Goal: Subscribe to service/newsletter

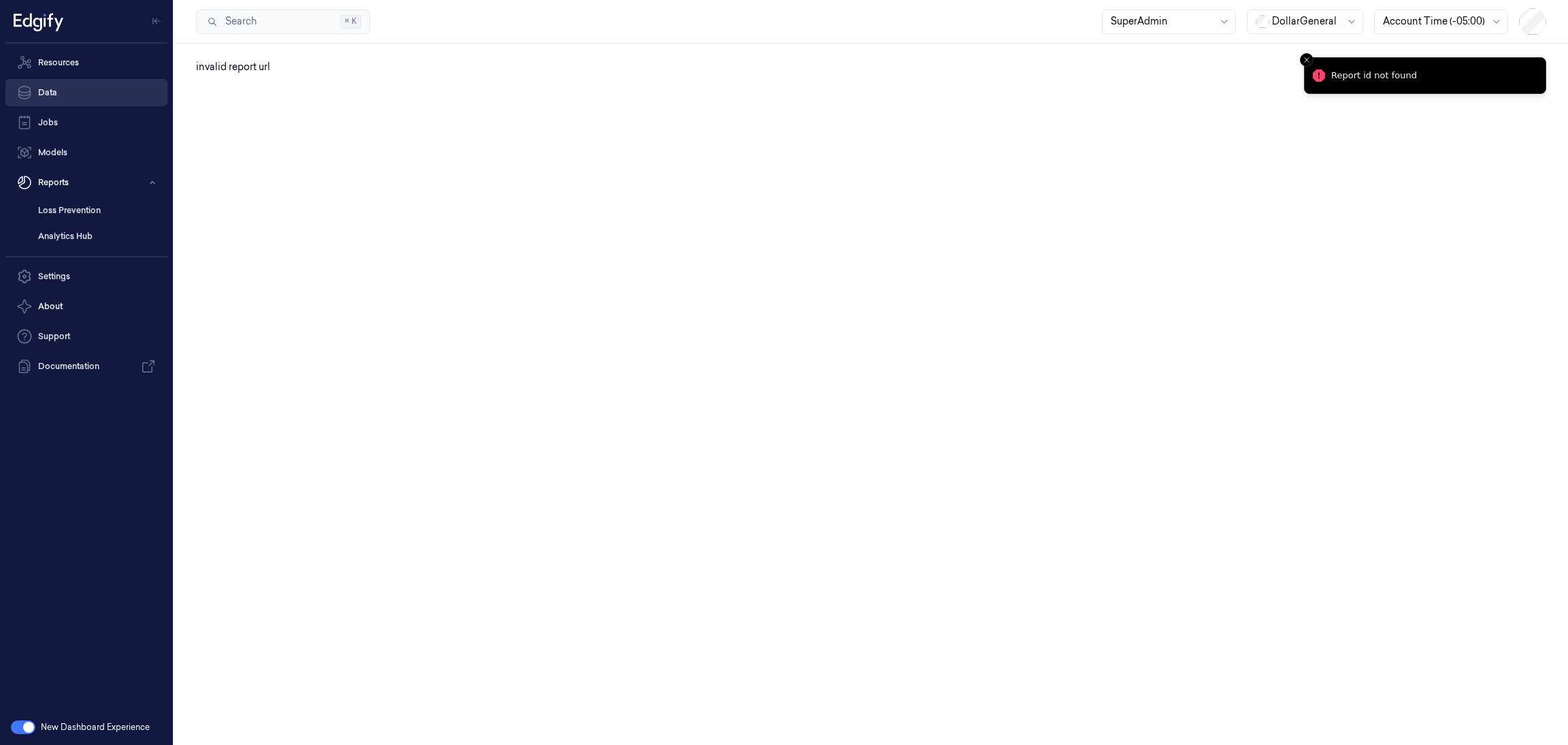
click at [83, 100] on link "Data" at bounding box center [86, 92] width 162 height 27
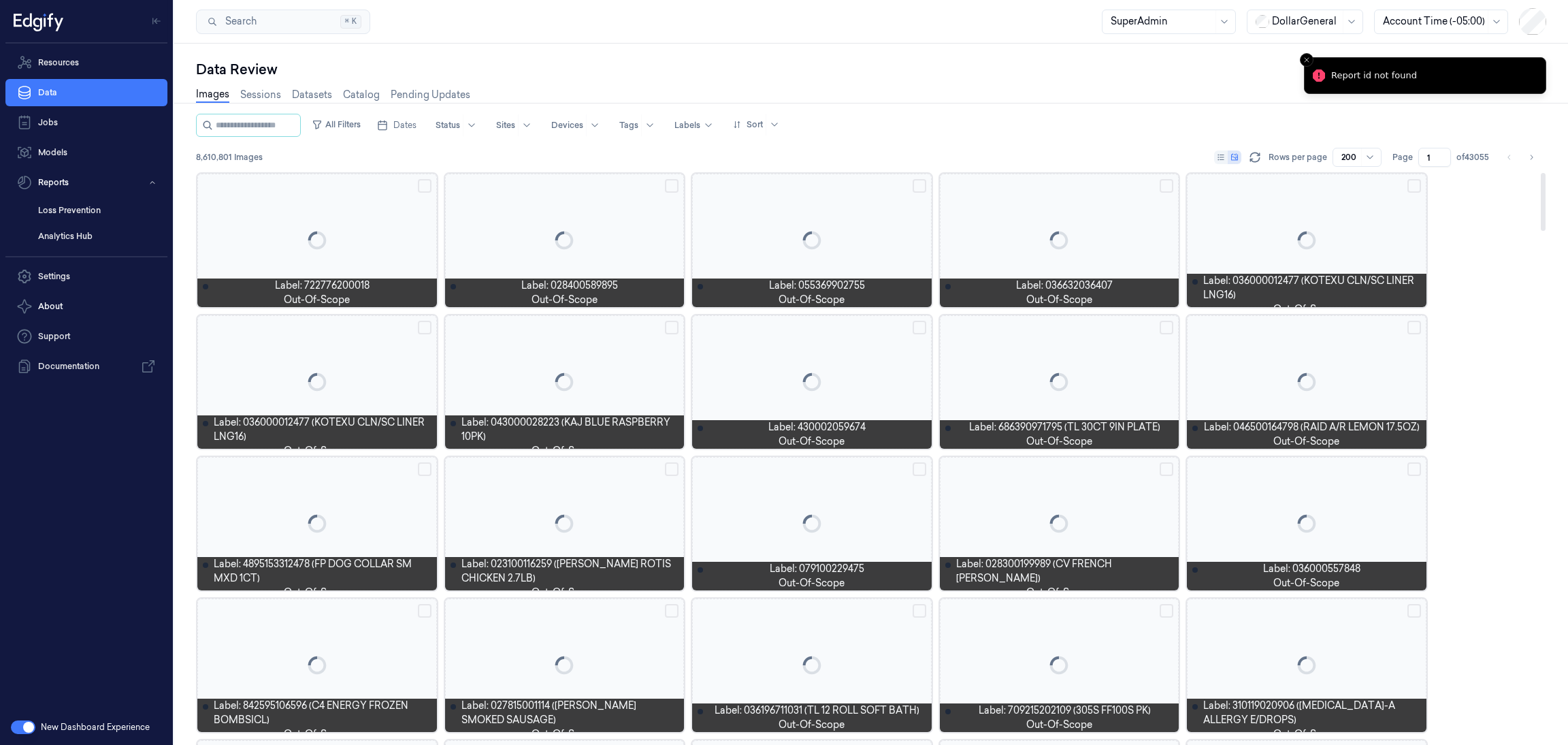
click at [270, 81] on div "Images Sessions Datasets Catalog Pending Updates" at bounding box center [333, 96] width 274 height 35
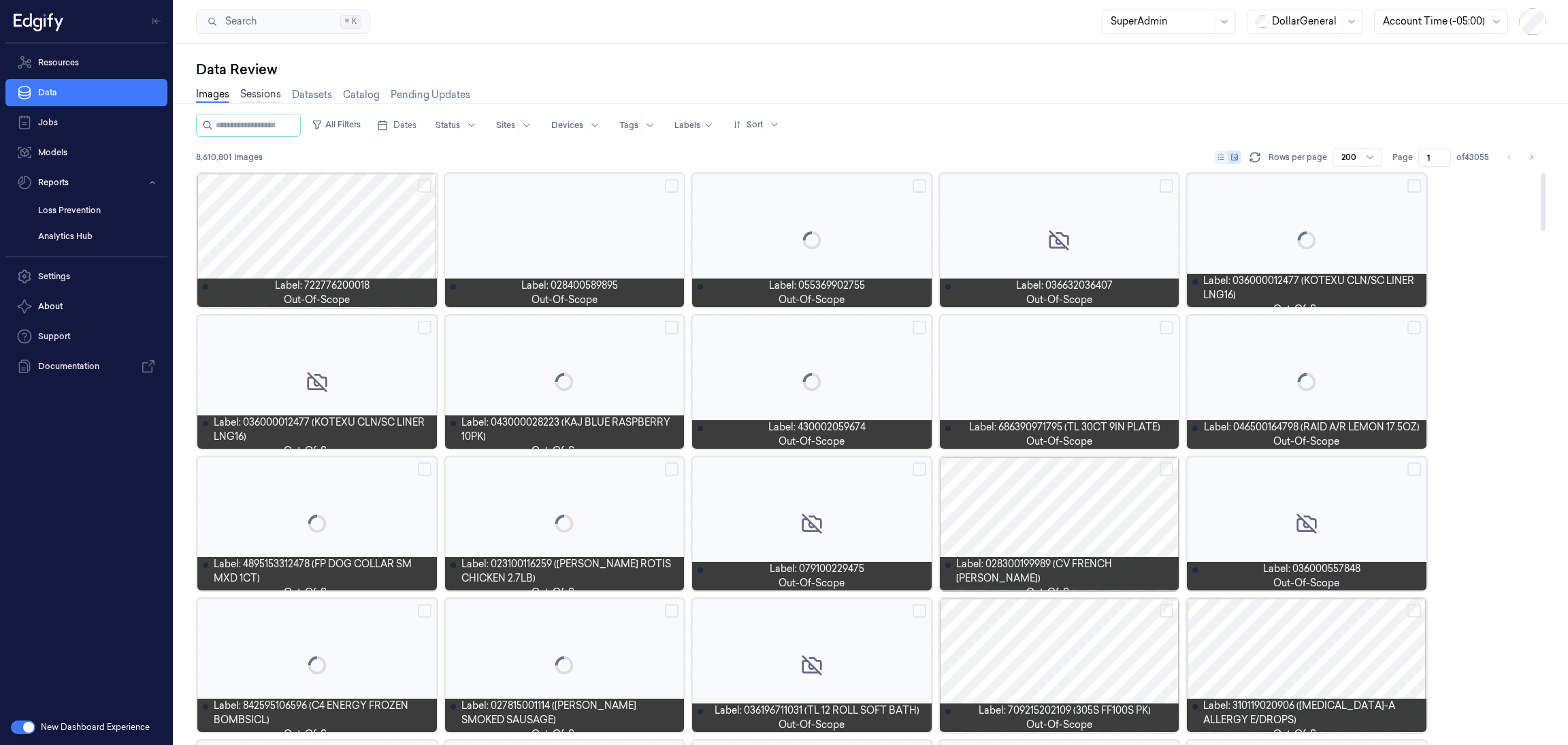
click at [268, 91] on link "Sessions" at bounding box center [260, 95] width 41 height 16
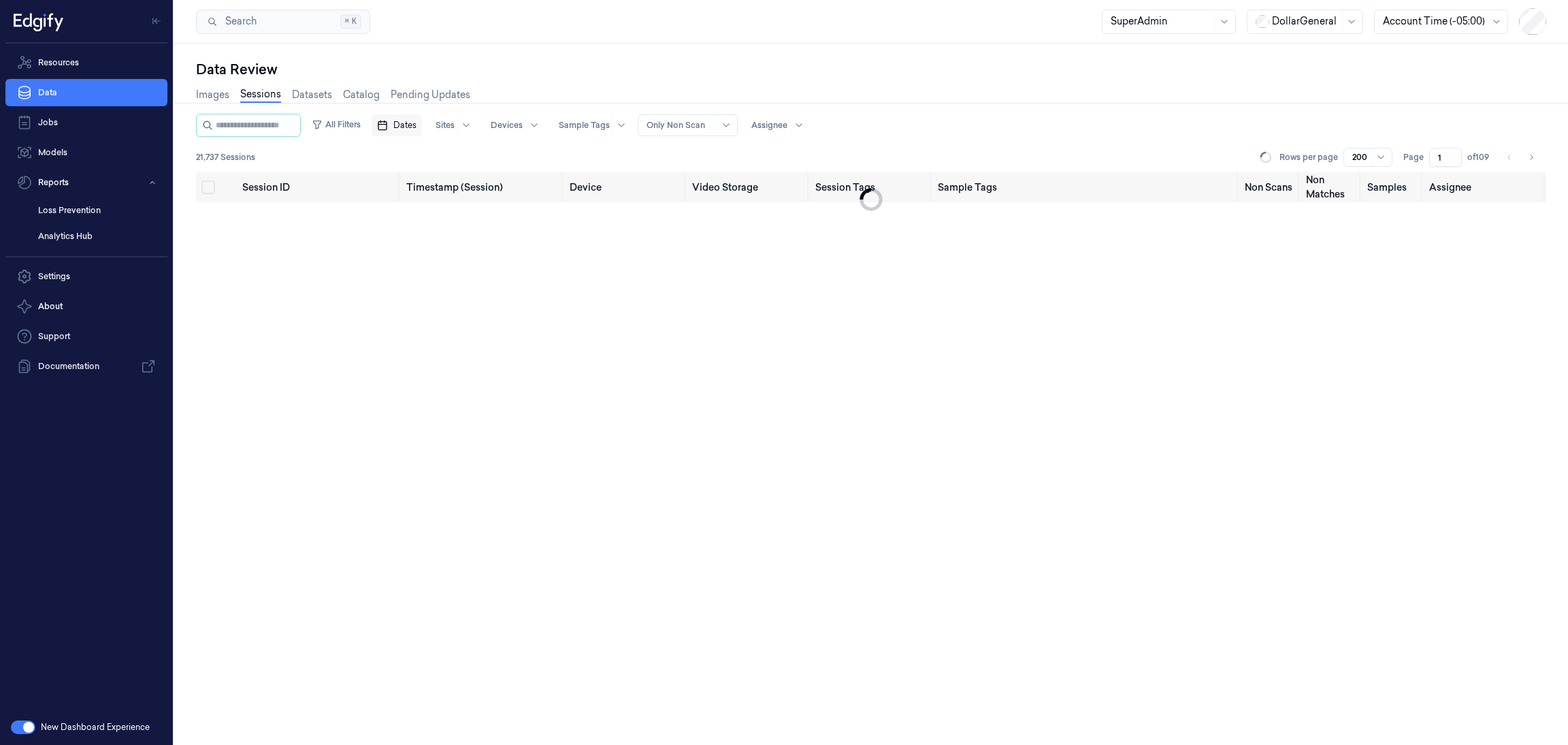
click at [407, 122] on span "Dates" at bounding box center [404, 125] width 23 height 12
click at [400, 148] on button "Go to the Previous Month" at bounding box center [403, 156] width 19 height 19
click at [430, 206] on button "1" at bounding box center [426, 206] width 22 height 22
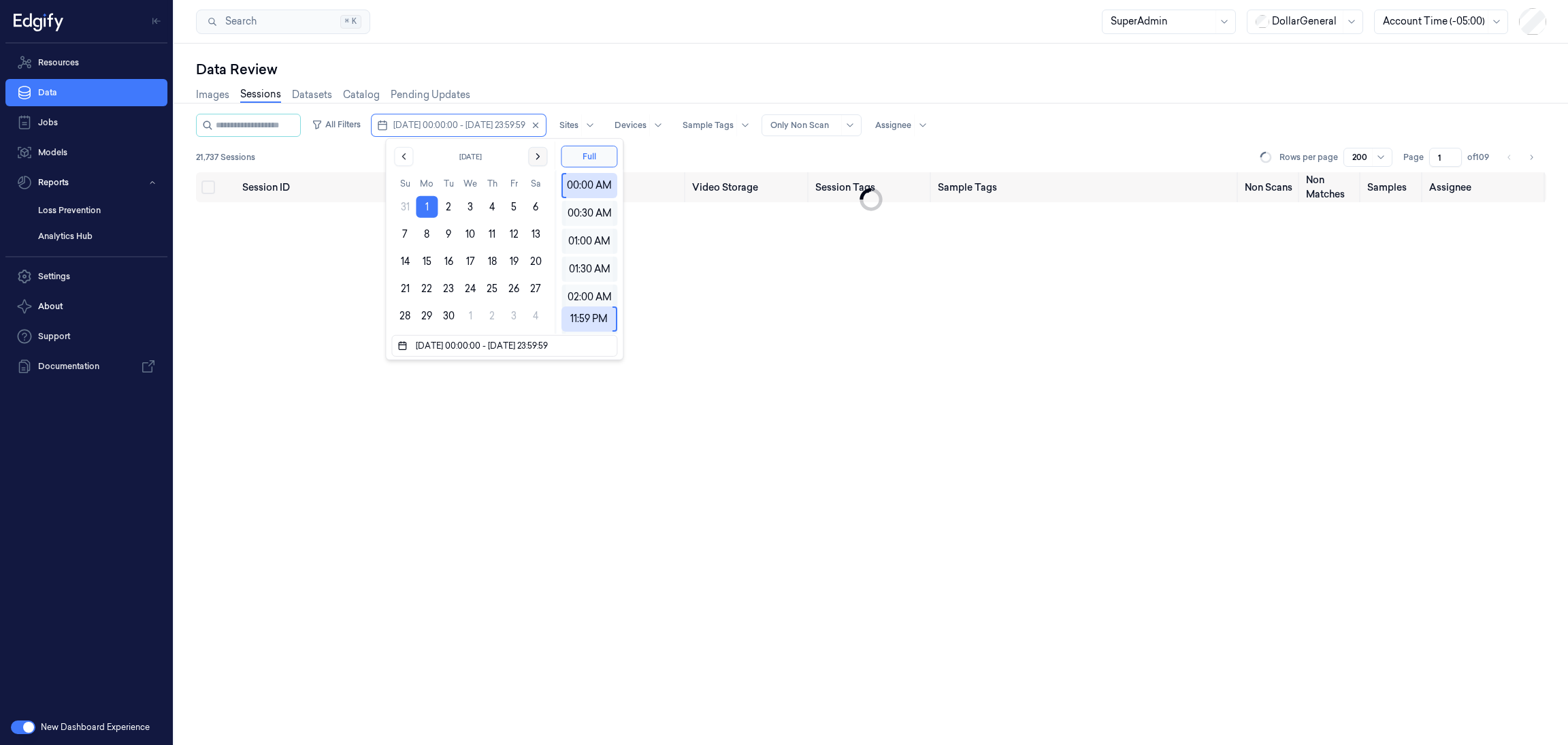
click at [532, 156] on icon "Go to the Next Month" at bounding box center [537, 156] width 10 height 10
click at [532, 232] on button "11" at bounding box center [535, 234] width 22 height 22
type input "01/09/2025 00:00:00 - 11/10/2025 23:59:59"
click at [205, 225] on div "Session ID Timestamp (Session) Device Video Storage Session Tags Sample Tags No…" at bounding box center [870, 458] width 1350 height 572
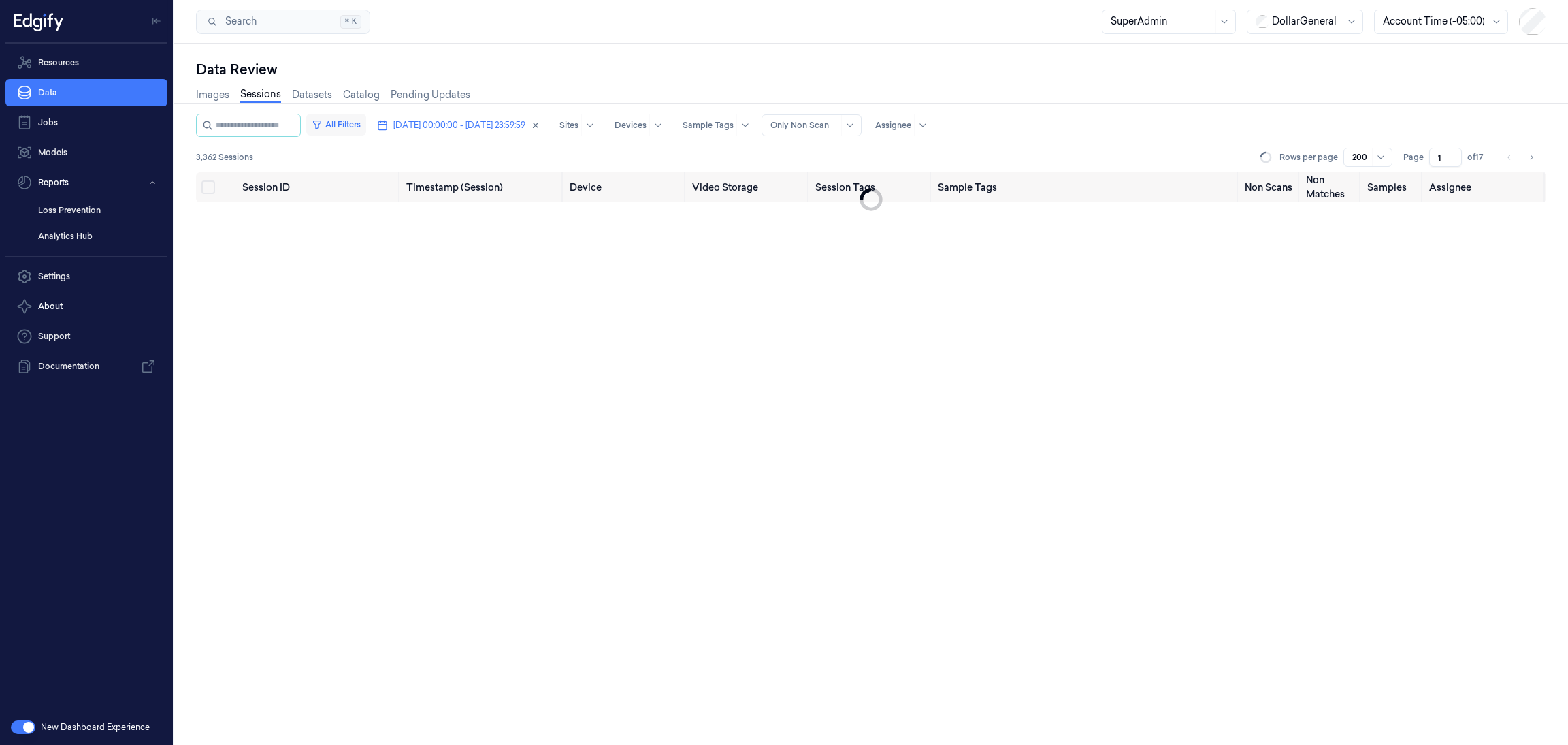
click at [354, 127] on button "All Filters" at bounding box center [336, 124] width 60 height 22
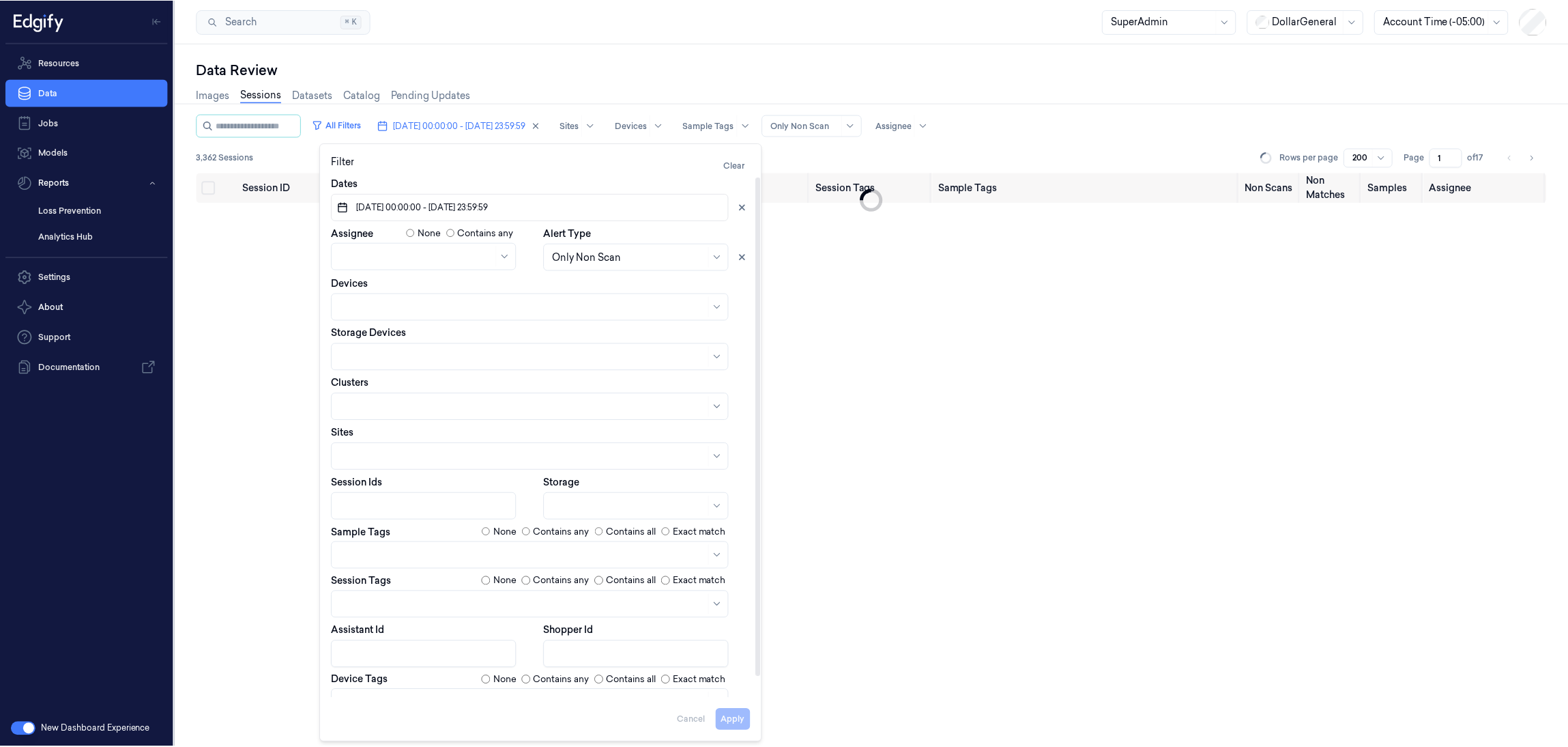
scroll to position [7, 0]
click at [512, 561] on div "Dates 01/09/2025 00:00:00 - 11/10/2025 23:59:59 Assignee None Contains any Aler…" at bounding box center [542, 447] width 420 height 540
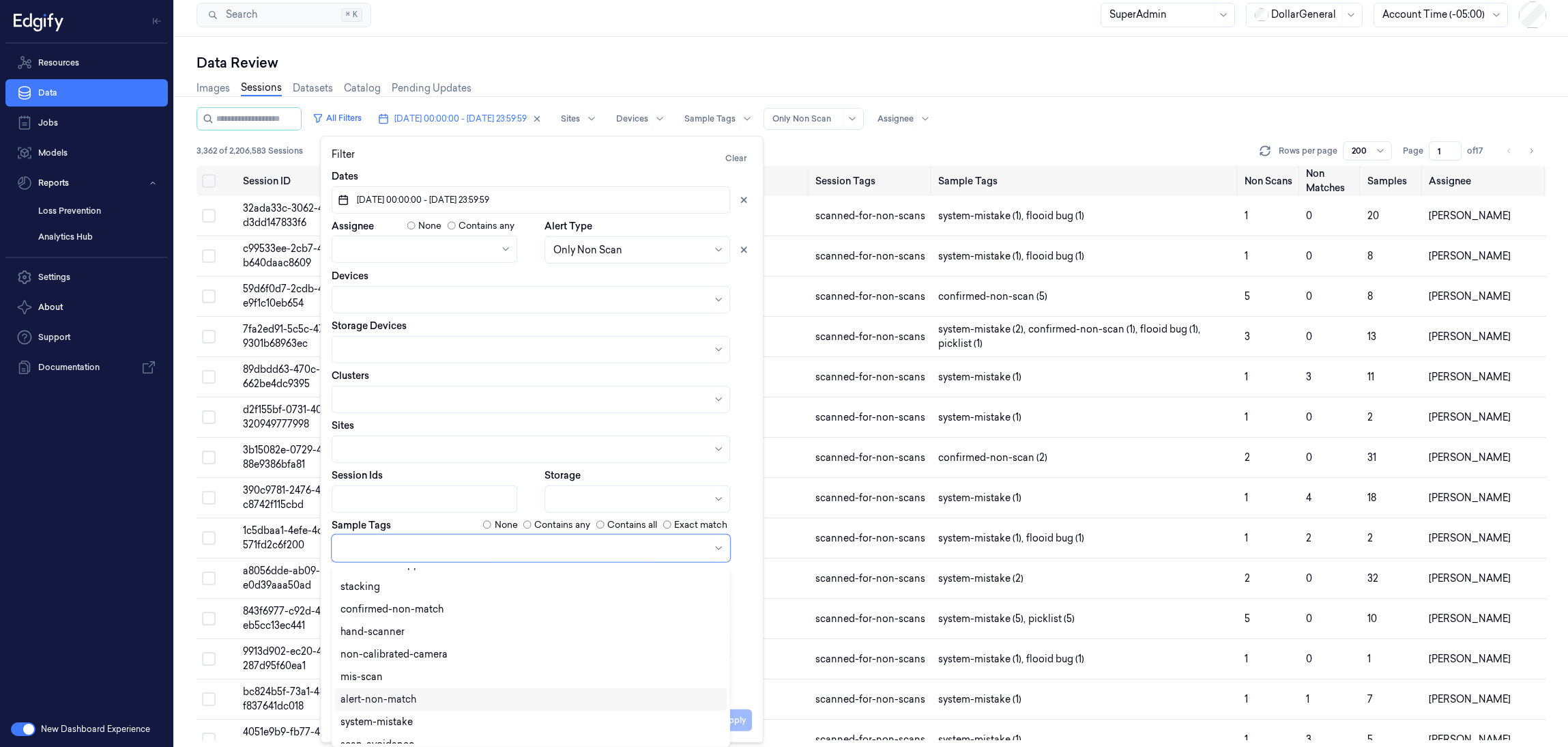
scroll to position [0, 0]
click at [481, 626] on div "confirmed-non-match" at bounding box center [531, 624] width 381 height 14
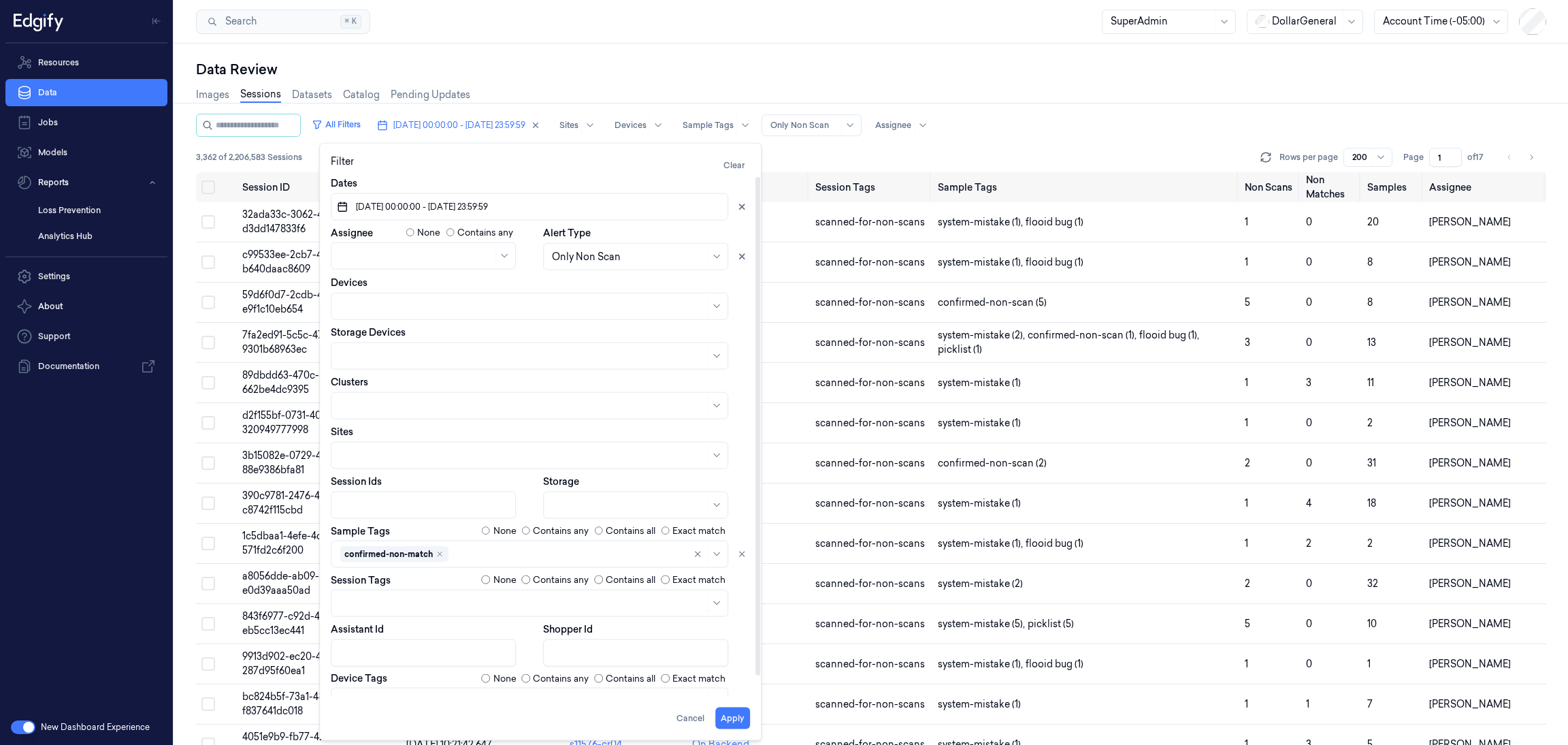
click at [736, 522] on div "Dates 01/09/2025 00:00:00 - 11/10/2025 23:59:59 Assignee None Contains any Aler…" at bounding box center [540, 445] width 419 height 539
click at [727, 714] on button "Apply" at bounding box center [732, 718] width 35 height 22
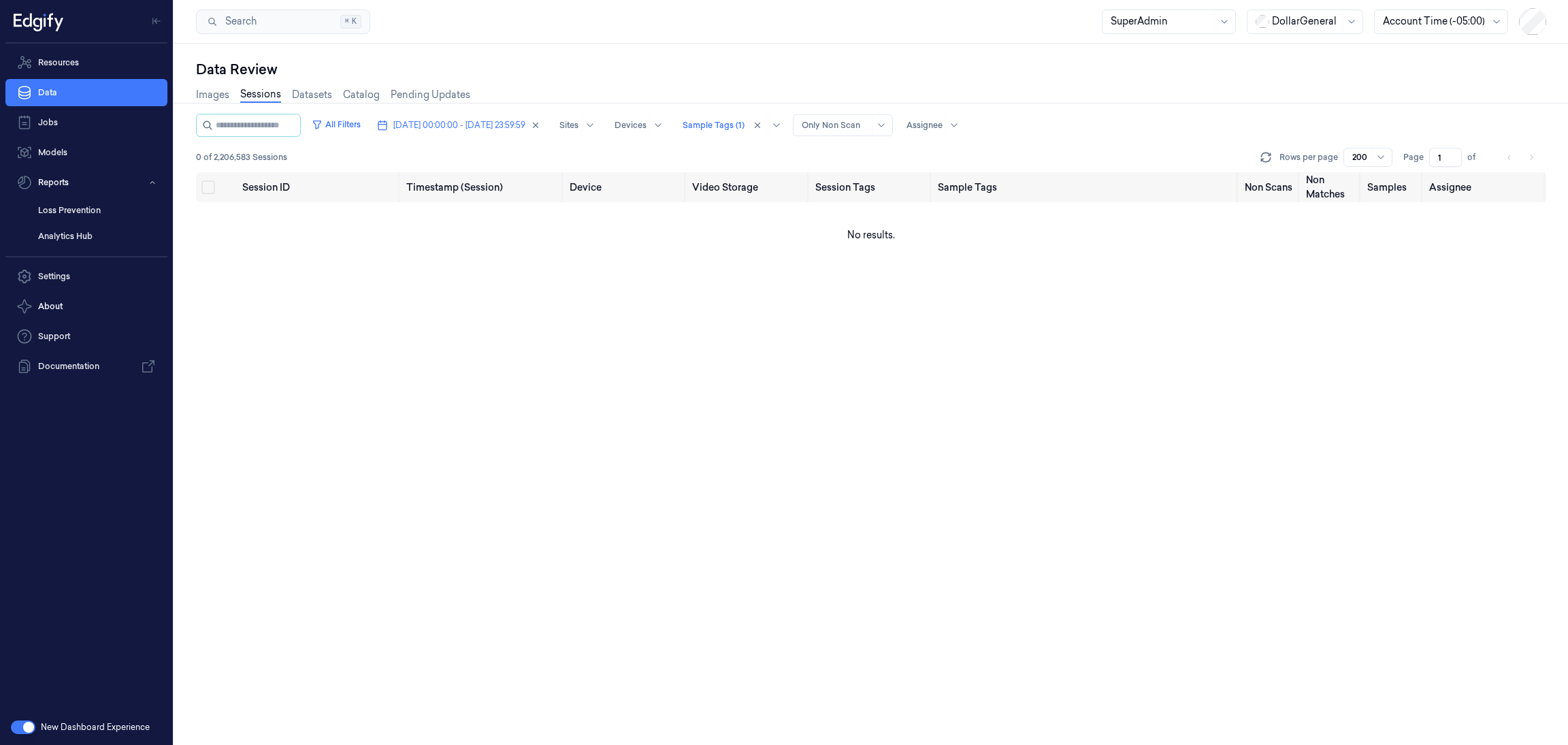
click at [870, 130] on div at bounding box center [836, 125] width 68 height 12
click at [891, 153] on div "All Sessions" at bounding box center [868, 153] width 55 height 14
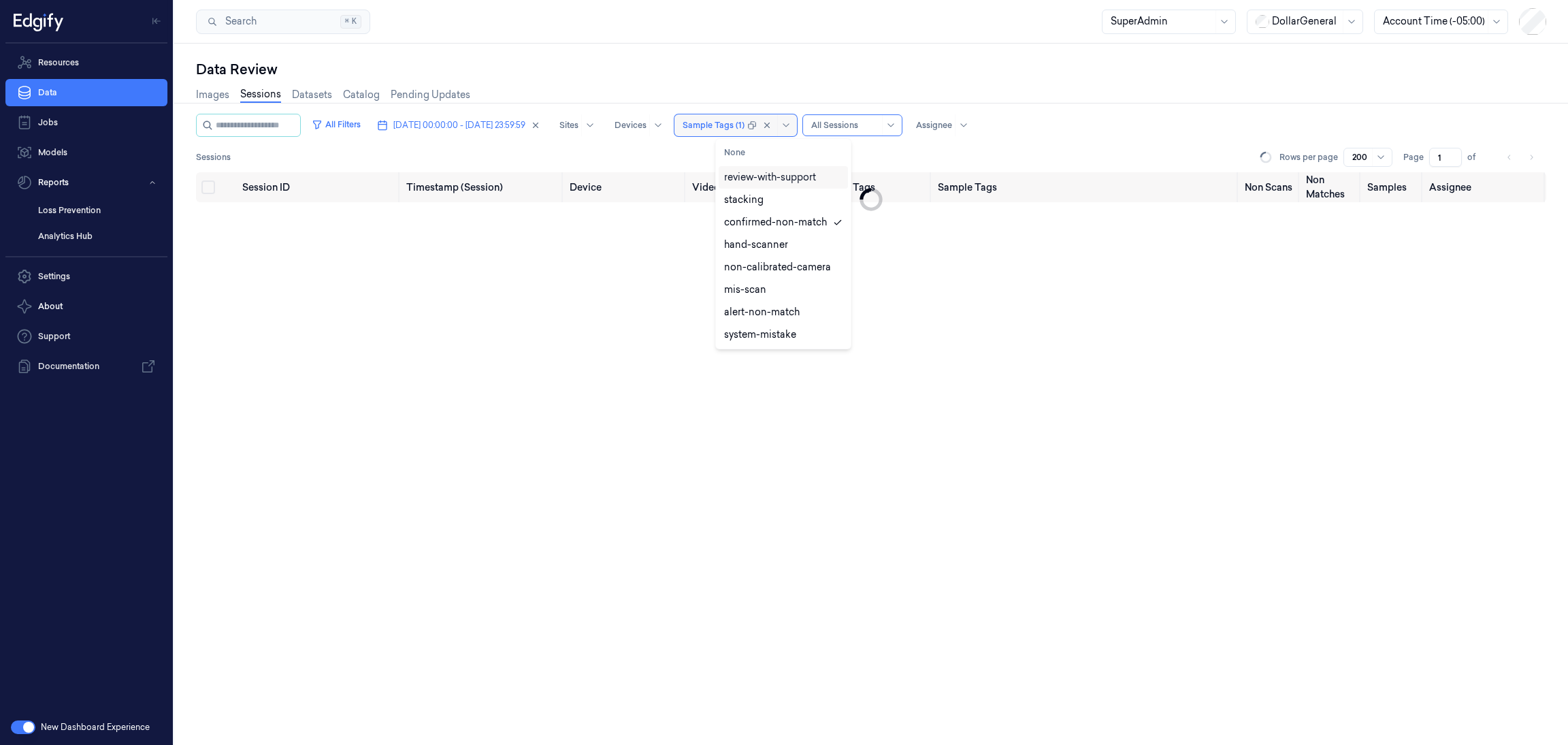
click at [745, 128] on div at bounding box center [713, 125] width 62 height 12
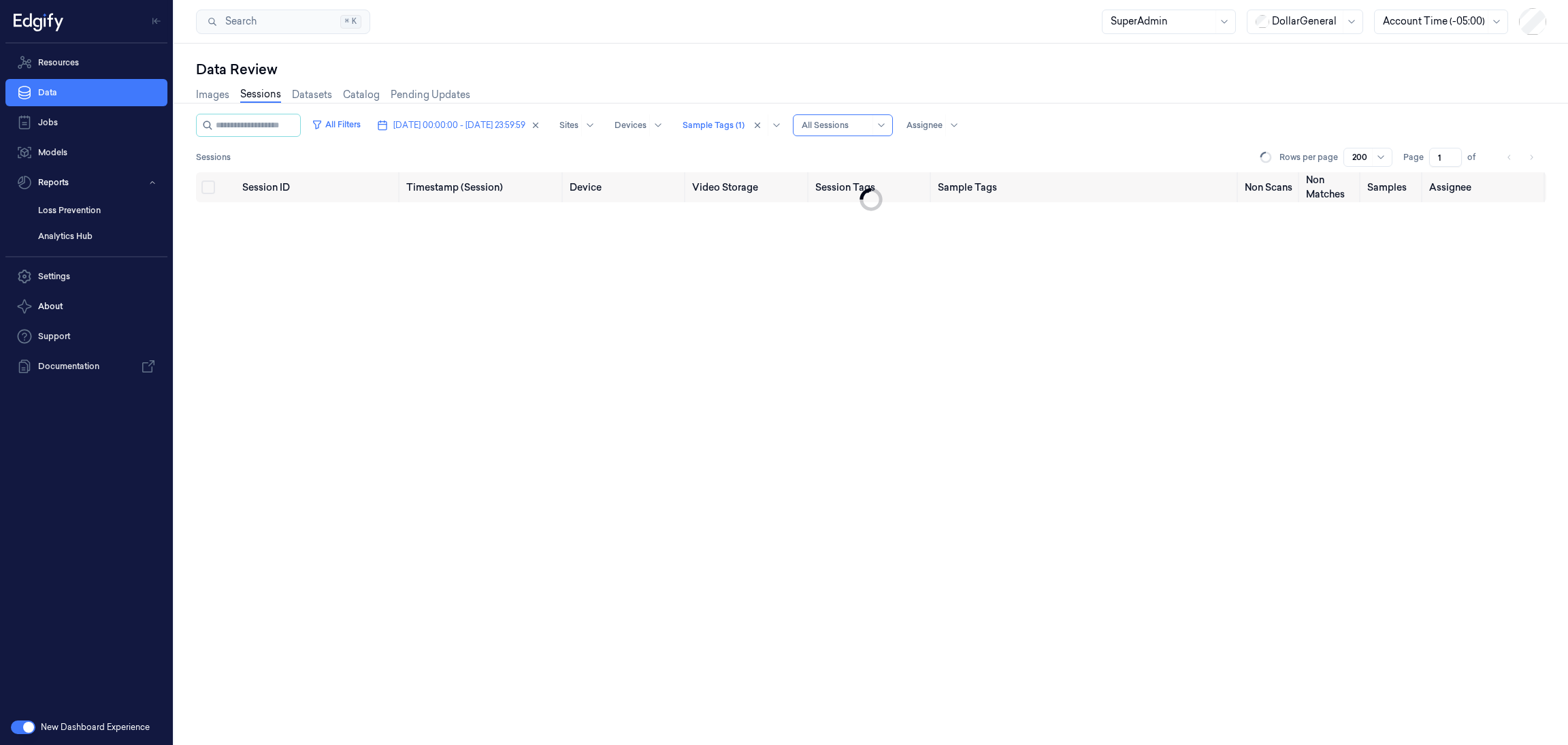
click at [946, 155] on div "Sessions Rows per page 200 Page 1 of" at bounding box center [870, 157] width 1350 height 19
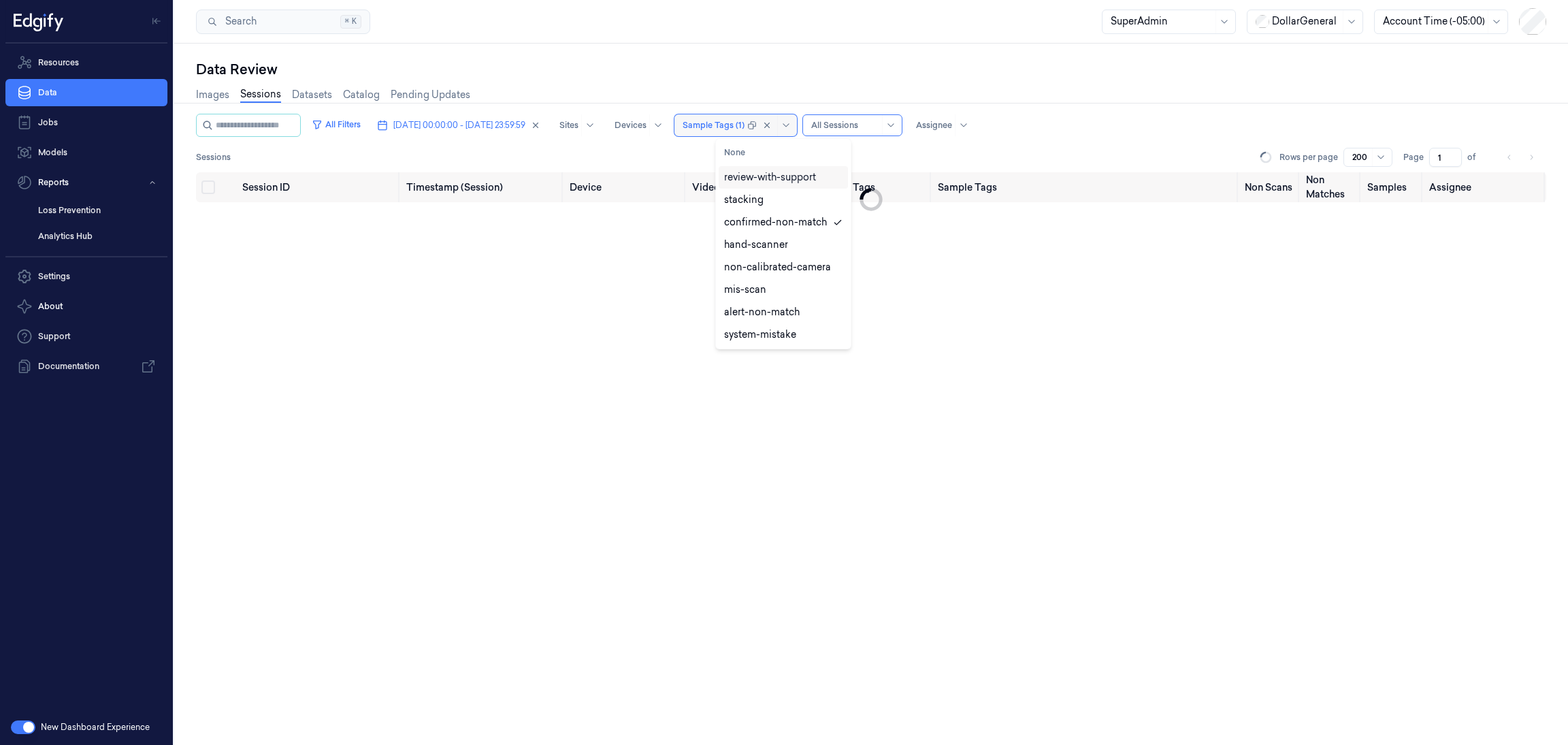
click at [745, 127] on div at bounding box center [713, 125] width 62 height 12
click at [759, 252] on div "alert-non-match" at bounding box center [761, 245] width 76 height 14
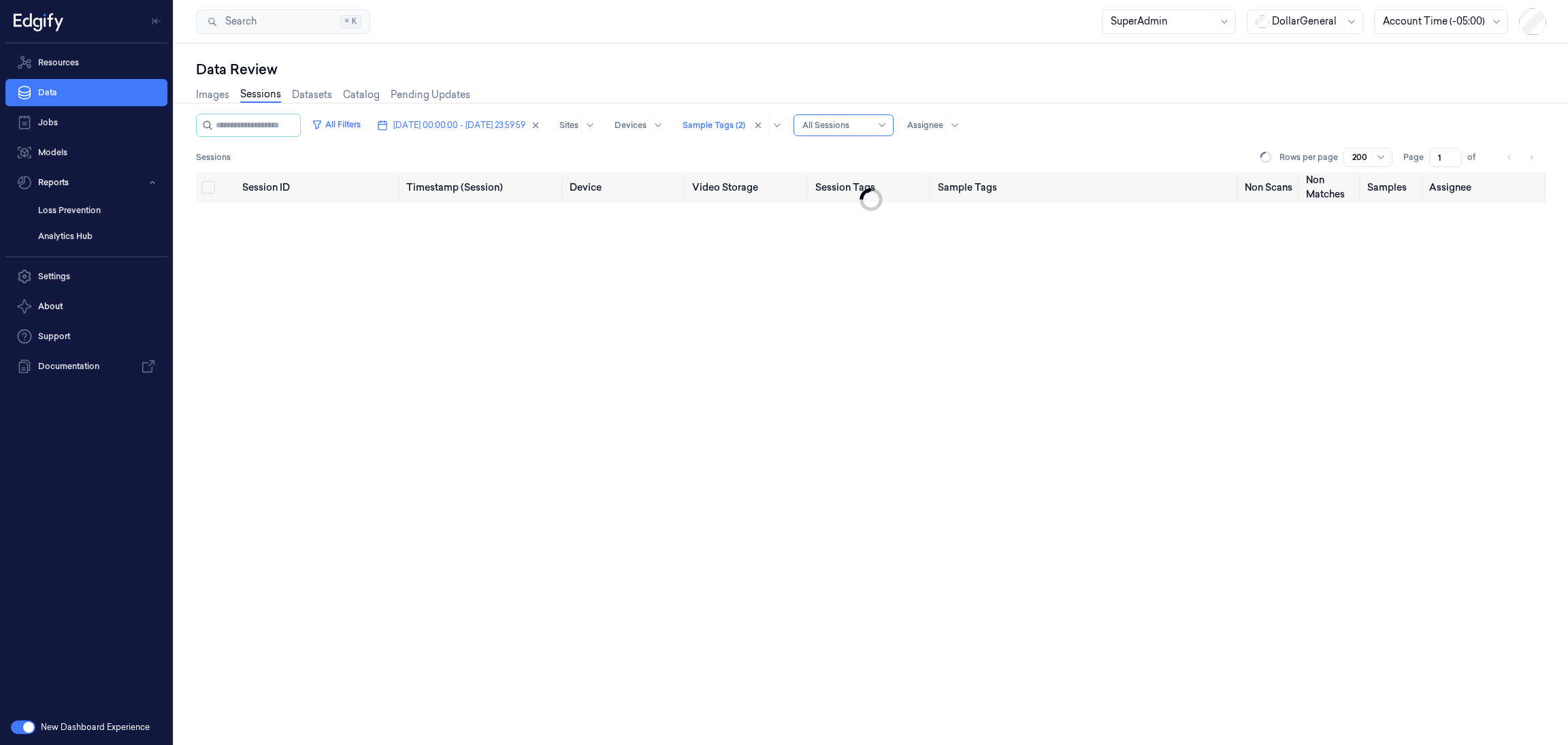
click at [1055, 139] on div "All Filters 01/09/2025 00:00:00 - 11/10/2025 23:59:59 Sites Devices Sample Tags…" at bounding box center [870, 142] width 1350 height 59
click at [345, 122] on button "All Filters" at bounding box center [336, 124] width 60 height 22
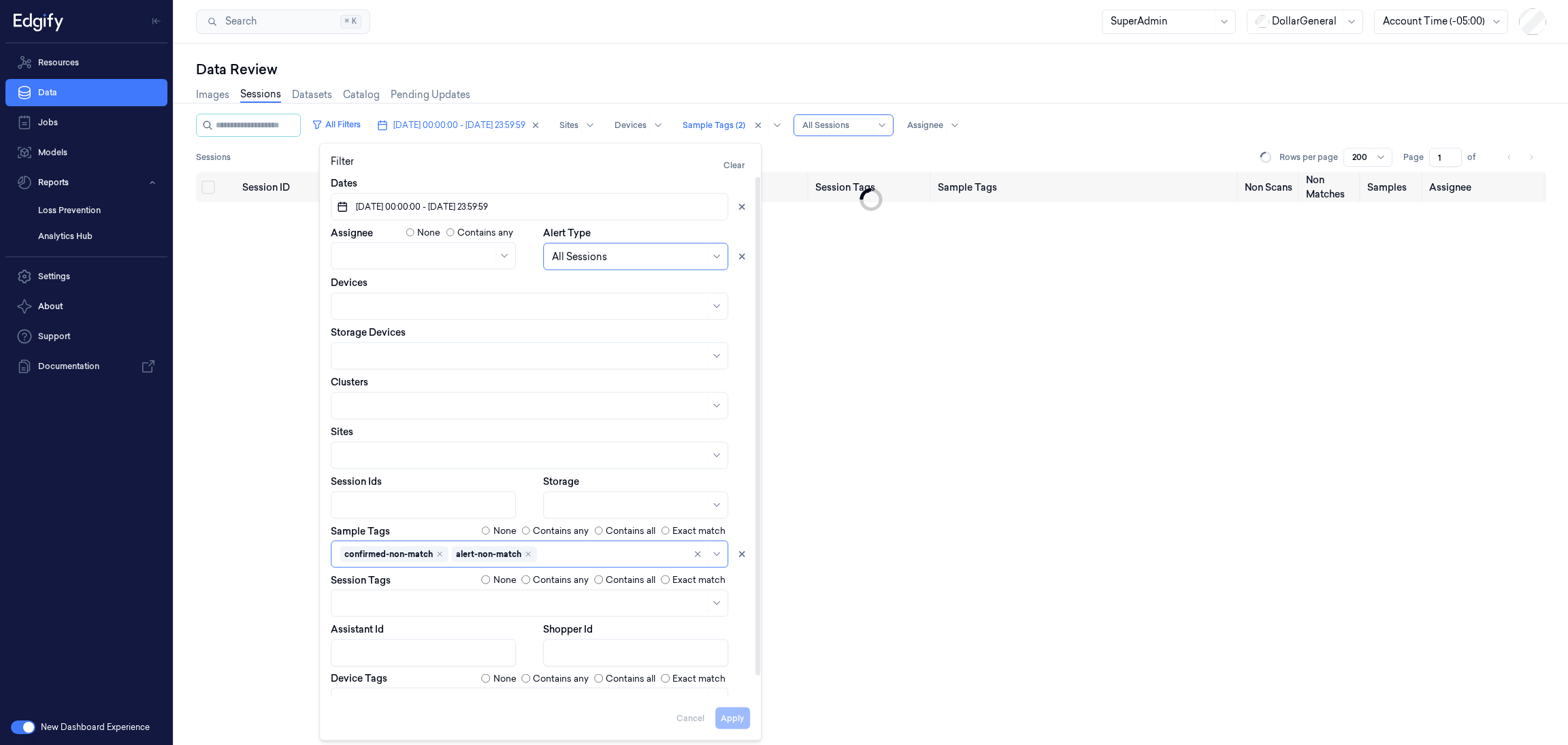
scroll to position [21, 0]
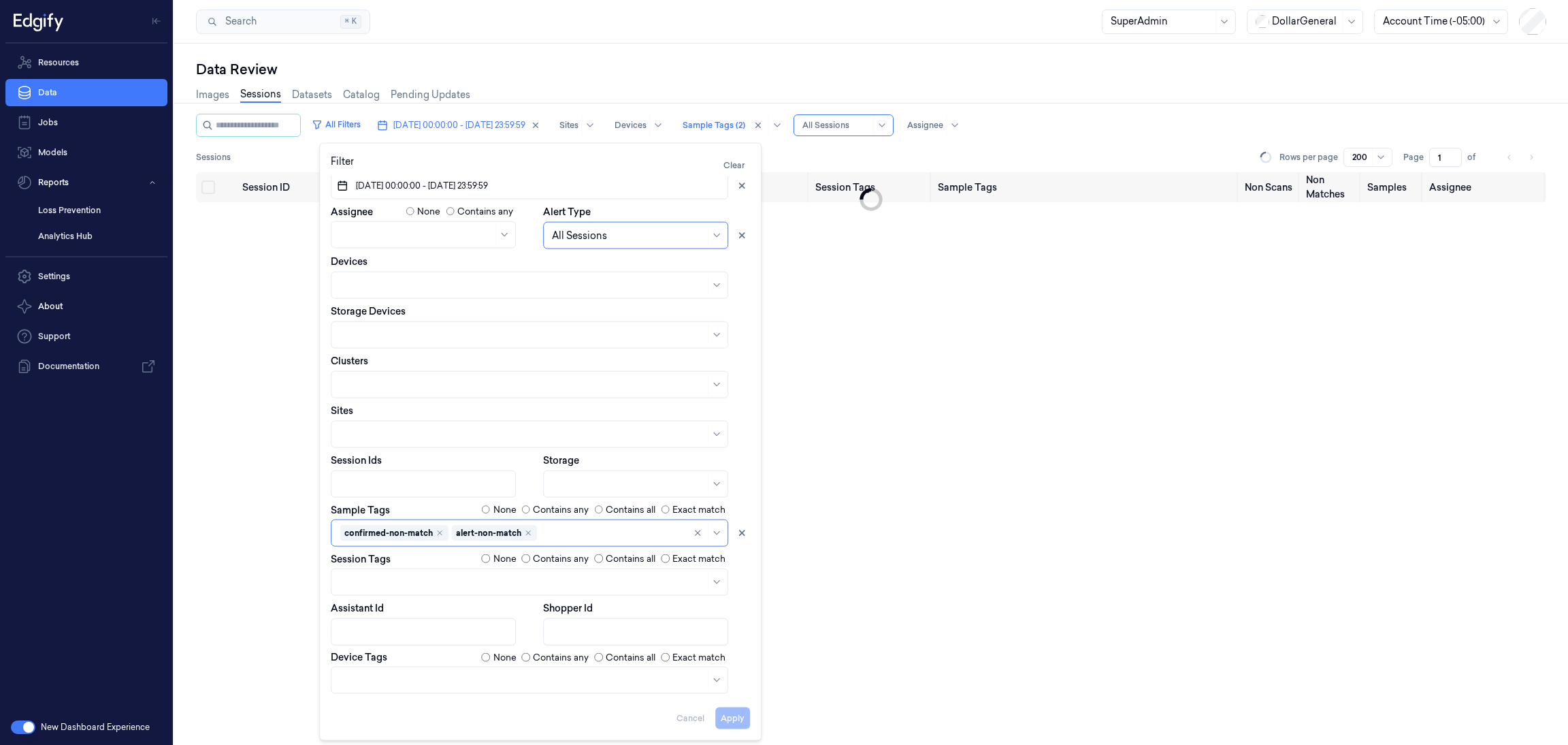
click at [835, 652] on div "All Filters 01/09/2025 00:00:00 - 11/10/2025 23:59:59 Sites Devices Sample Tags…" at bounding box center [870, 429] width 1350 height 631
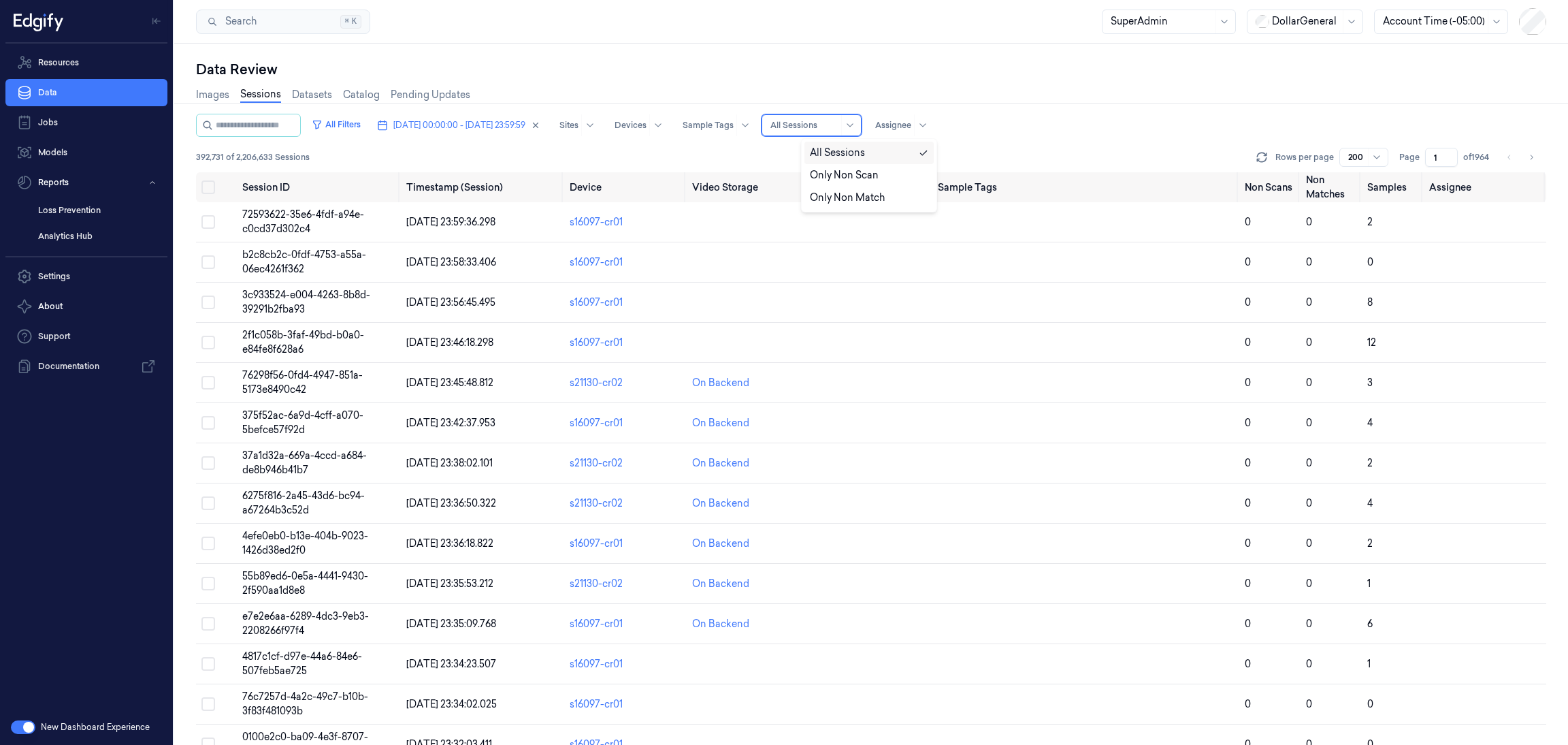
click at [838, 121] on div at bounding box center [804, 125] width 68 height 12
click at [872, 192] on div "Only Non Match" at bounding box center [847, 197] width 75 height 14
click at [733, 123] on div at bounding box center [708, 125] width 51 height 12
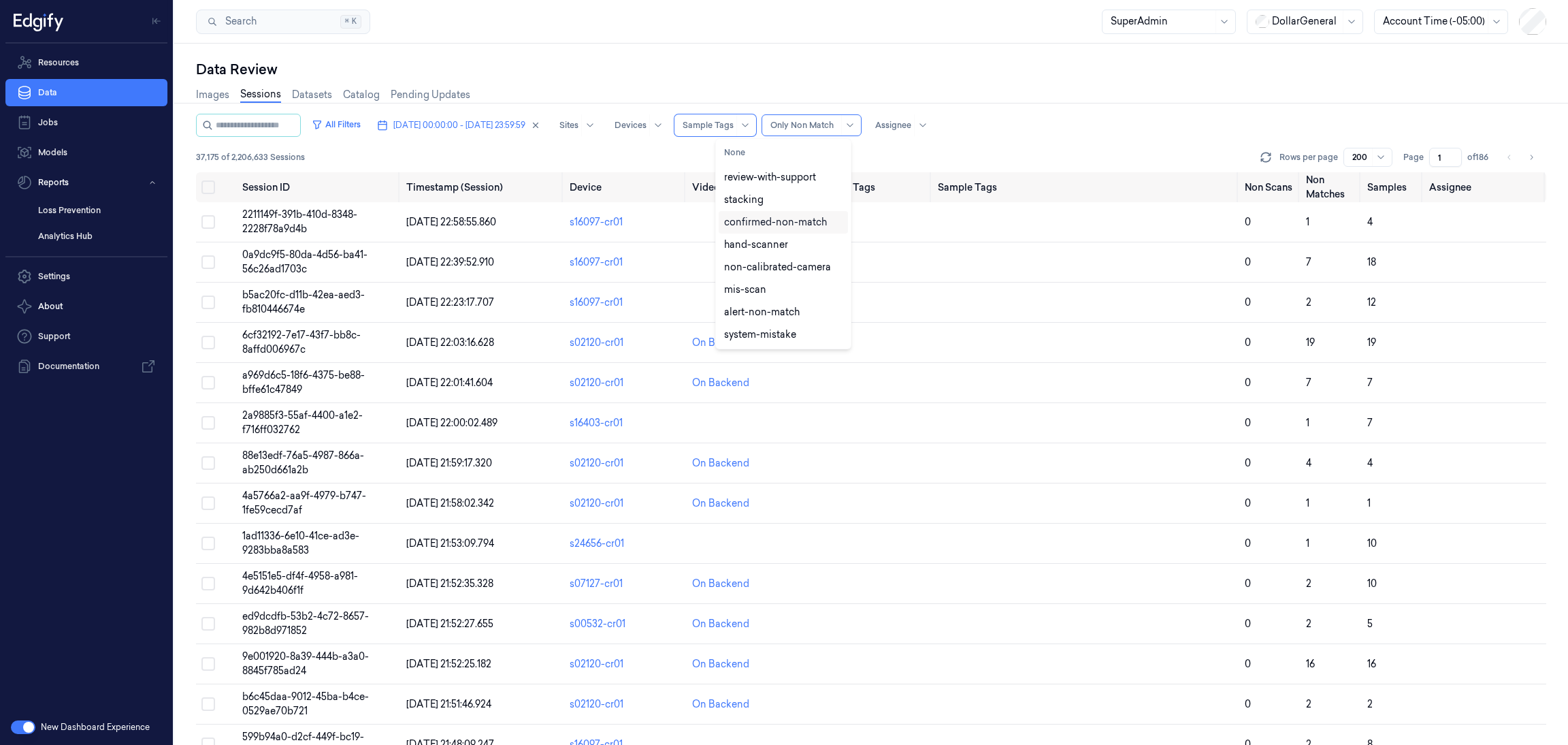
click at [770, 225] on div "confirmed-non-match" at bounding box center [775, 222] width 103 height 14
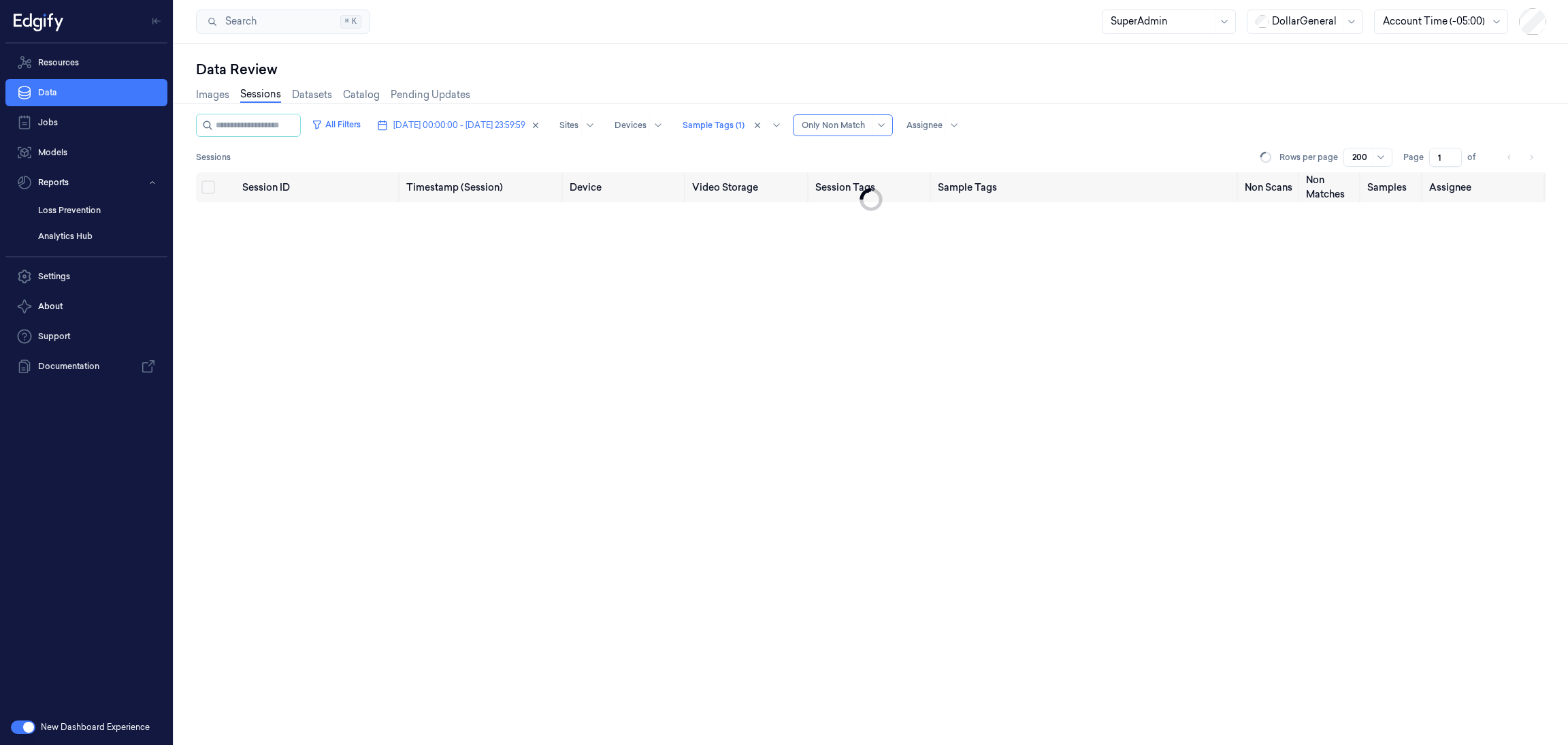
click at [1014, 149] on div "Sessions Rows per page 200 Page 1 of" at bounding box center [870, 157] width 1350 height 19
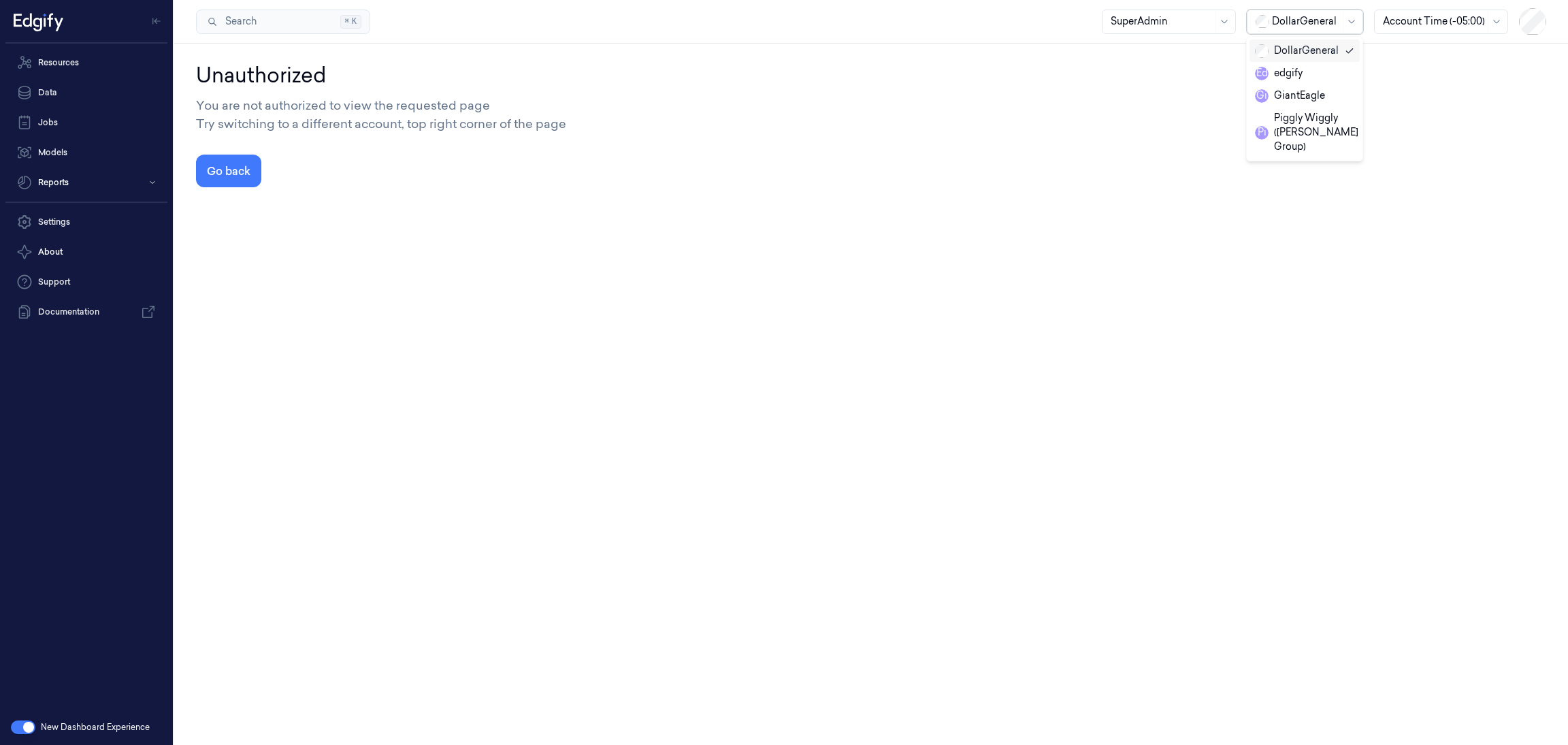
click at [1310, 23] on div at bounding box center [1306, 21] width 68 height 14
click at [1294, 94] on div "GiantEagle" at bounding box center [1289, 95] width 70 height 14
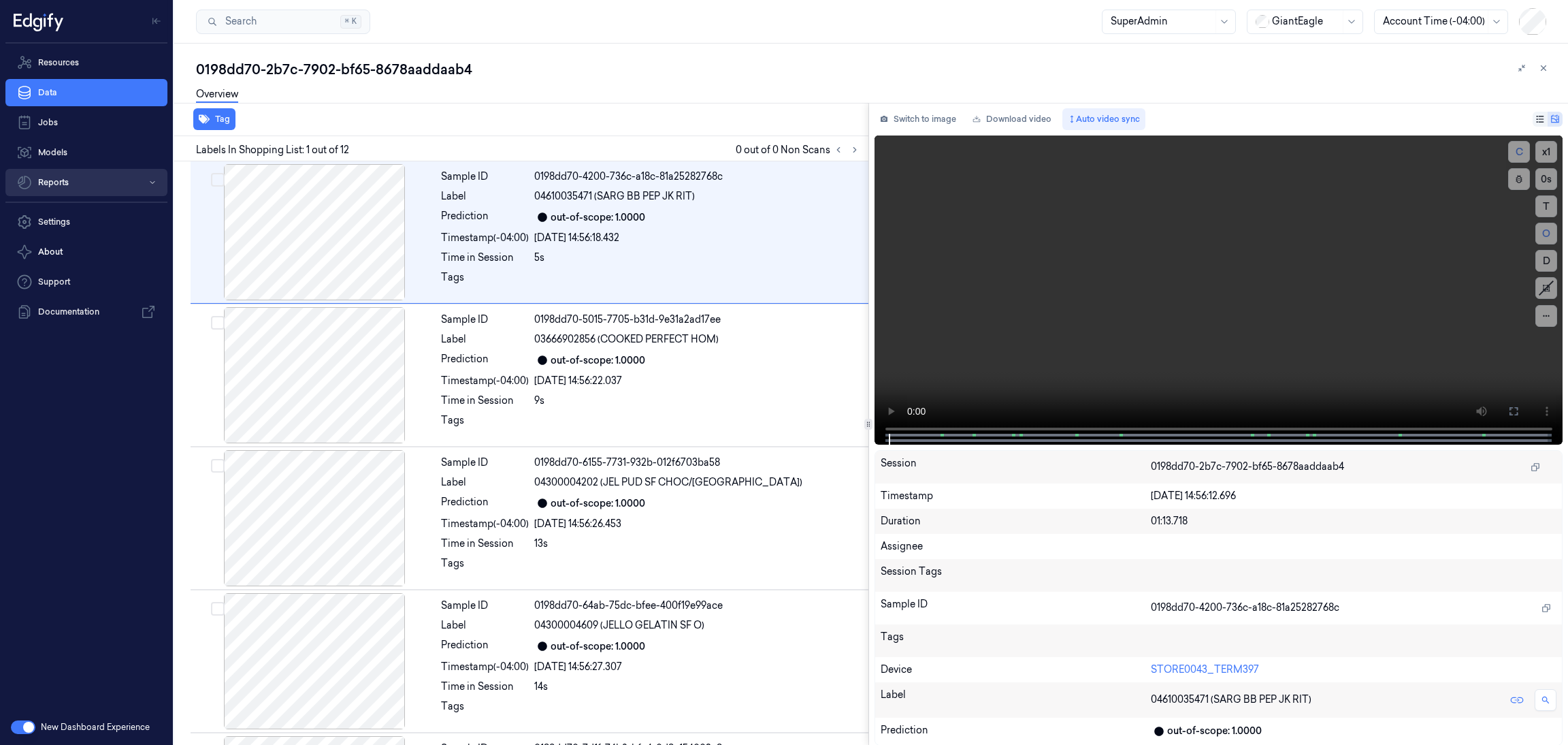
click at [82, 188] on button "Reports" at bounding box center [86, 182] width 162 height 27
click at [85, 220] on link "Loss Prevention" at bounding box center [97, 210] width 141 height 23
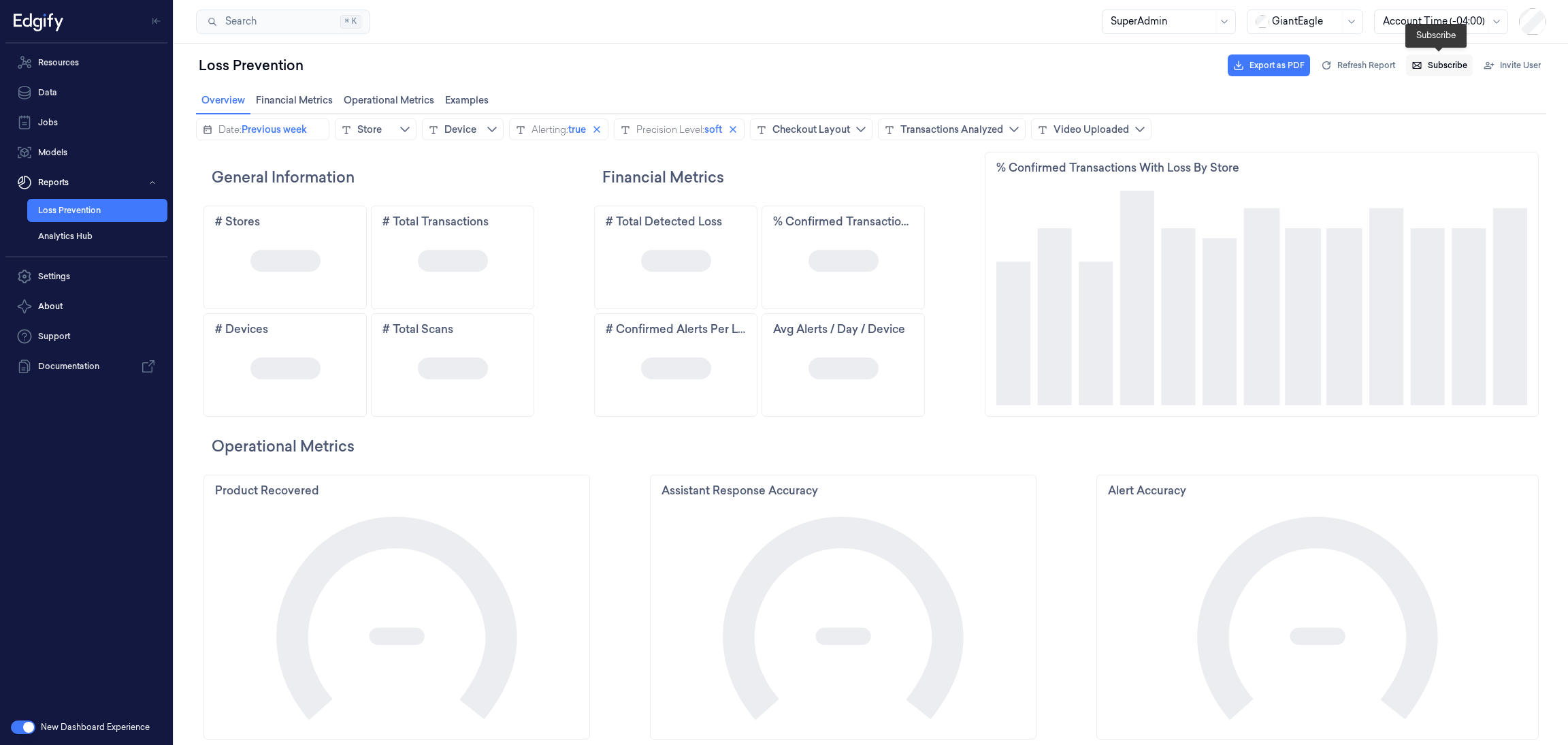
click at [1439, 71] on span "Subscribe" at bounding box center [1447, 66] width 39 height 12
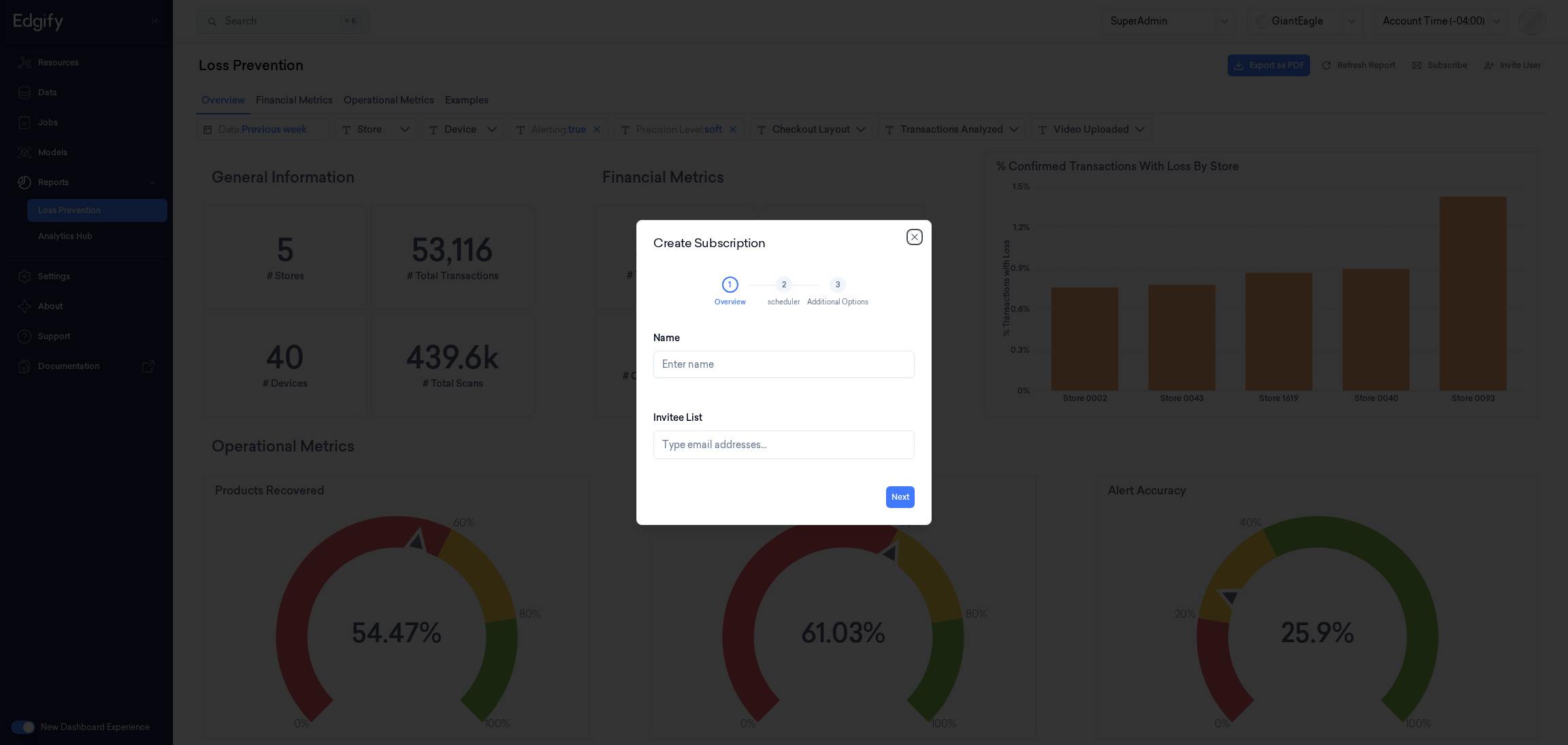
click at [914, 233] on icon "button" at bounding box center [914, 237] width 10 height 10
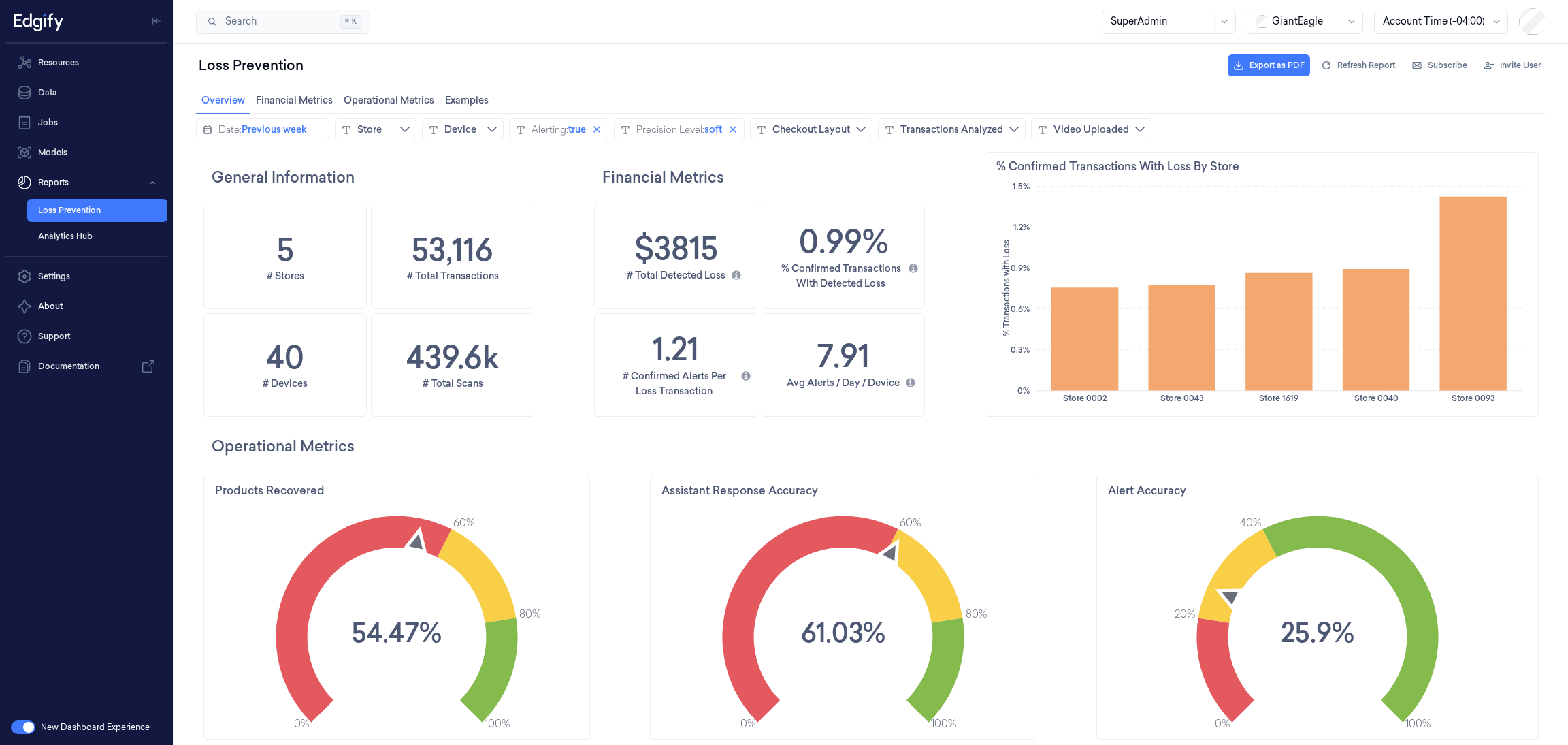
scroll to position [415, 567]
click at [210, 128] on icon "calendar icon" at bounding box center [207, 130] width 10 height 10
click at [213, 132] on button "Date: Previous week" at bounding box center [262, 129] width 134 height 22
click at [203, 160] on icon "chevronleft icon" at bounding box center [208, 157] width 10 height 10
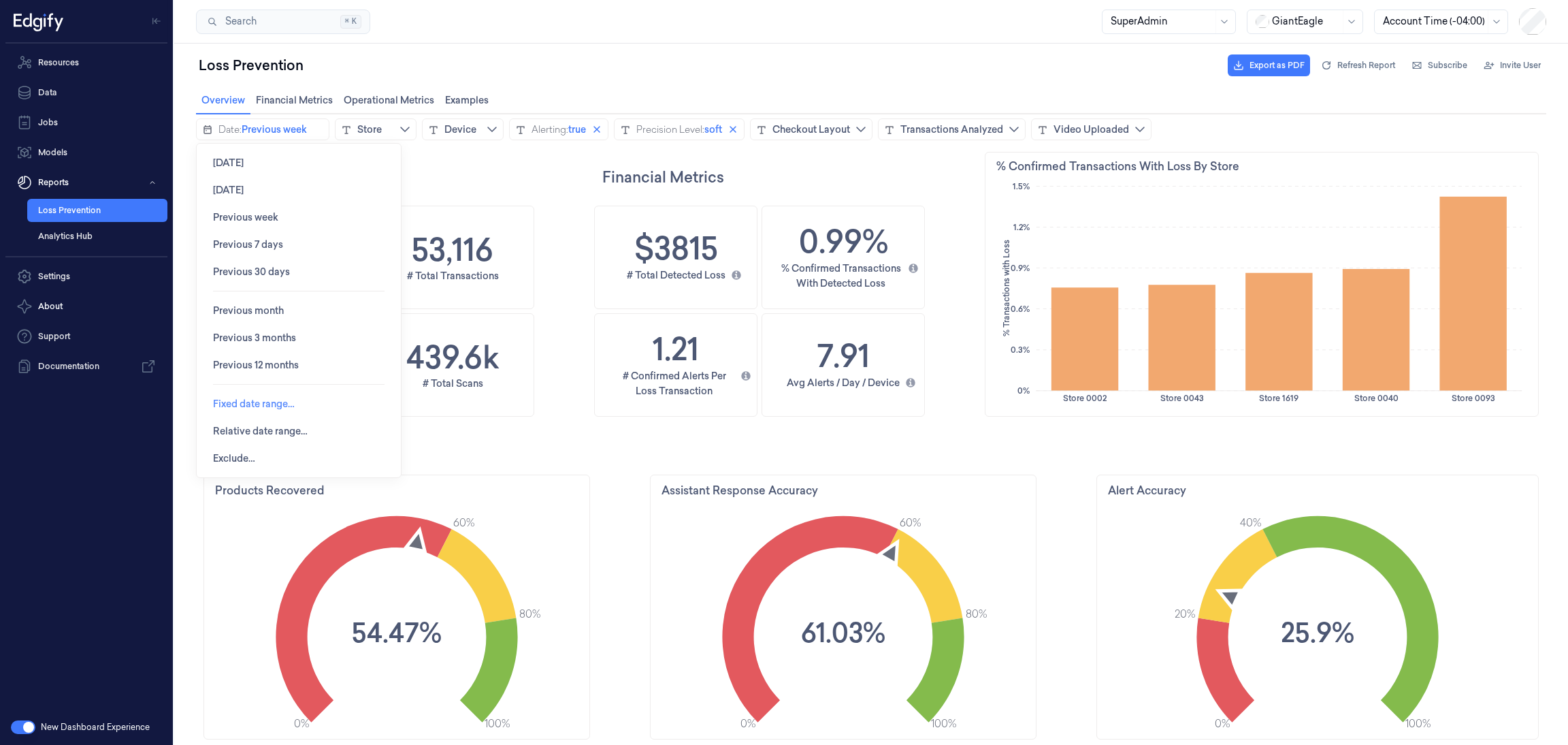
click at [264, 397] on span "Fixed date range…" at bounding box center [254, 404] width 82 height 26
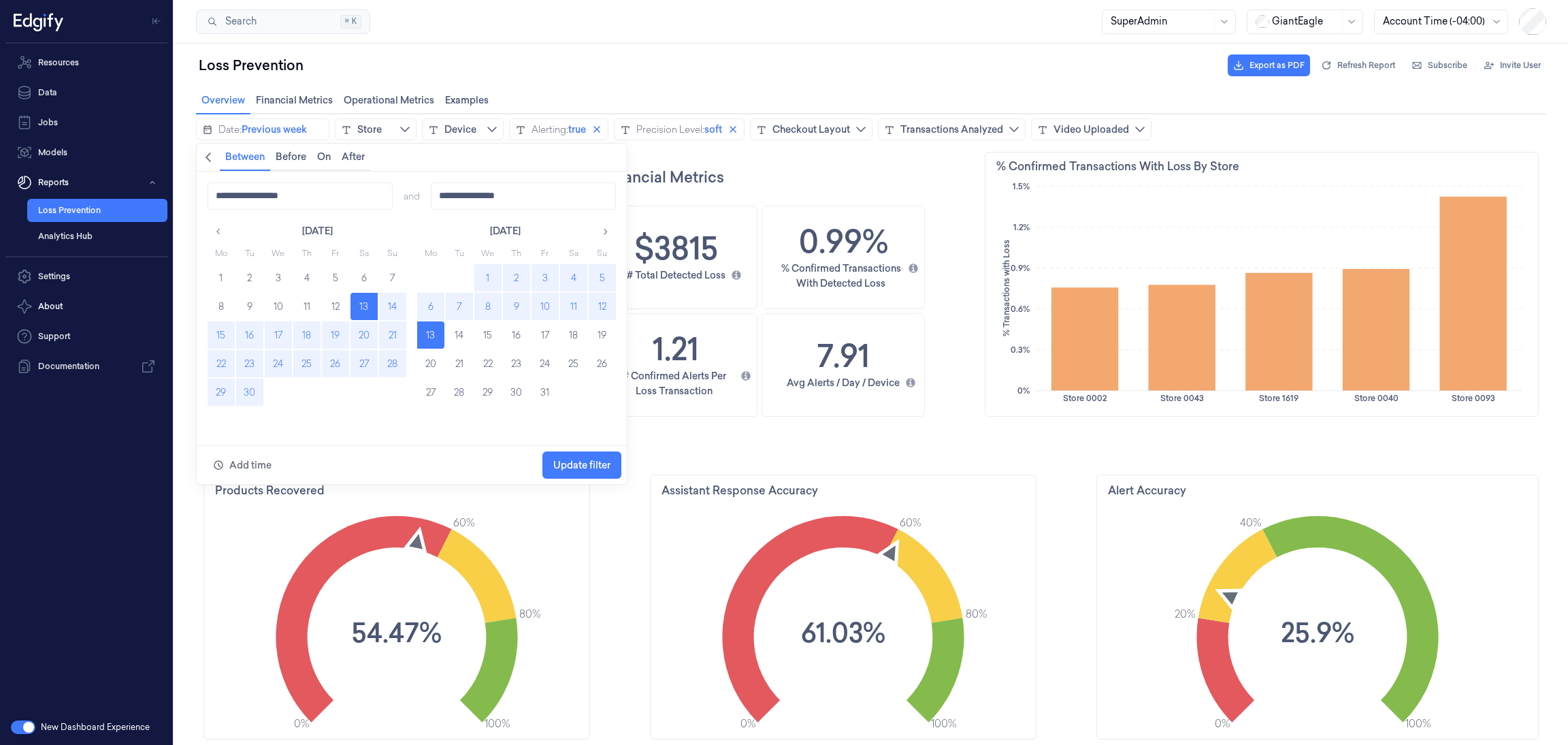
click at [221, 397] on button "29" at bounding box center [221, 391] width 27 height 27
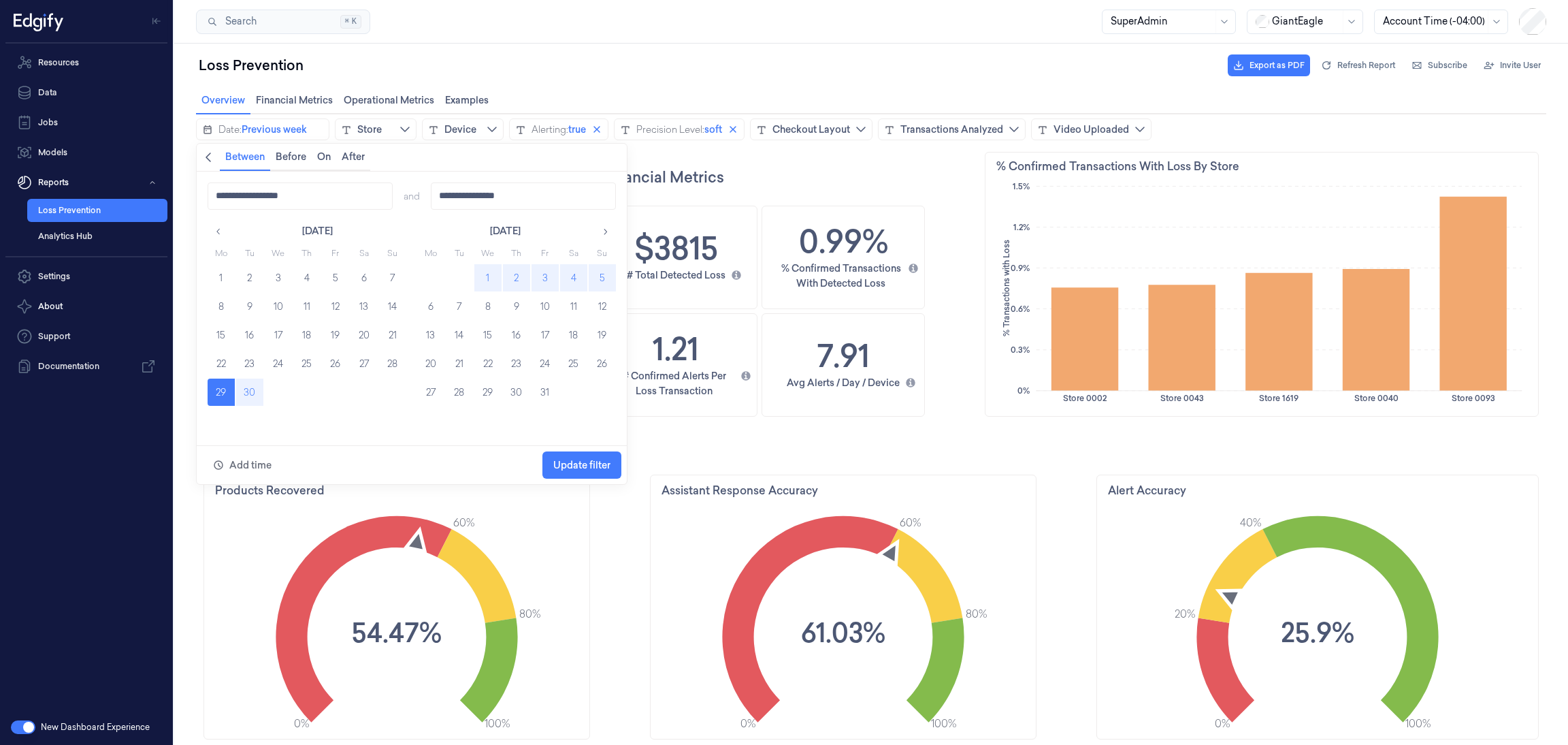
click at [598, 279] on button "5" at bounding box center [602, 277] width 27 height 27
type input "**********"
click at [575, 467] on span "Update filter" at bounding box center [581, 465] width 57 height 10
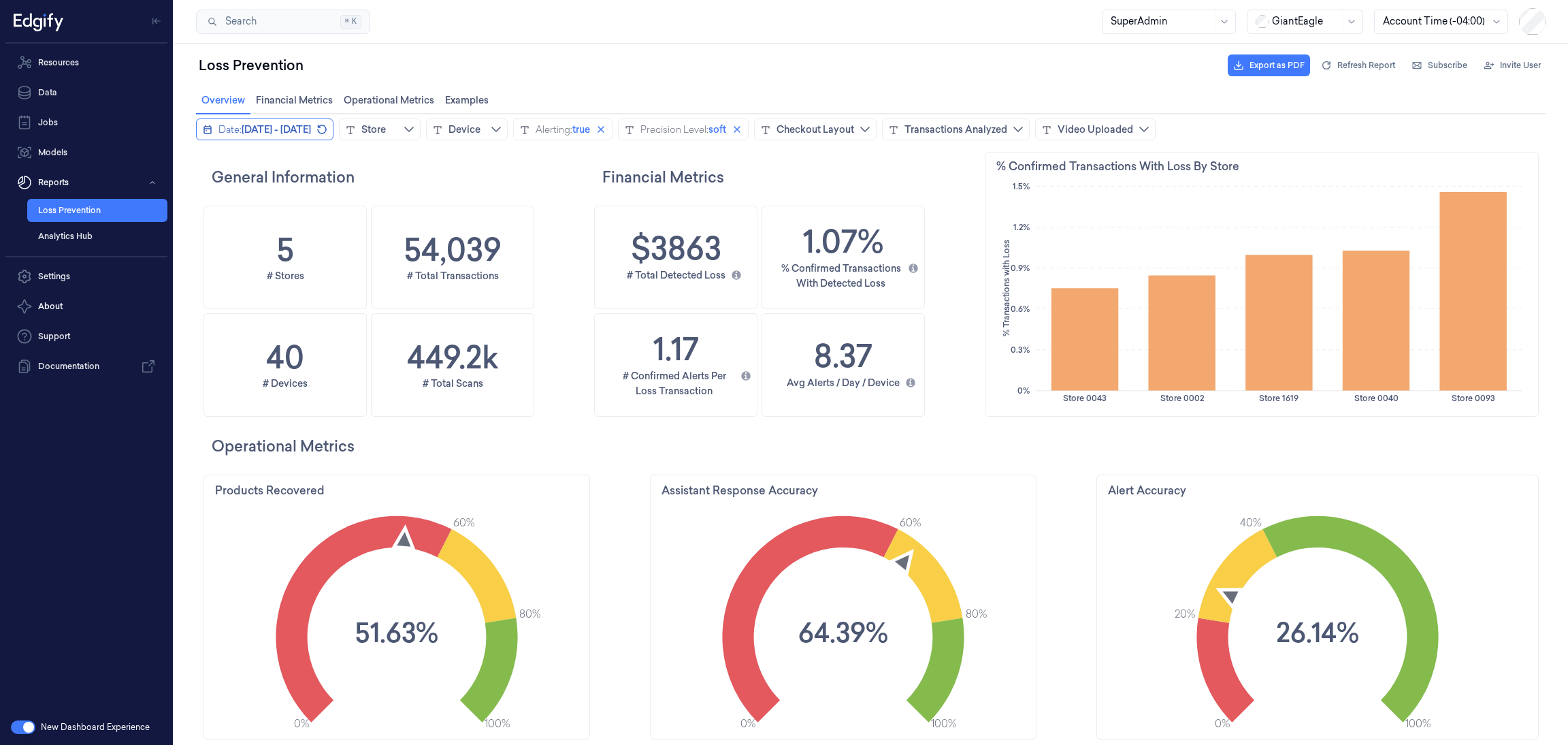
click at [302, 130] on span "[DATE] - [DATE]" at bounding box center [276, 129] width 69 height 14
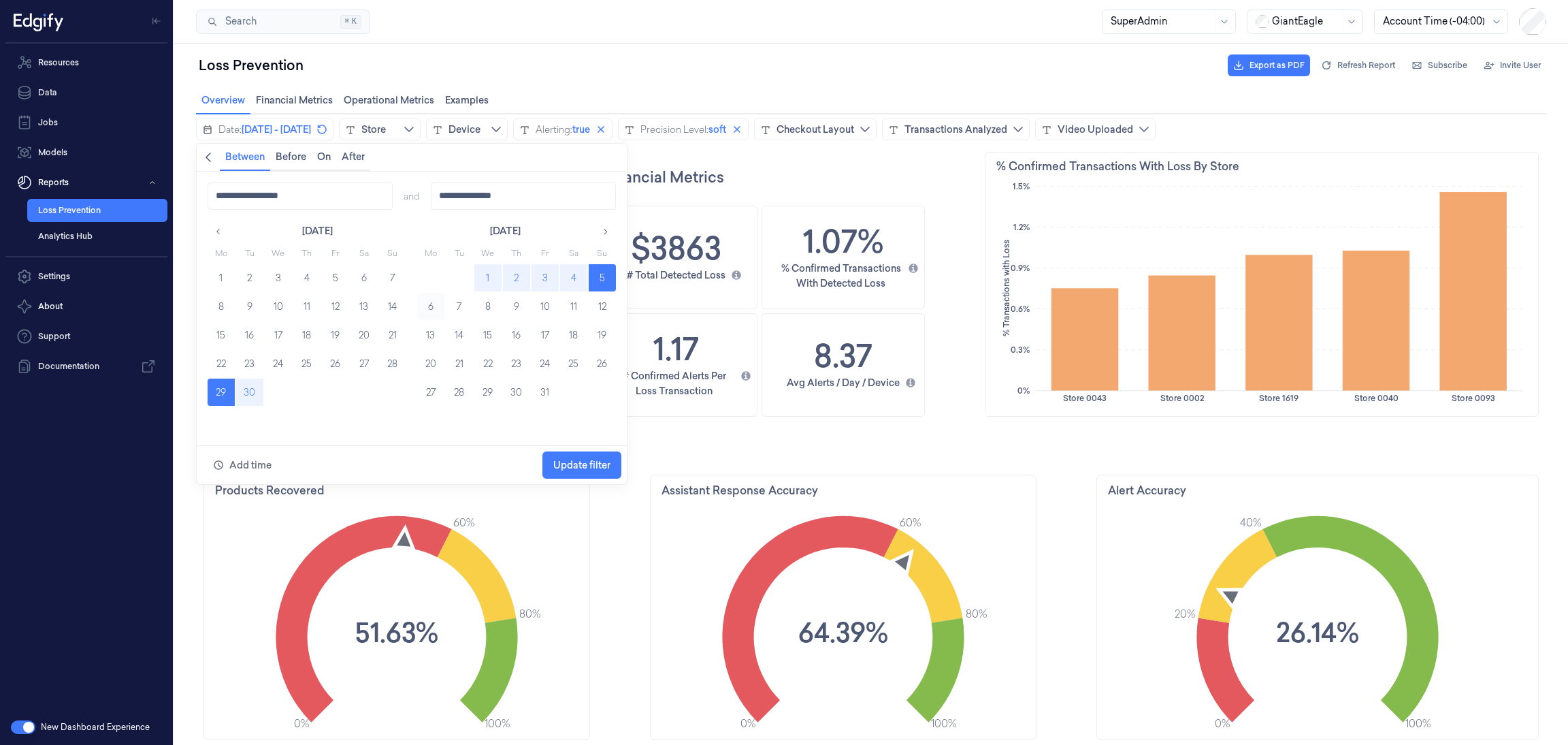
click at [429, 304] on button "6" at bounding box center [430, 306] width 27 height 27
click at [598, 304] on button "12" at bounding box center [602, 306] width 27 height 27
type input "**********"
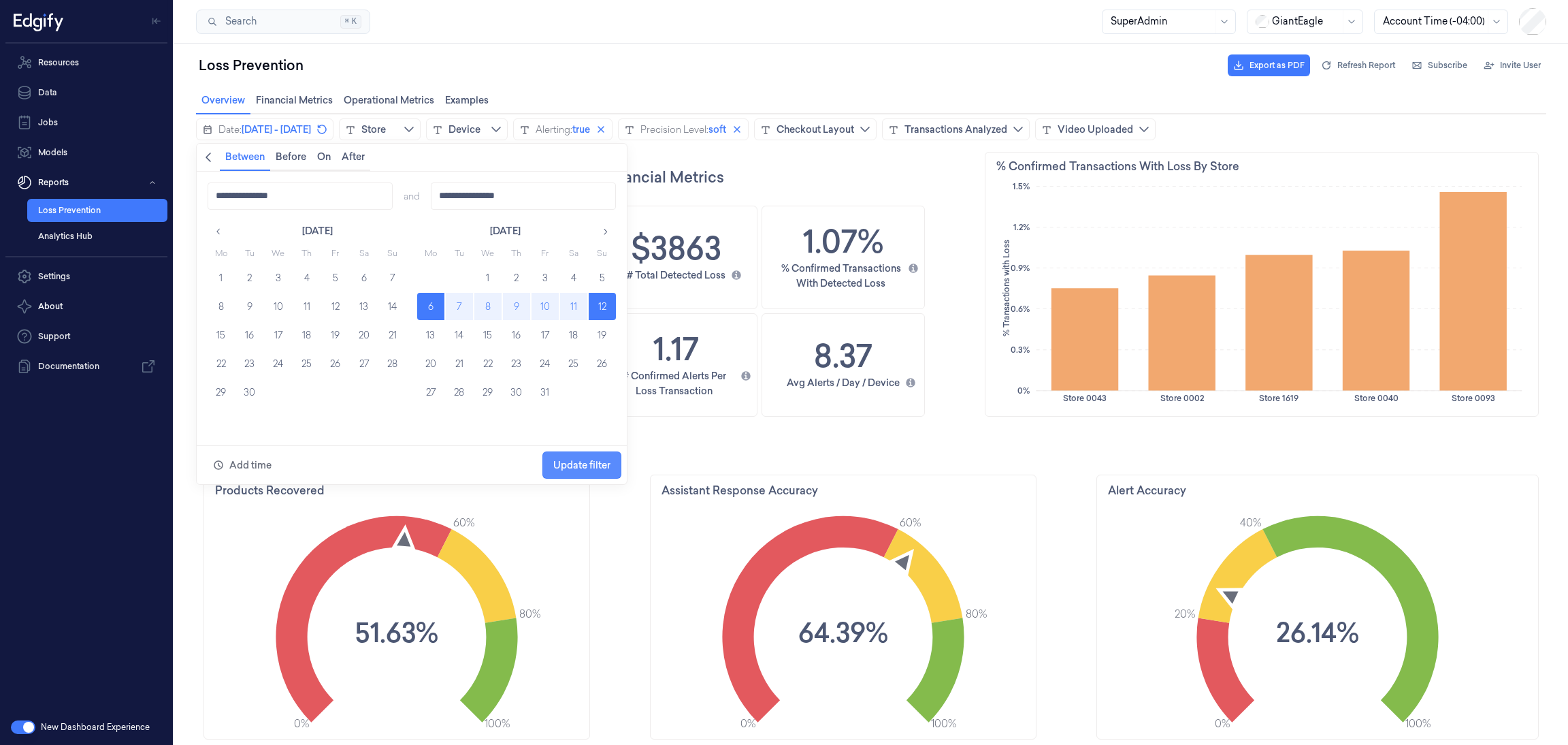
click at [575, 466] on span "Update filter" at bounding box center [581, 465] width 57 height 10
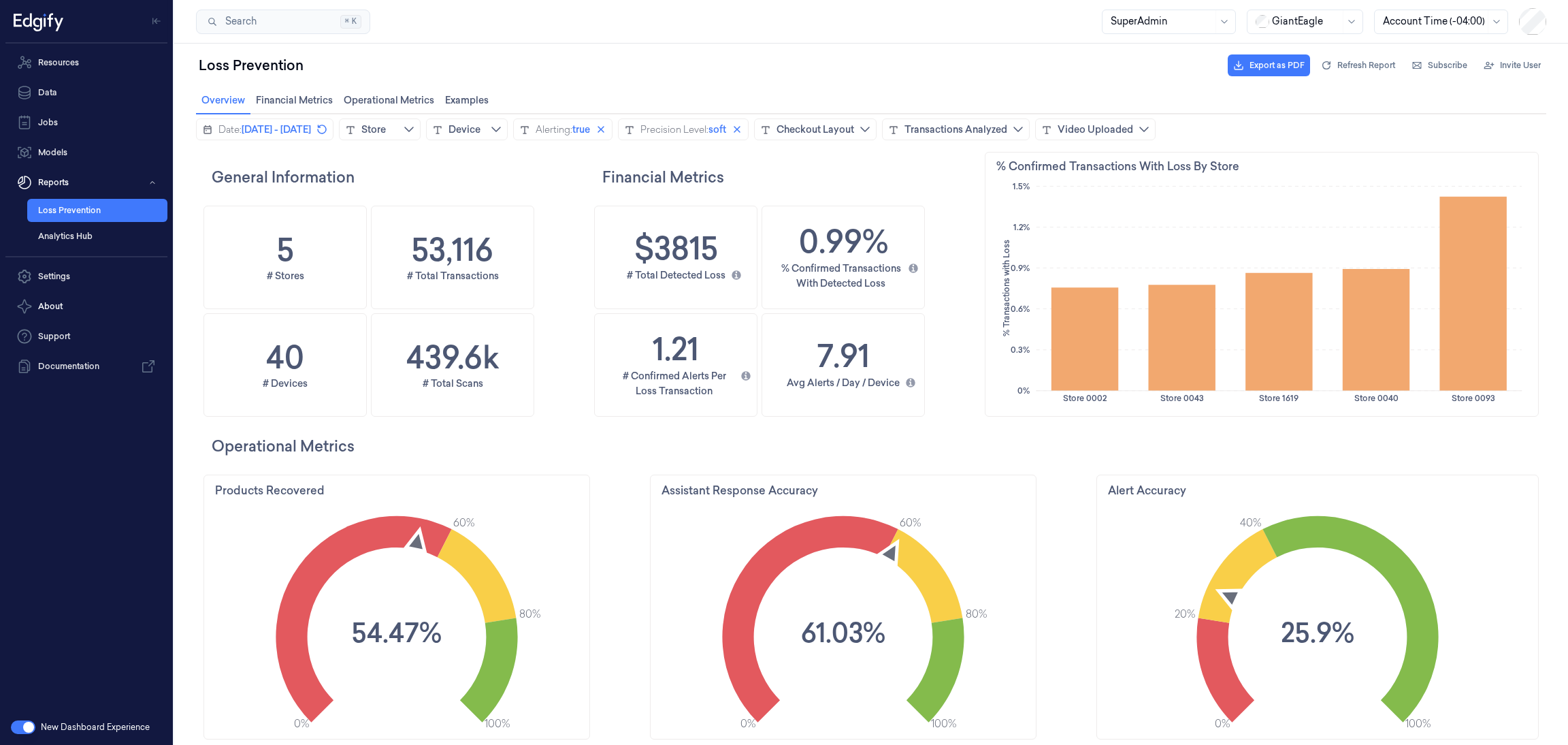
scroll to position [415, 65]
click at [203, 132] on icon "calendar icon" at bounding box center [207, 130] width 10 height 10
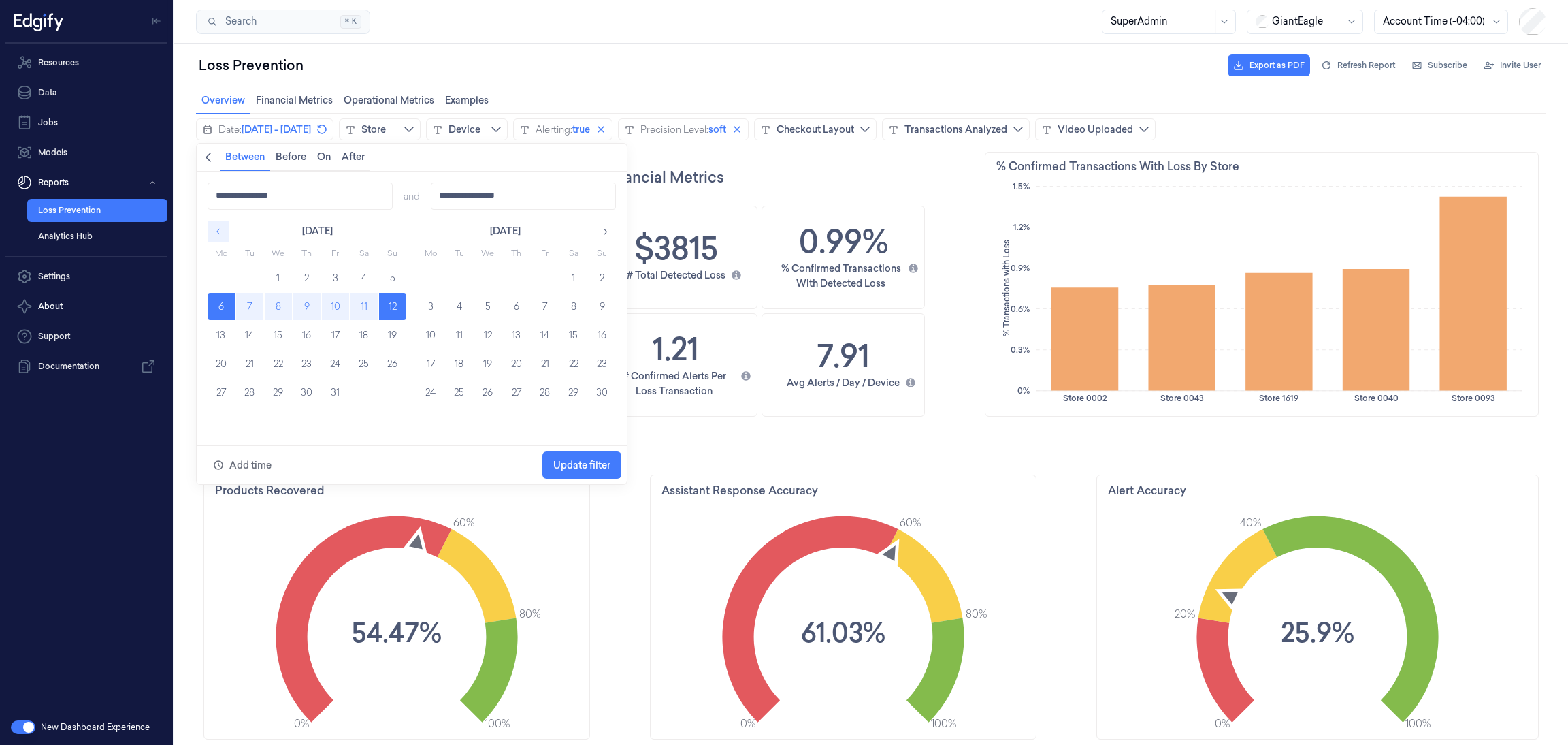
click at [212, 231] on button "button" at bounding box center [218, 231] width 22 height 22
click at [423, 390] on button "29" at bounding box center [430, 391] width 27 height 27
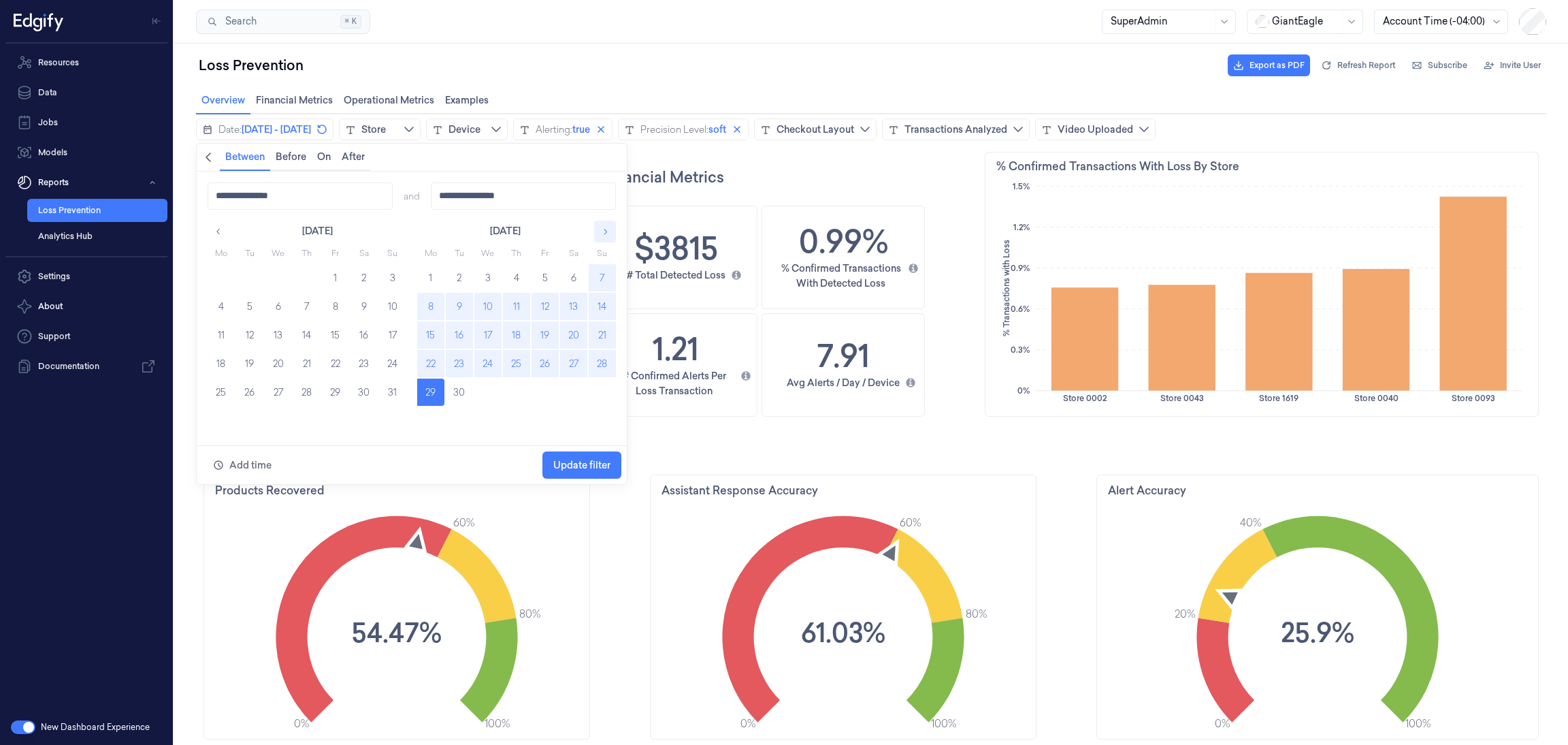
click at [601, 225] on button "button" at bounding box center [604, 231] width 22 height 22
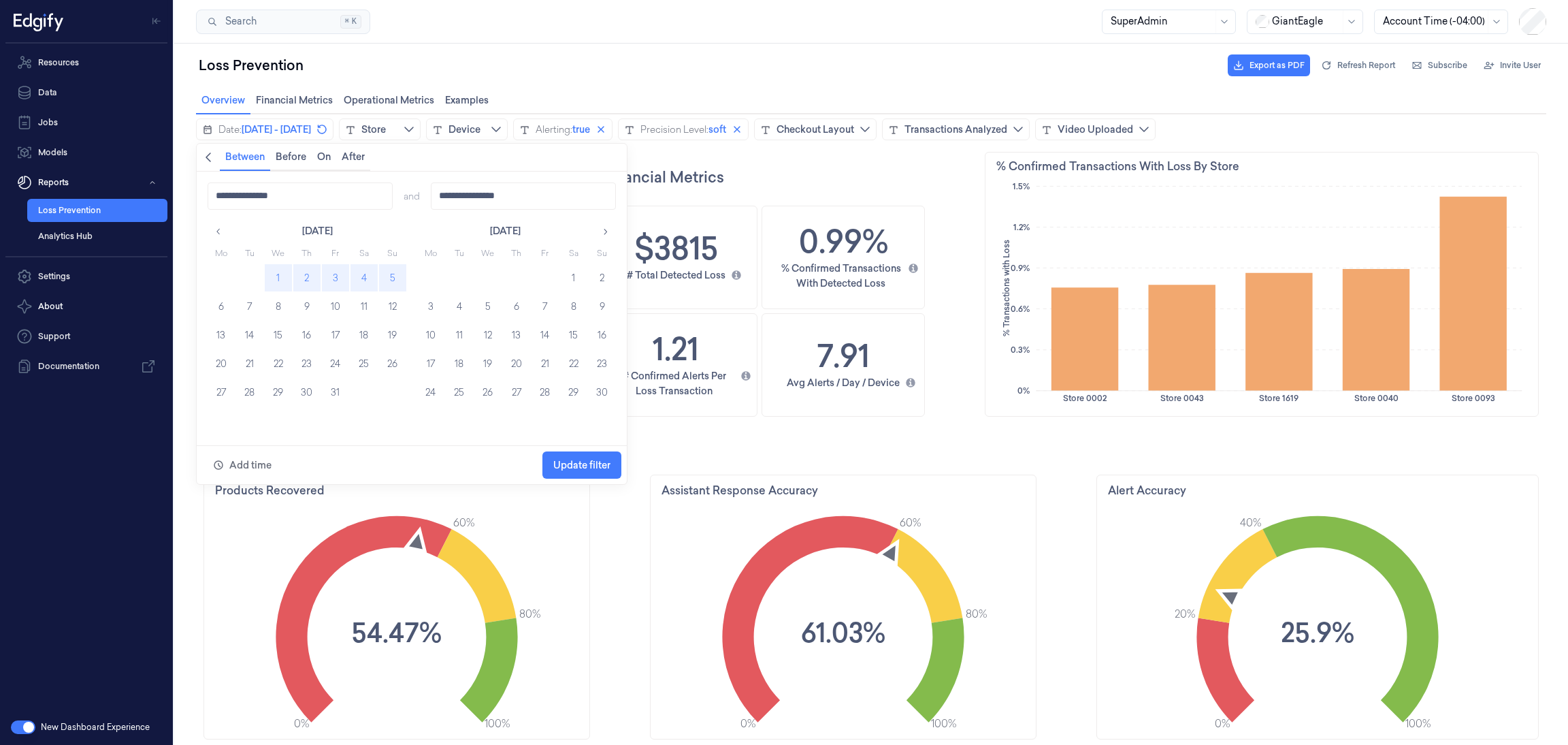
click at [387, 276] on button "5" at bounding box center [392, 277] width 27 height 27
type input "**********"
click at [615, 467] on button "Update filter" at bounding box center [581, 465] width 79 height 27
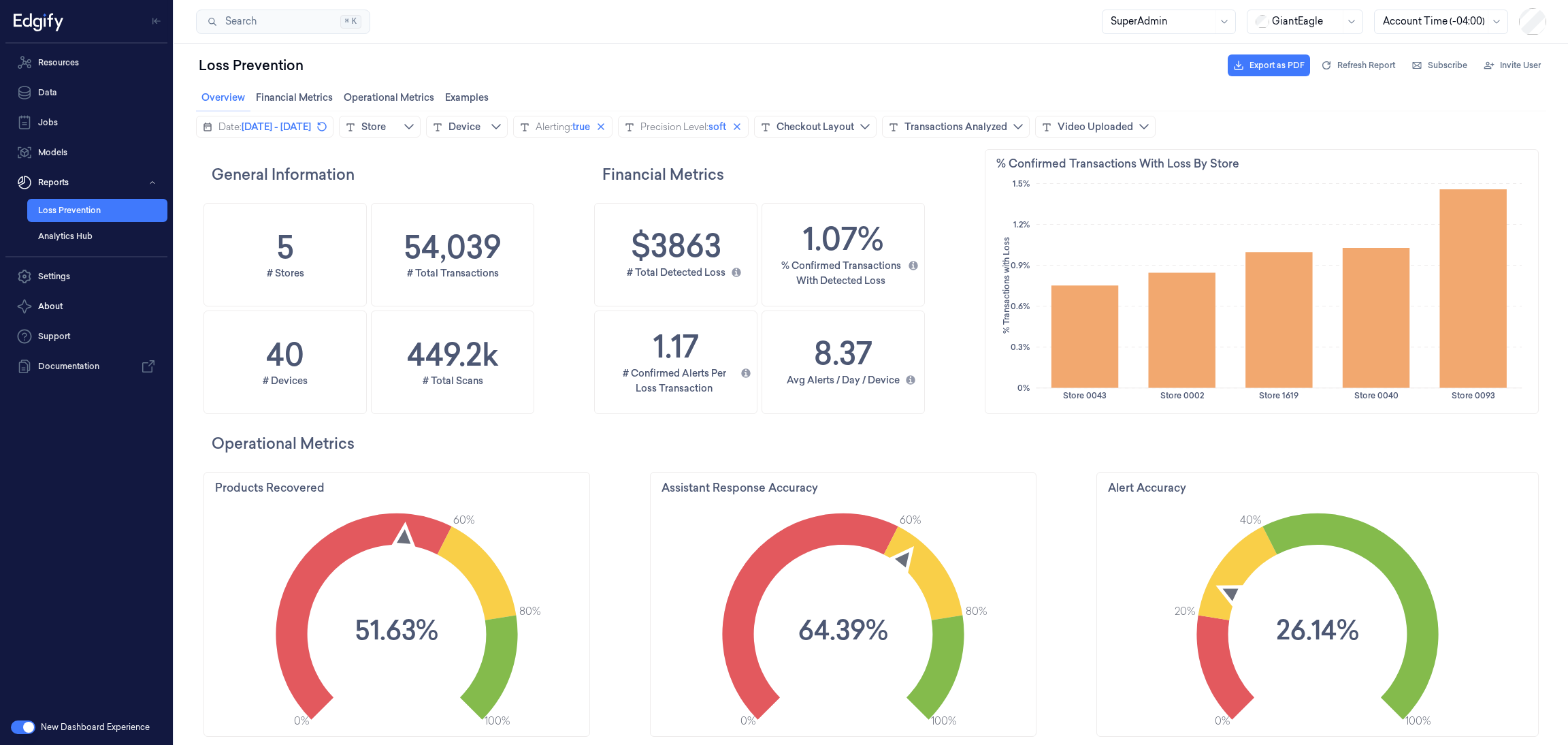
scroll to position [3, 0]
click at [208, 124] on icon "calendar icon" at bounding box center [207, 127] width 8 height 9
click at [205, 127] on icon "calendar icon" at bounding box center [207, 127] width 10 height 10
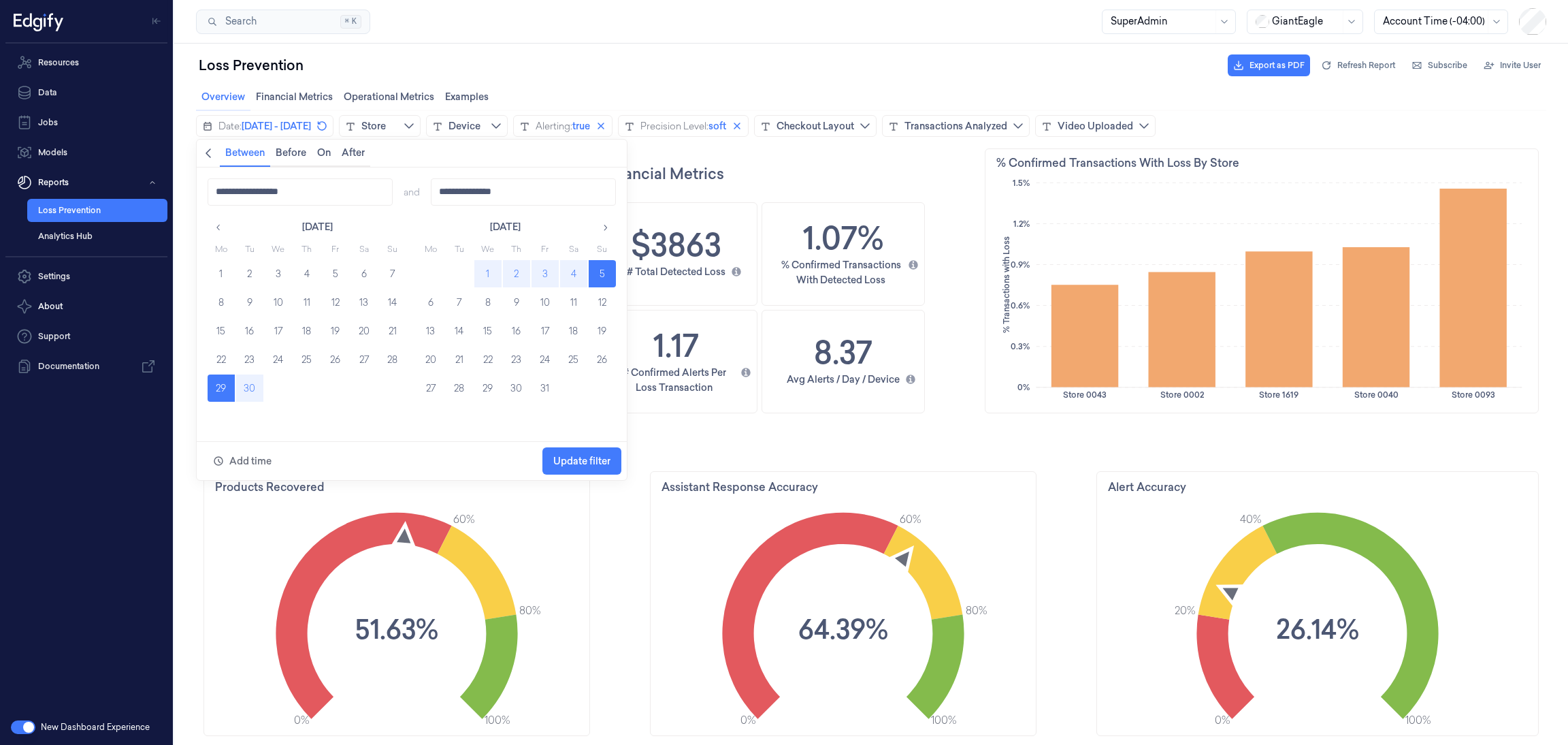
click at [213, 148] on icon "chevronleft icon" at bounding box center [208, 153] width 10 height 10
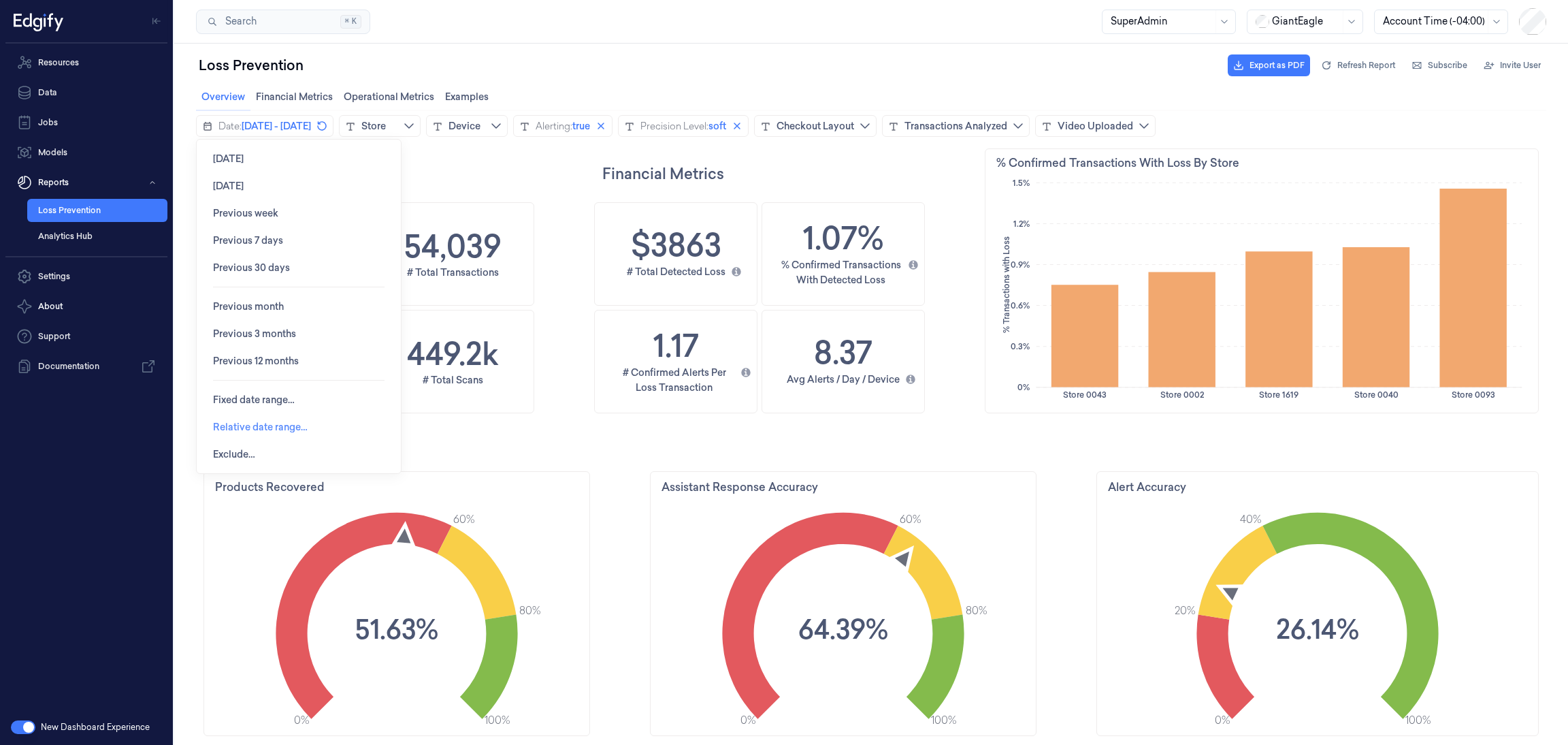
click at [262, 425] on span "Relative date range…" at bounding box center [260, 426] width 94 height 10
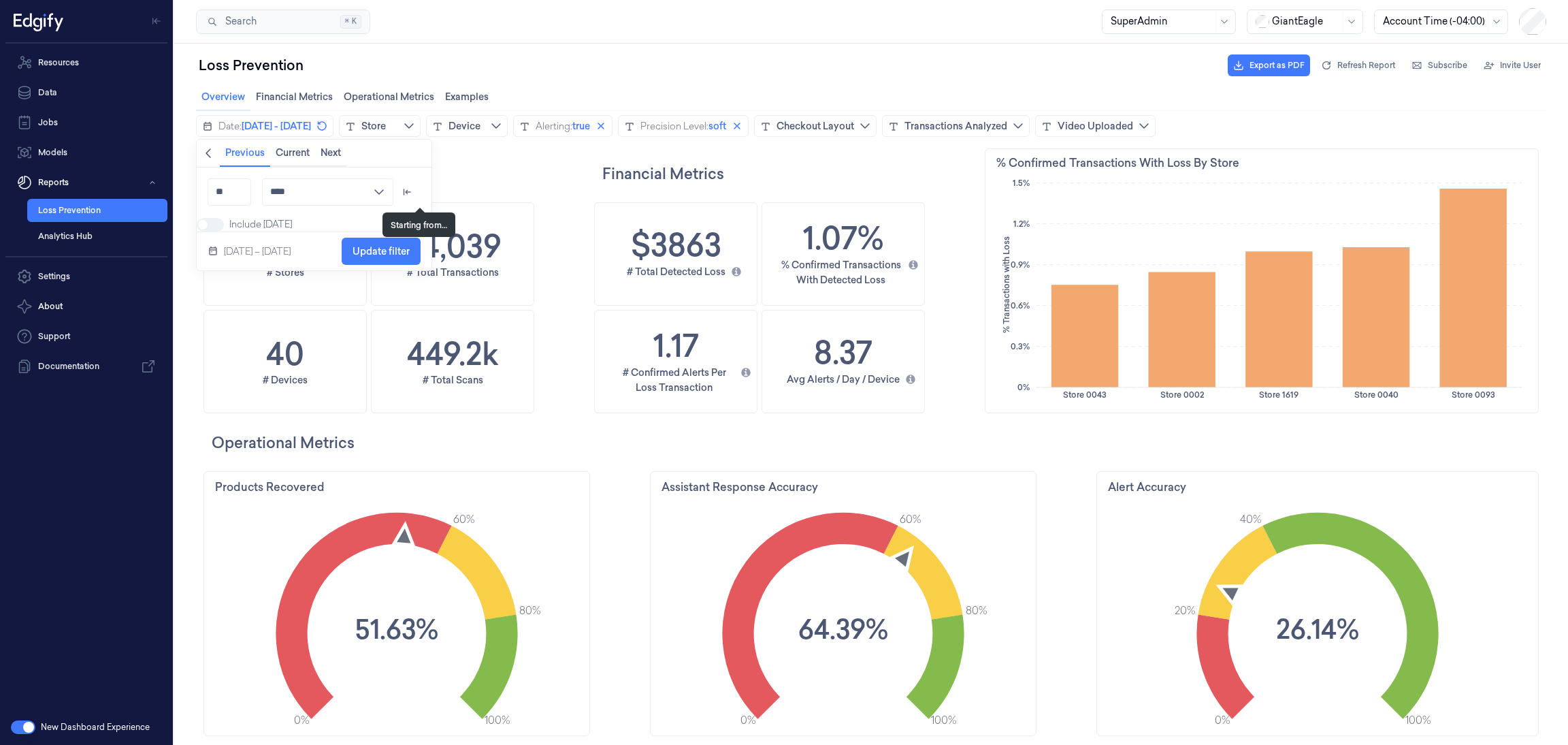
click at [411, 190] on icon "arrow_left_to_line icon" at bounding box center [407, 192] width 8 height 7
click at [402, 217] on input "********" at bounding box center [386, 224] width 131 height 27
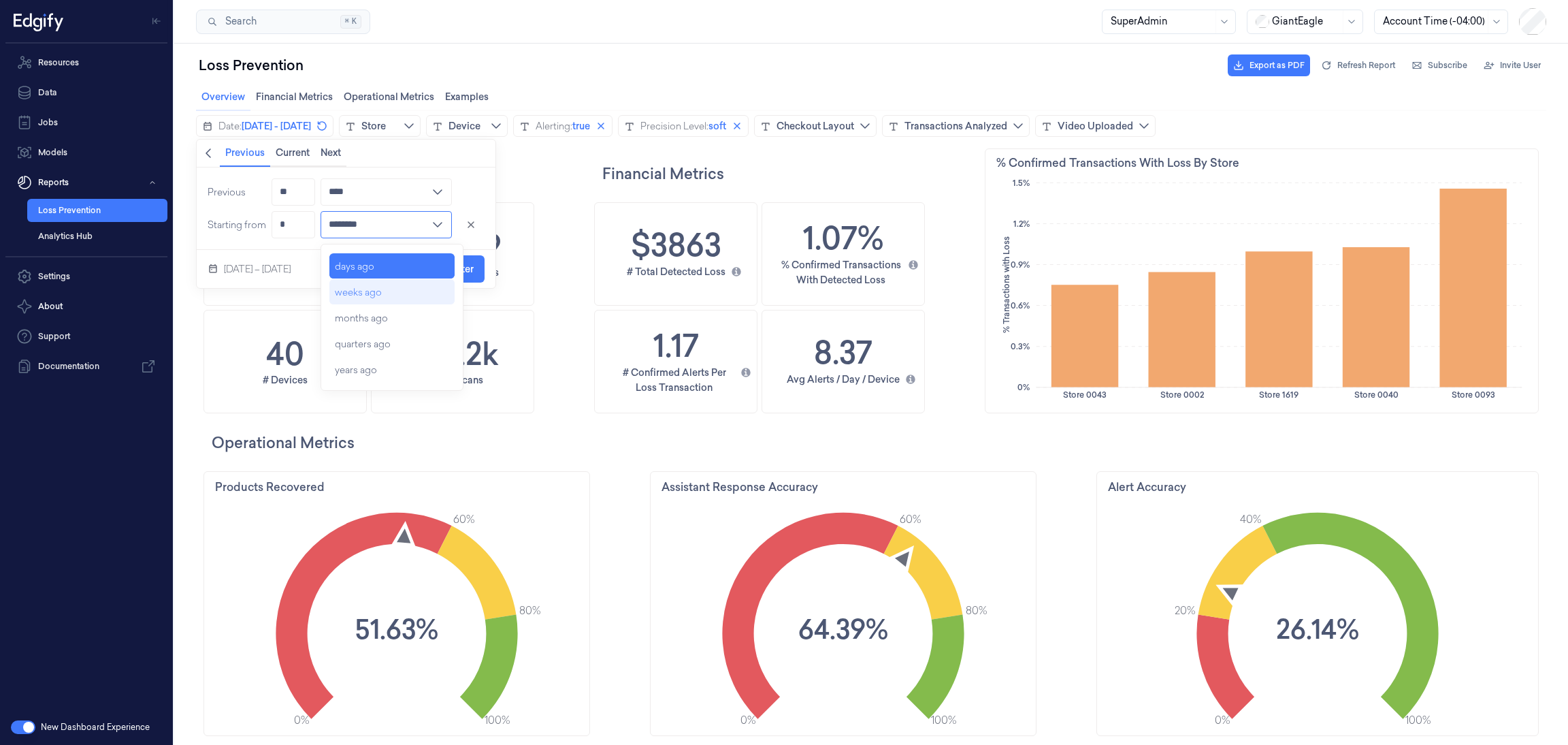
click at [368, 292] on div "weeks ago" at bounding box center [358, 293] width 47 height 14
type input "*********"
click at [276, 220] on input "*" at bounding box center [293, 224] width 44 height 27
drag, startPoint x: 291, startPoint y: 222, endPoint x: 276, endPoint y: 224, distance: 15.1
click at [276, 224] on input "*" at bounding box center [293, 224] width 44 height 27
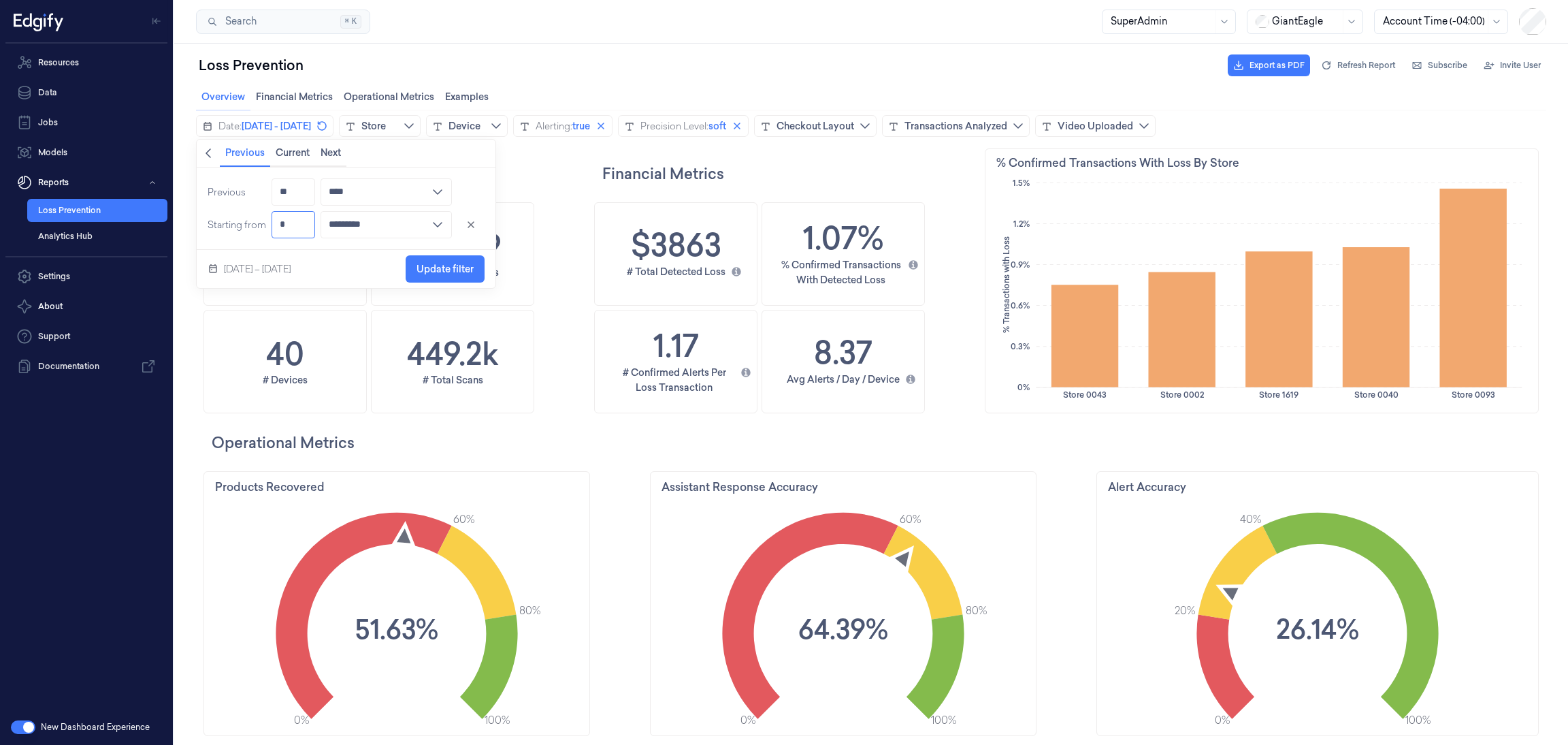
type input "*"
type input "********"
type input "*"
click at [361, 265] on div "[DATE] – [DATE] Update filter" at bounding box center [346, 269] width 299 height 38
click at [433, 191] on input "****" at bounding box center [386, 191] width 131 height 27
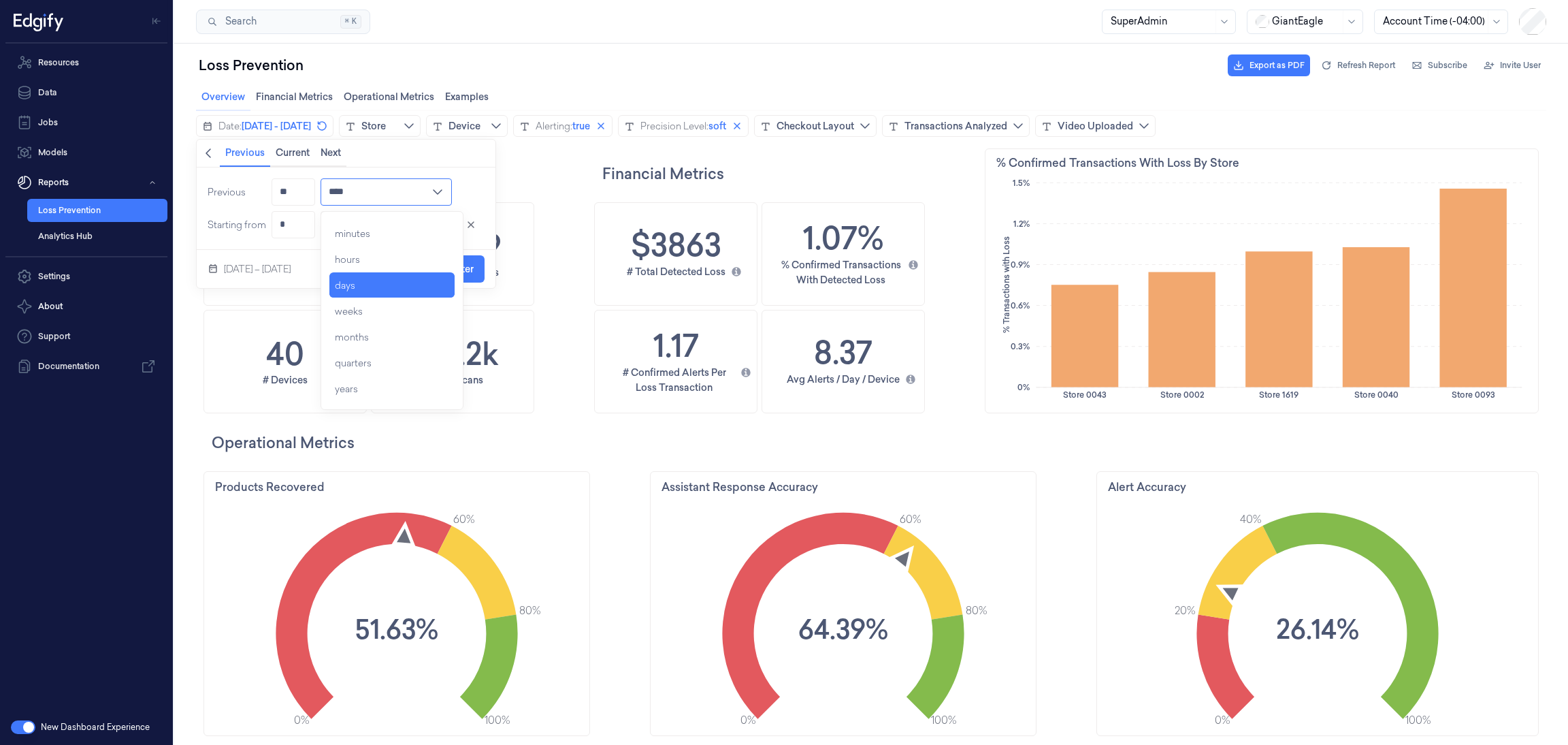
click at [369, 308] on div "weeks" at bounding box center [392, 311] width 126 height 24
type input "*****"
drag, startPoint x: 298, startPoint y: 200, endPoint x: 268, endPoint y: 192, distance: 31.0
click at [268, 192] on div "Previous ** ***** minutes hours days weeks months quarters years Starting from …" at bounding box center [346, 209] width 299 height 82
type input "*"
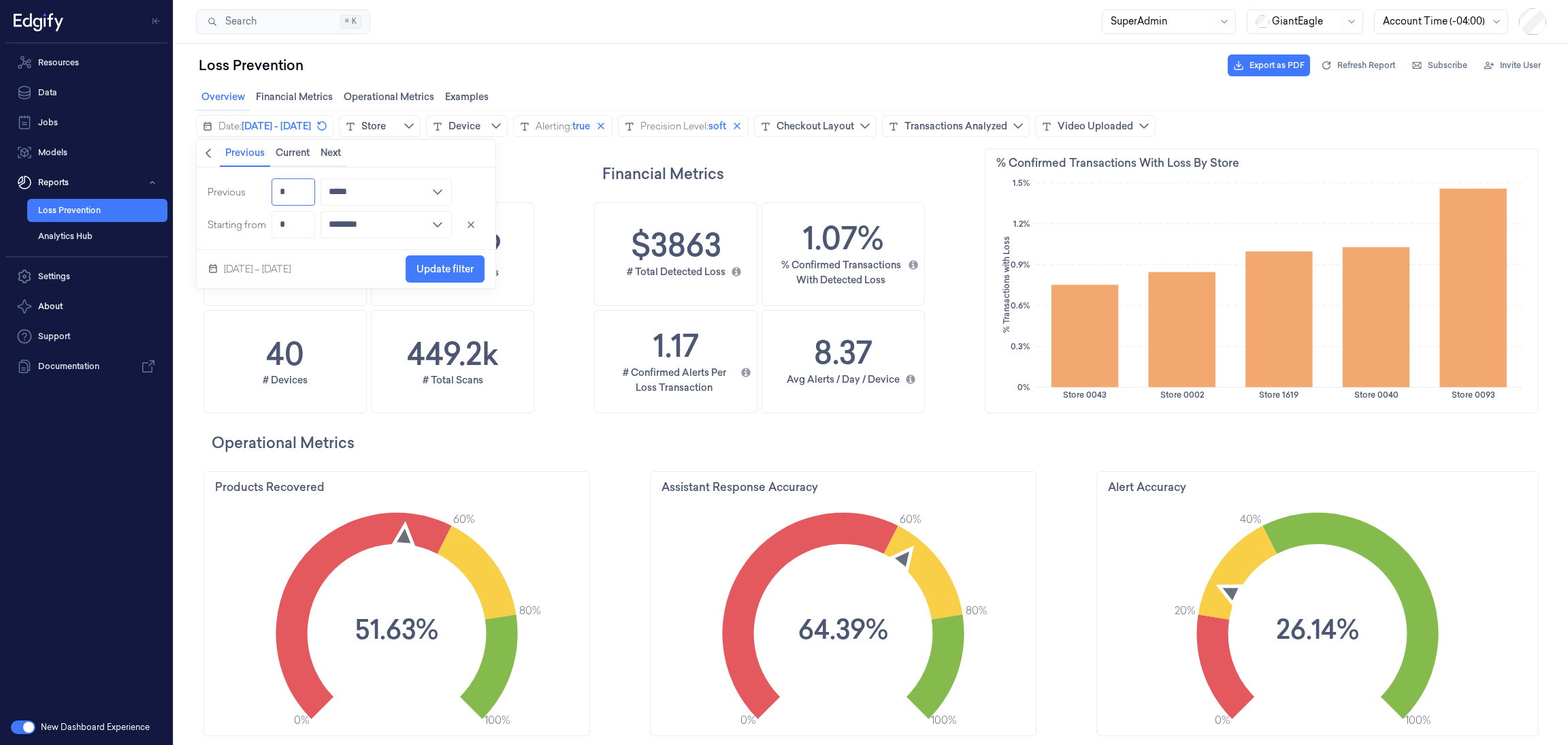
type input "****"
type input "*"
click at [444, 266] on span "Update filter" at bounding box center [444, 269] width 57 height 10
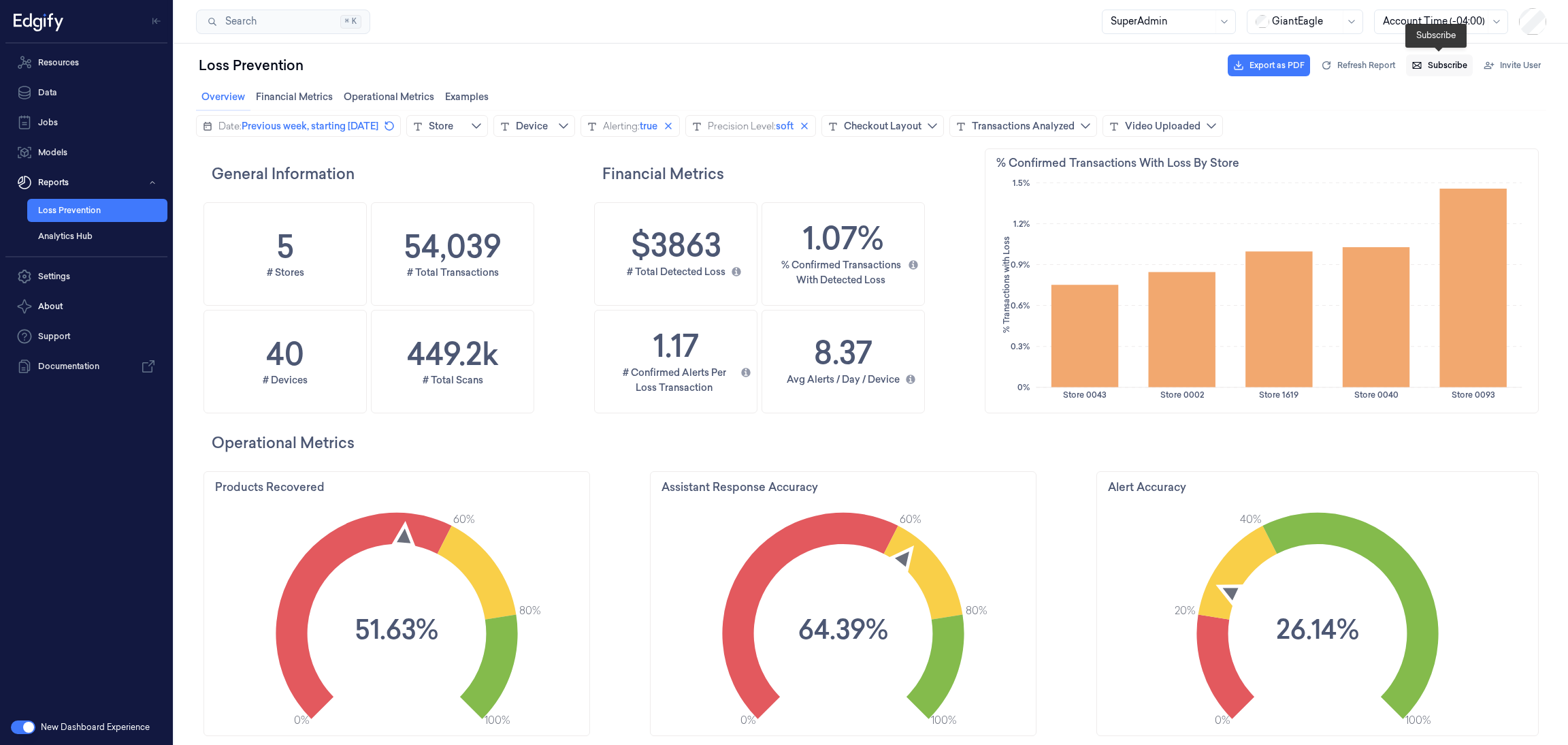
scroll to position [415, 567]
click at [1439, 69] on span "Subscribe" at bounding box center [1447, 66] width 39 height 12
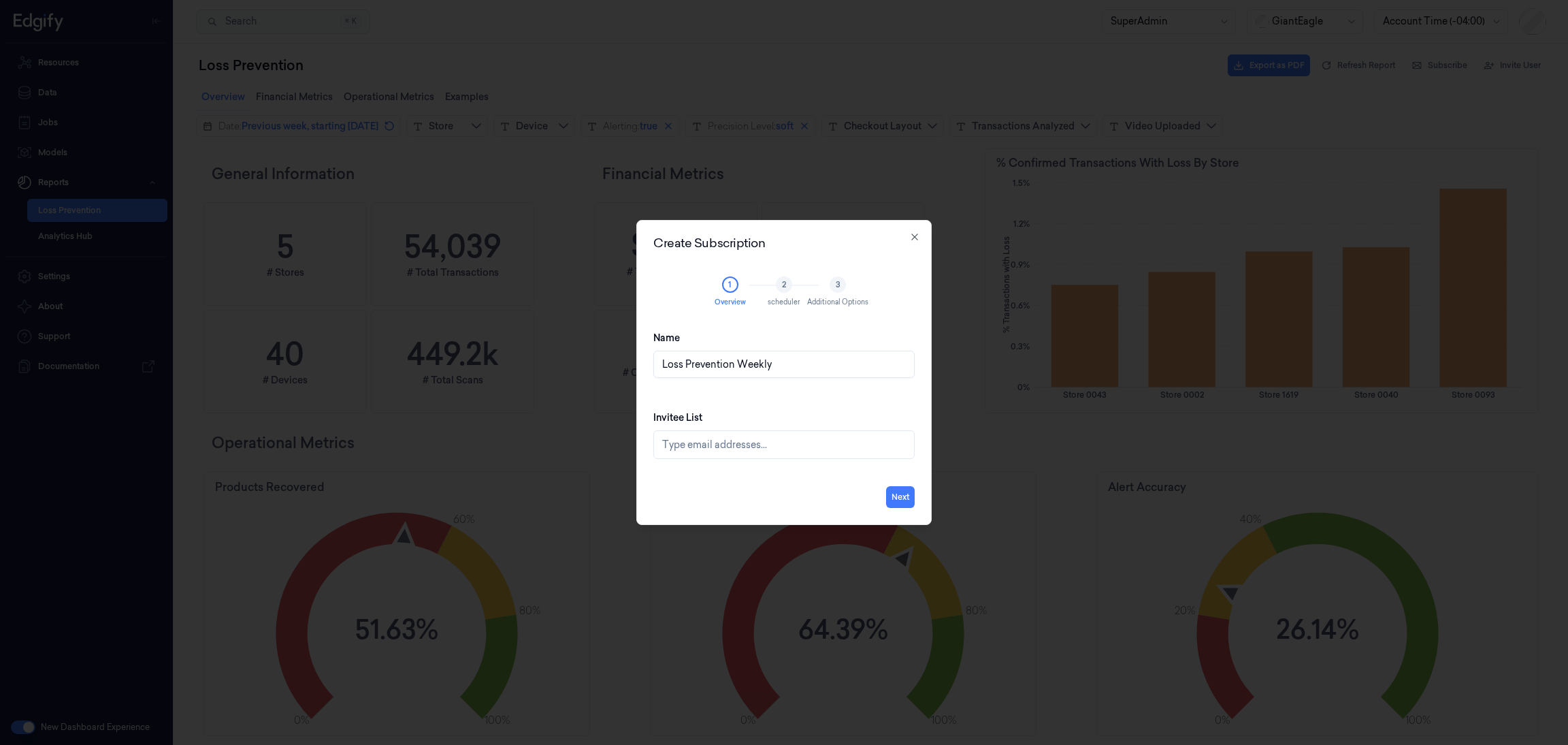
type input "Loss Prevention Weekly"
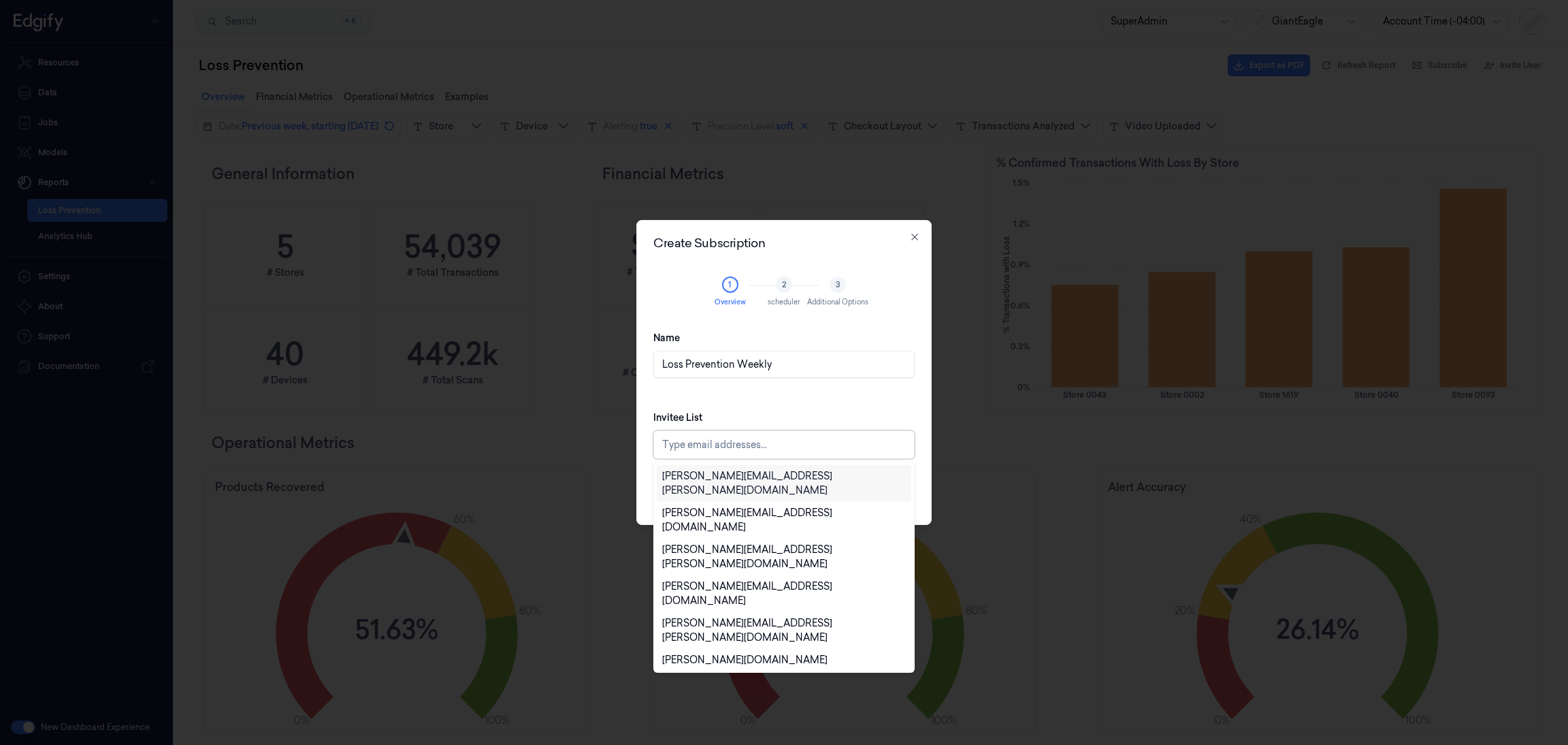
click at [712, 438] on div at bounding box center [785, 445] width 246 height 14
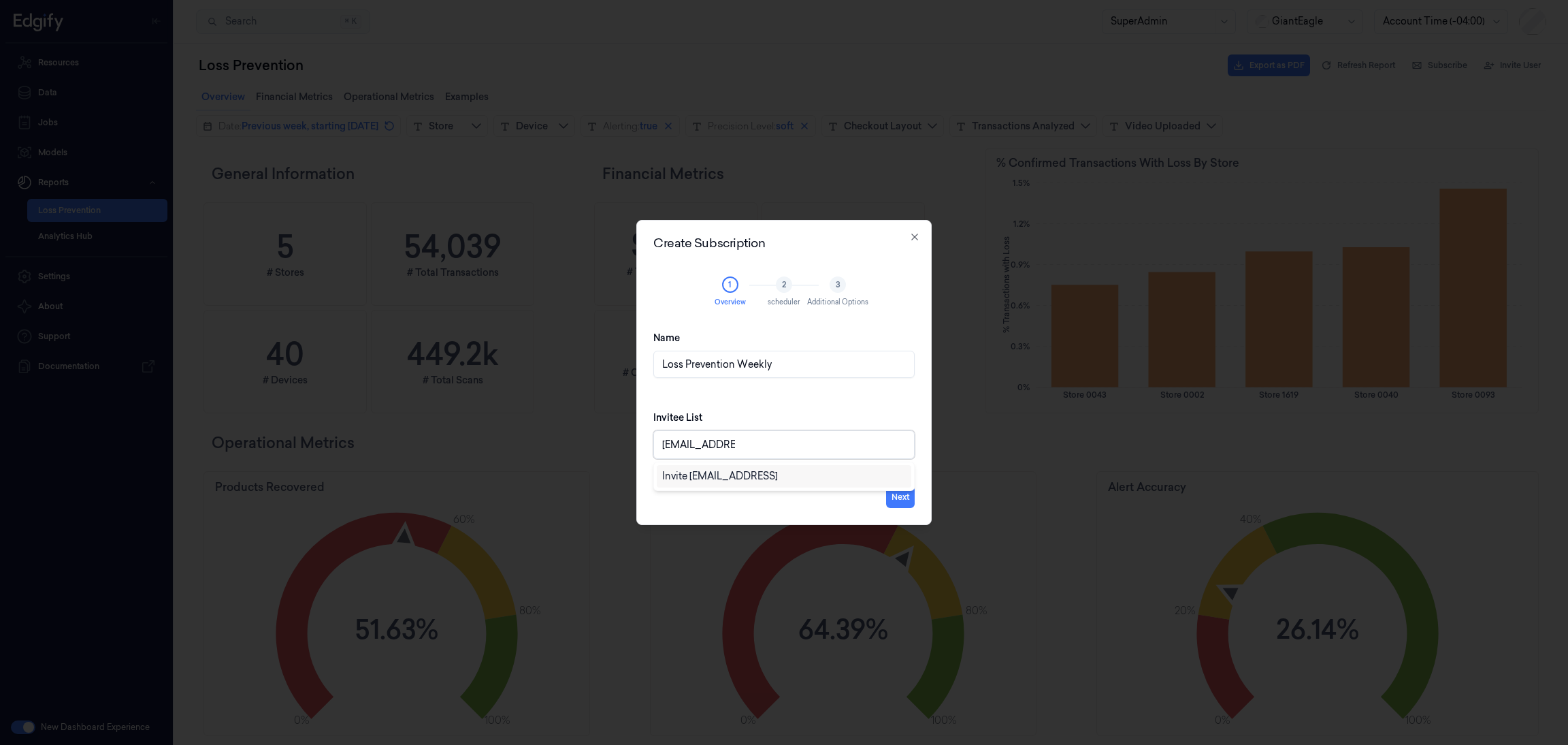
type input "[EMAIL_ADDRESS]"
click at [730, 404] on div "Invitee List Type email addresses..." at bounding box center [783, 435] width 261 height 70
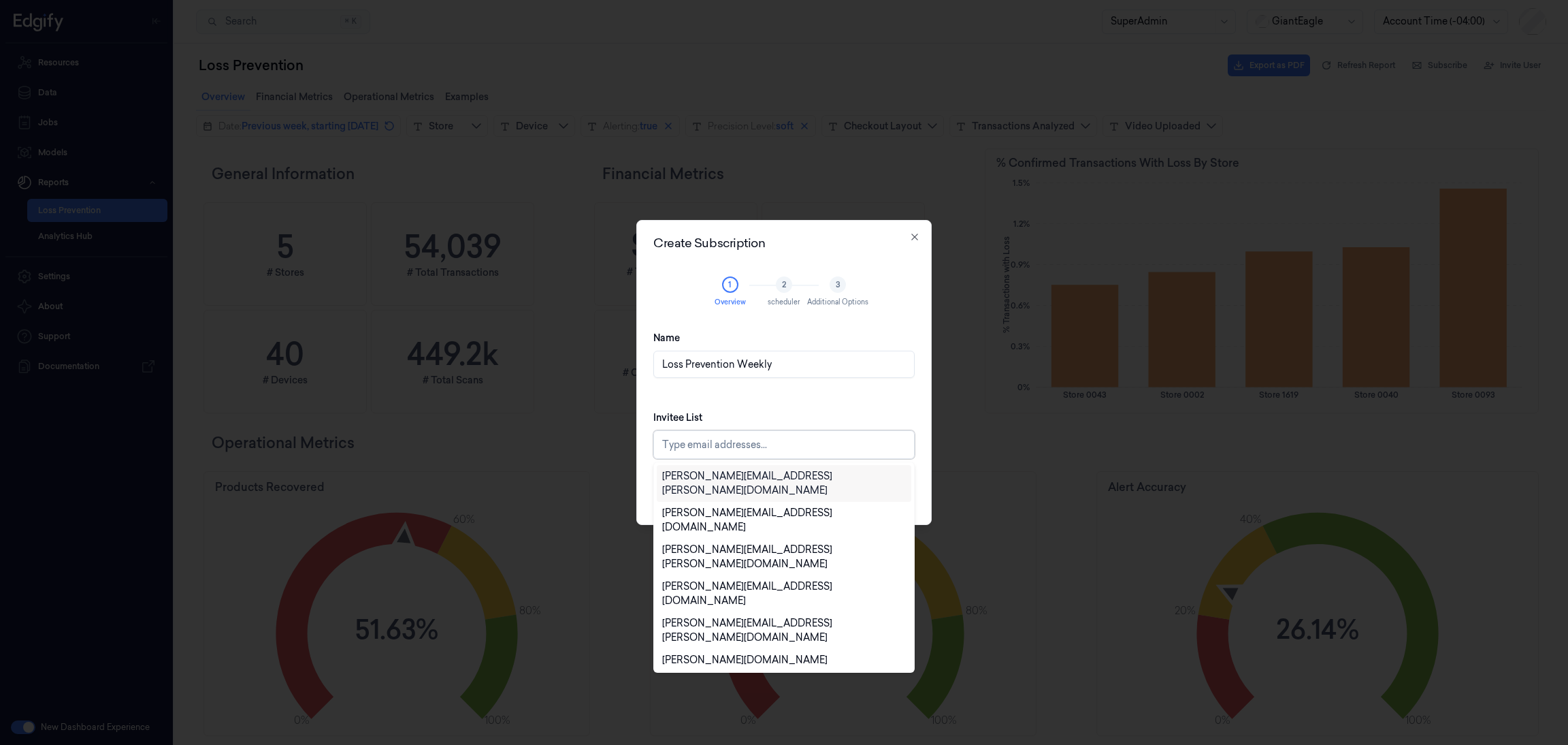
click at [736, 446] on div at bounding box center [785, 445] width 246 height 14
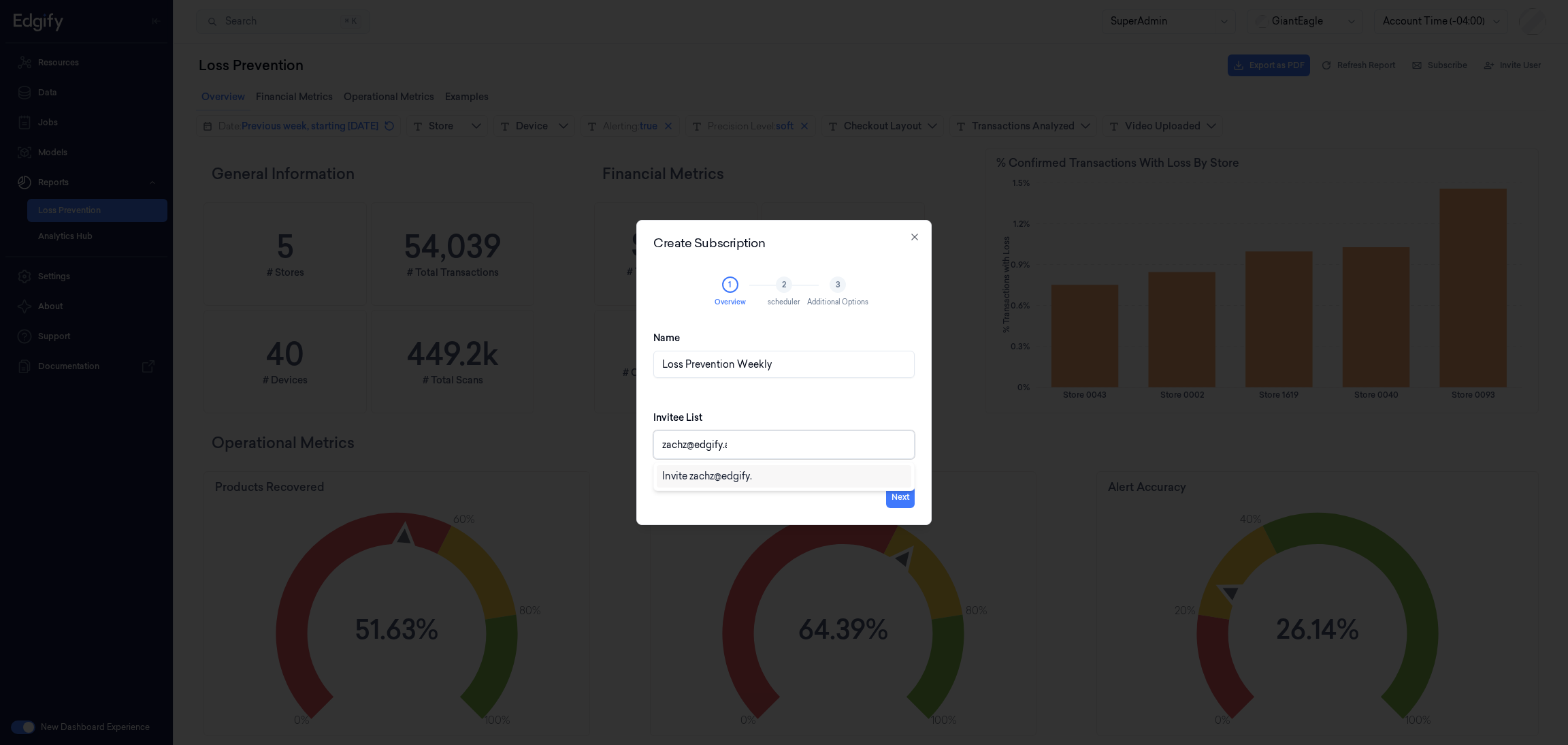
type input "[EMAIL_ADDRESS]"
click at [736, 474] on div "Invite [EMAIL_ADDRESS]" at bounding box center [719, 476] width 115 height 14
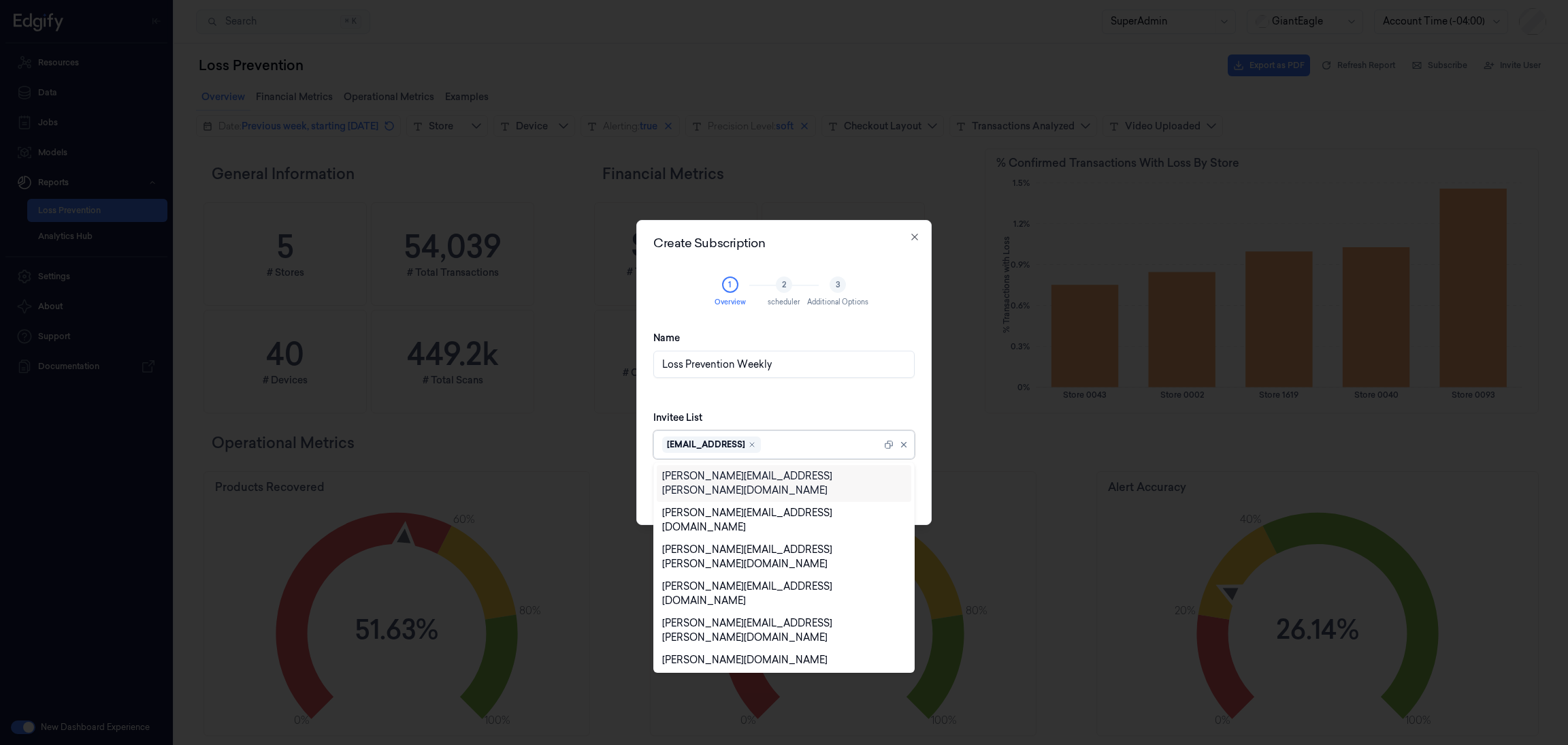
click at [852, 404] on div "Invitee List option , selected. 75 results available. Use Up and Down to choose…" at bounding box center [783, 435] width 261 height 70
click at [782, 443] on div at bounding box center [822, 445] width 118 height 14
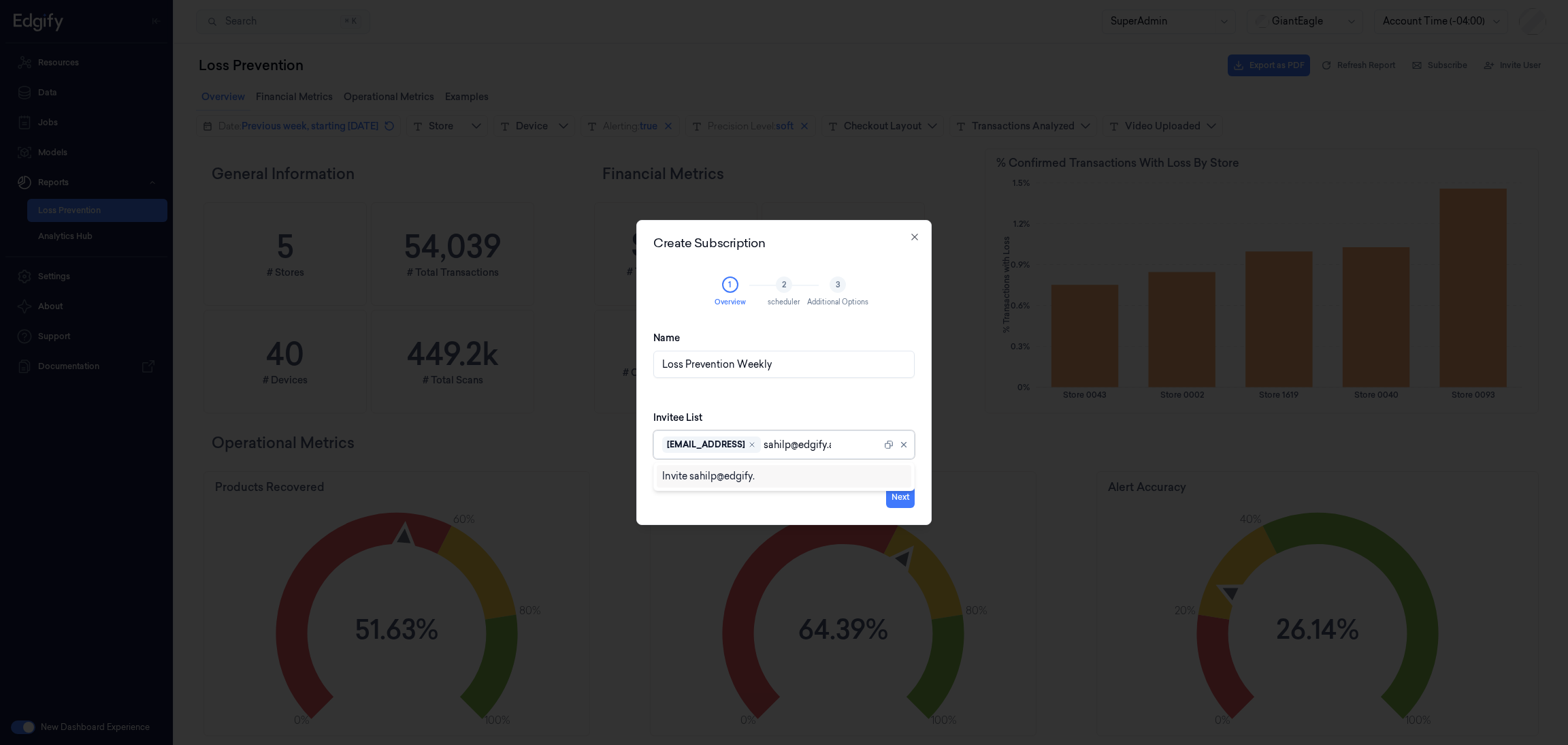
type input "[EMAIL_ADDRESS]"
click at [740, 478] on div "Invite [EMAIL_ADDRESS]" at bounding box center [719, 476] width 115 height 14
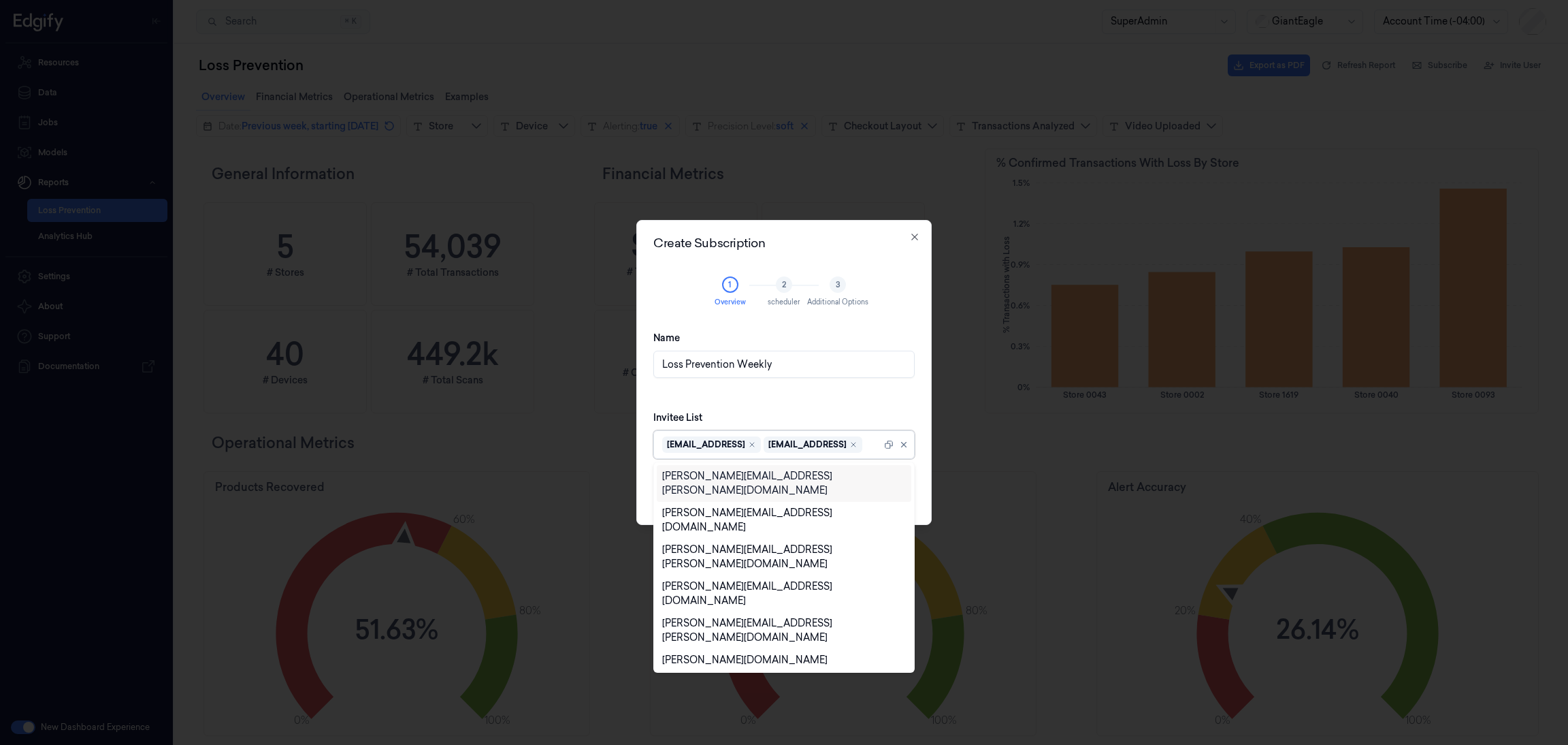
click at [921, 406] on div "Create Subscription 1 Overview 2 scheduler 3 Additional Options Name Loss Preve…" at bounding box center [784, 372] width 295 height 305
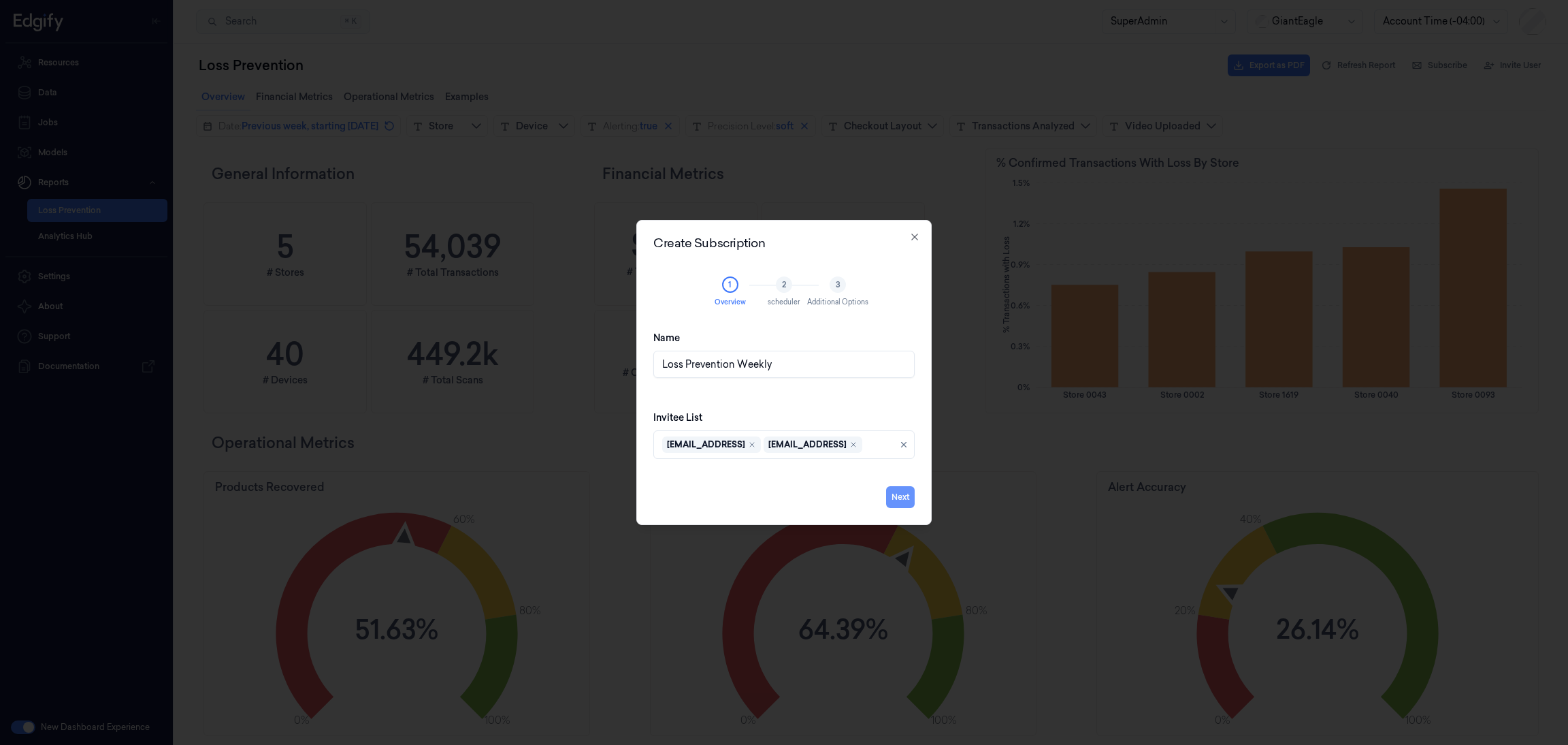
click at [897, 498] on button "Next" at bounding box center [900, 496] width 29 height 22
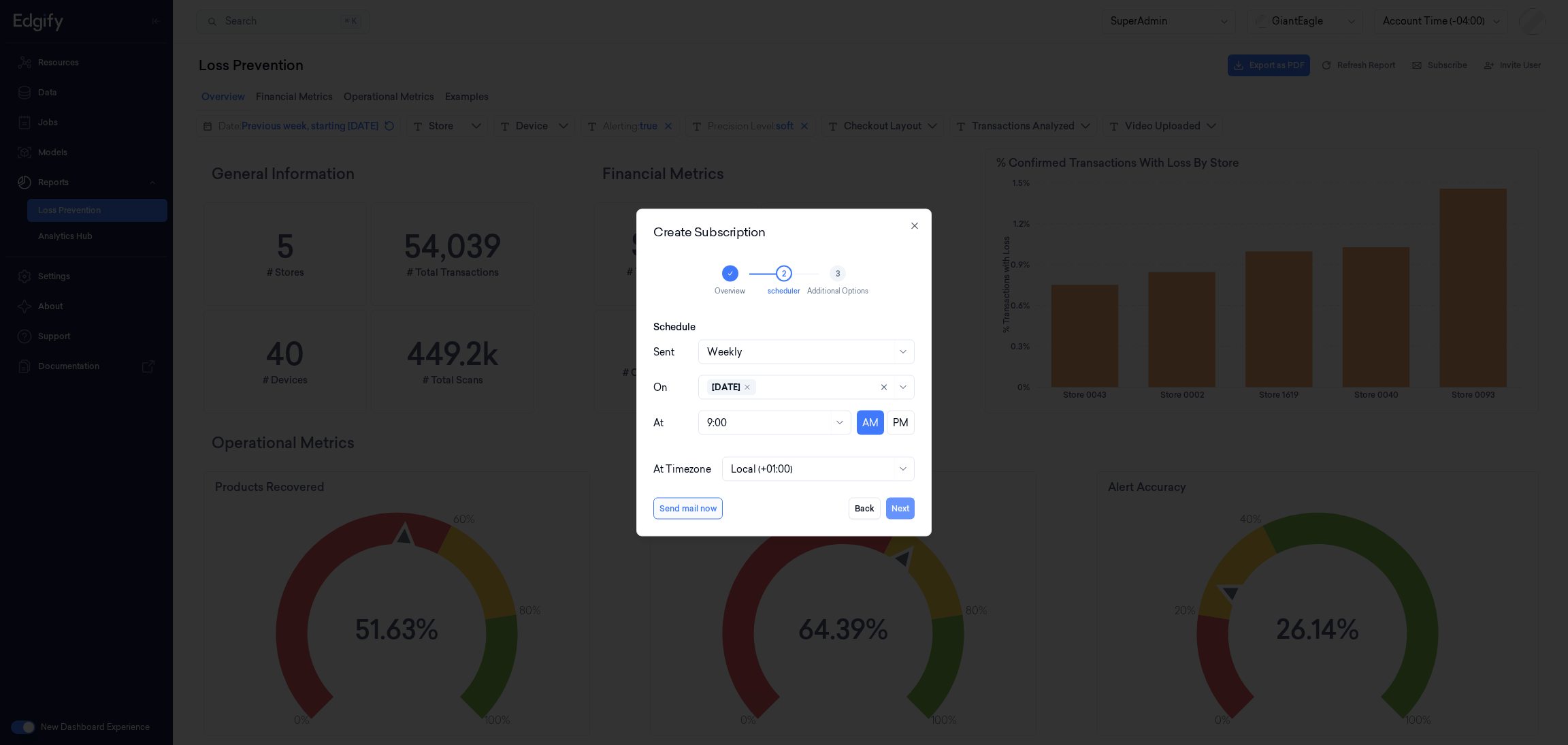
click at [908, 508] on button "Next" at bounding box center [900, 508] width 29 height 22
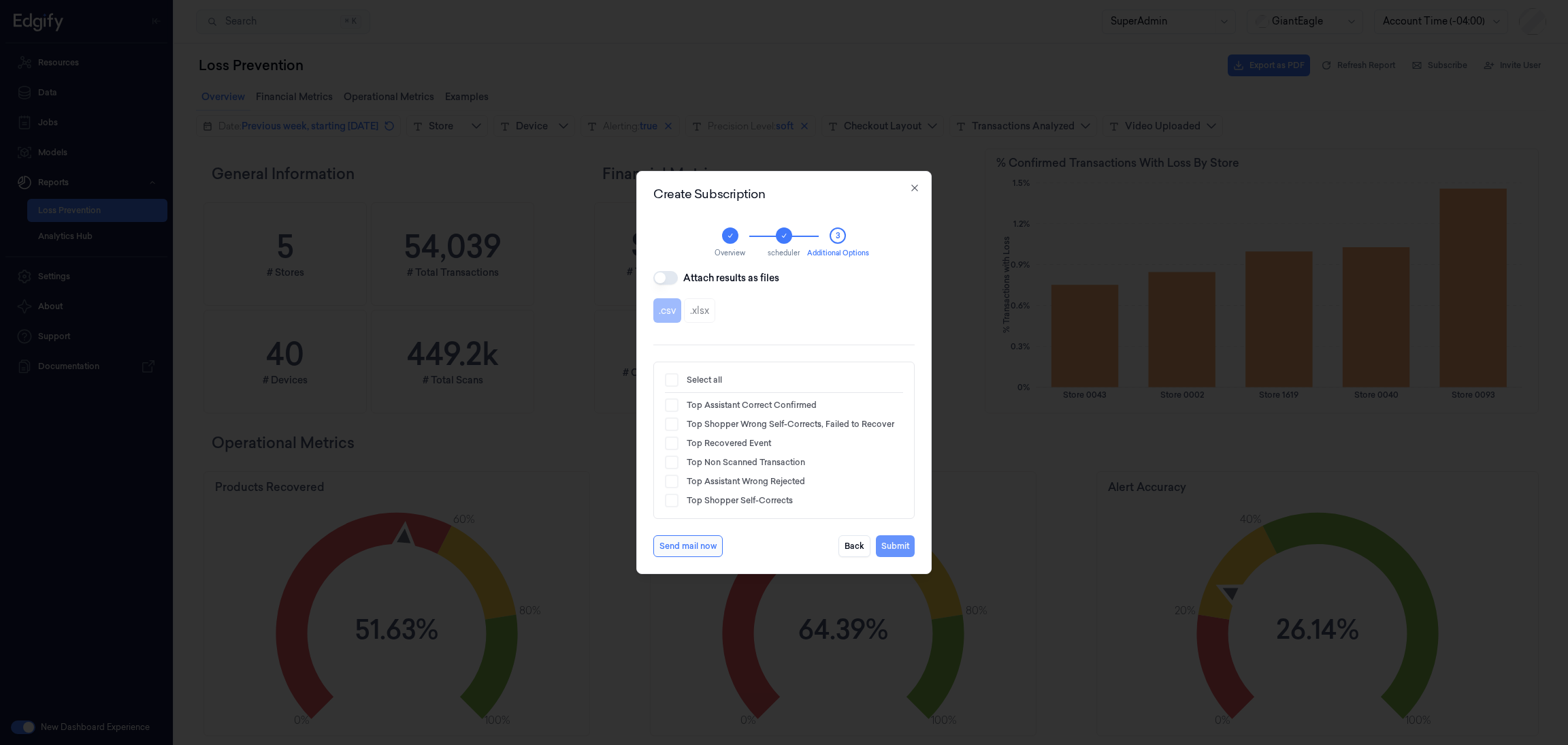
click at [890, 545] on button "Submit" at bounding box center [895, 546] width 38 height 22
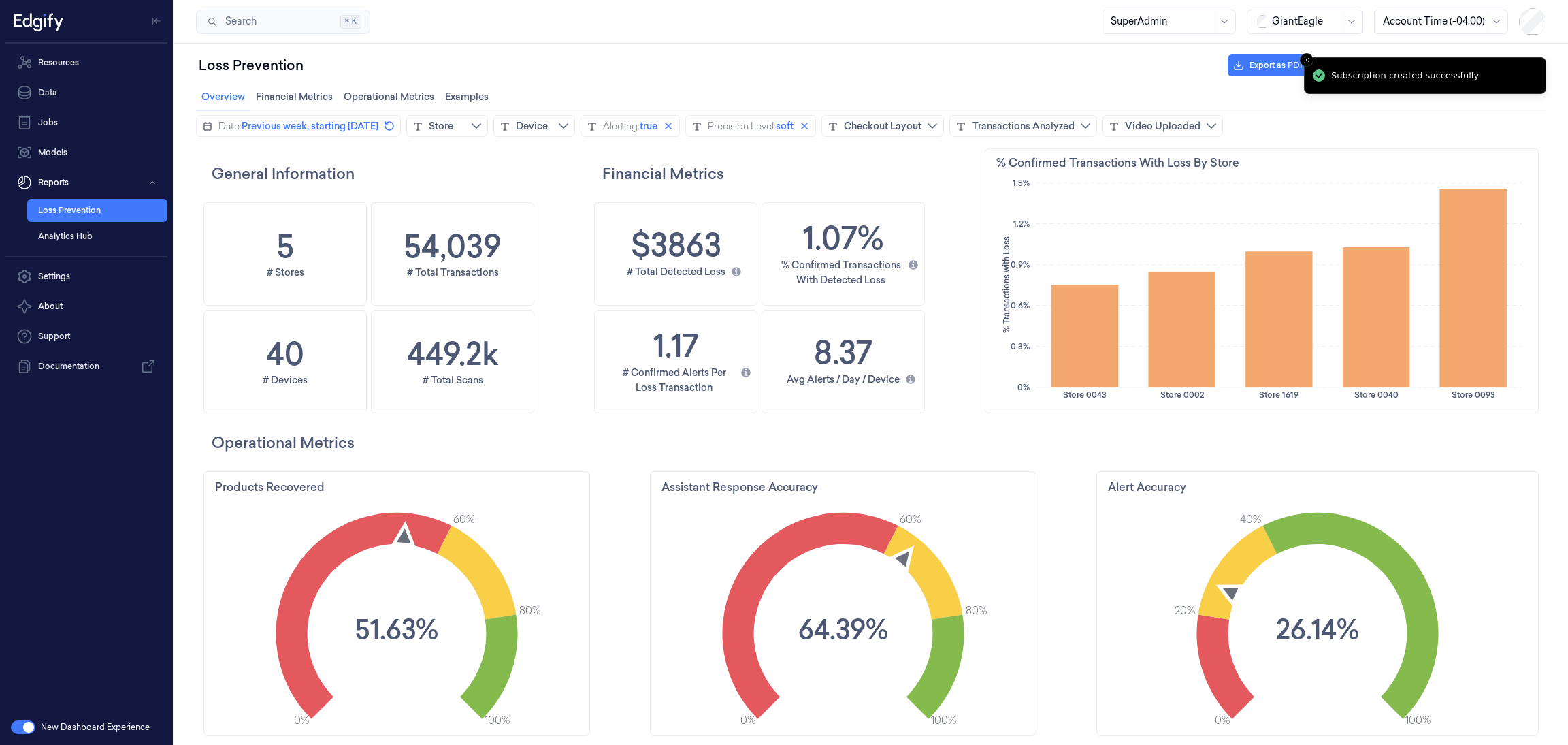
click at [1340, 67] on li "Subscription created successfully" at bounding box center [1424, 75] width 242 height 37
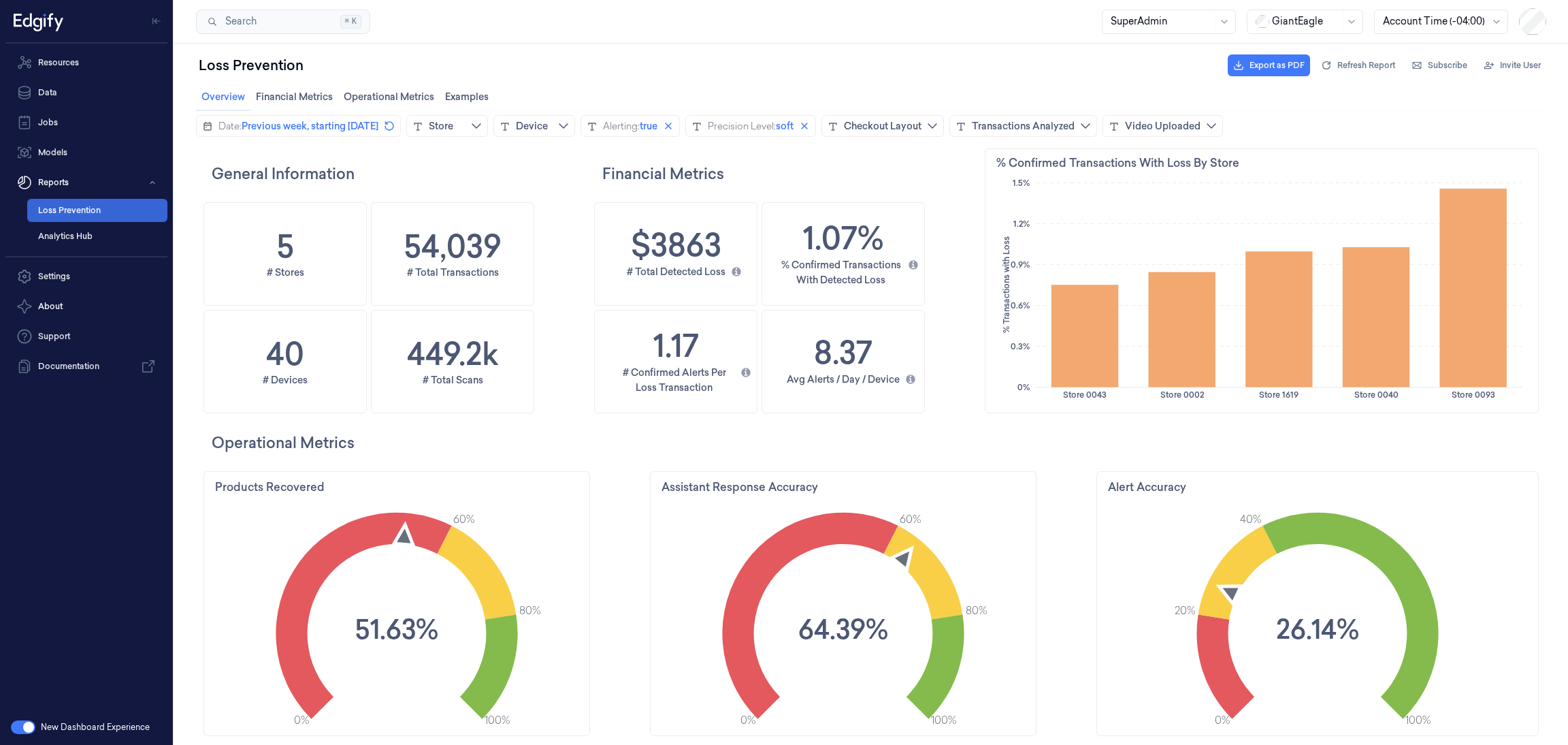
click at [96, 206] on link "Loss Prevention" at bounding box center [97, 210] width 141 height 23
click at [1424, 70] on button "Subscribe" at bounding box center [1439, 65] width 66 height 22
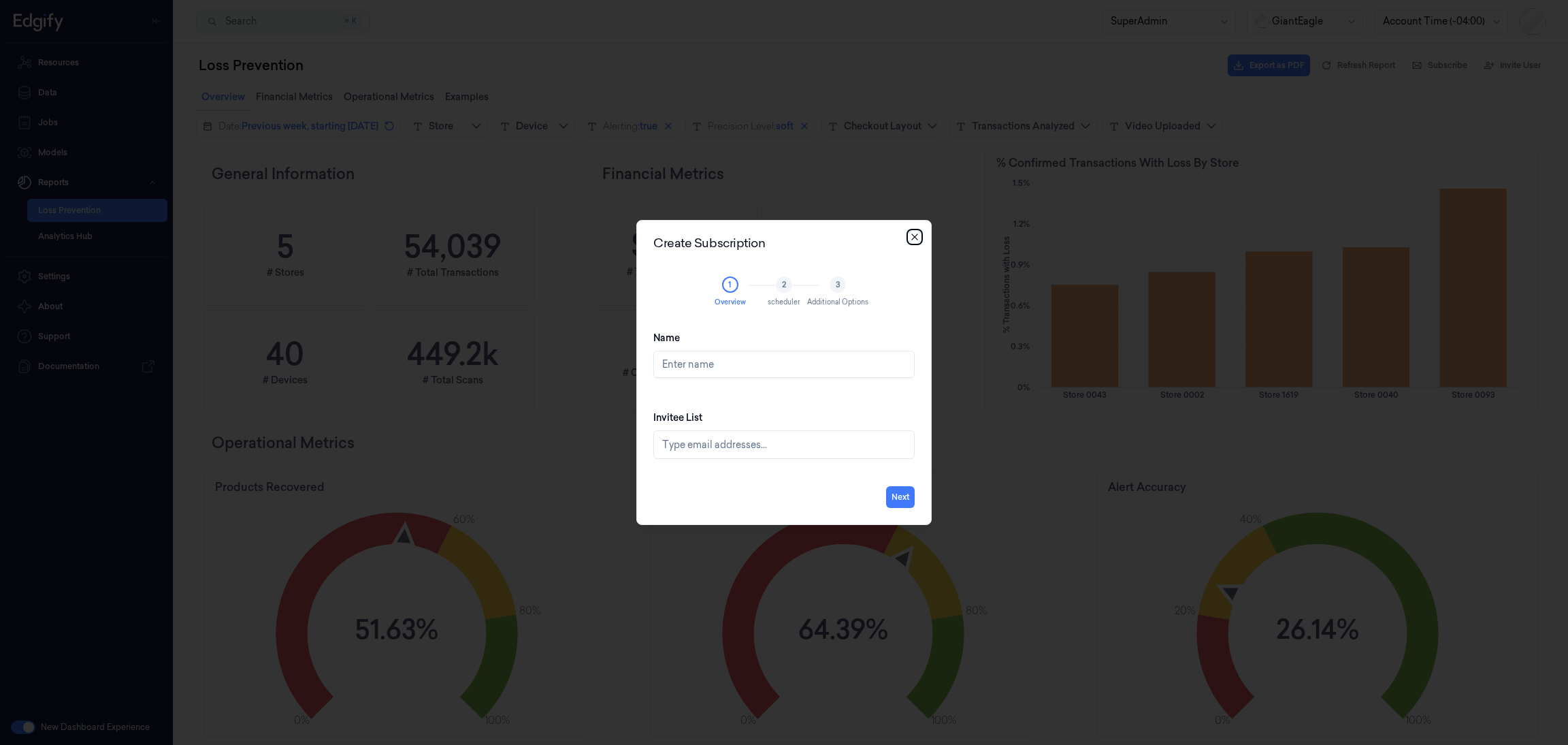
click at [911, 238] on icon "button" at bounding box center [914, 237] width 10 height 10
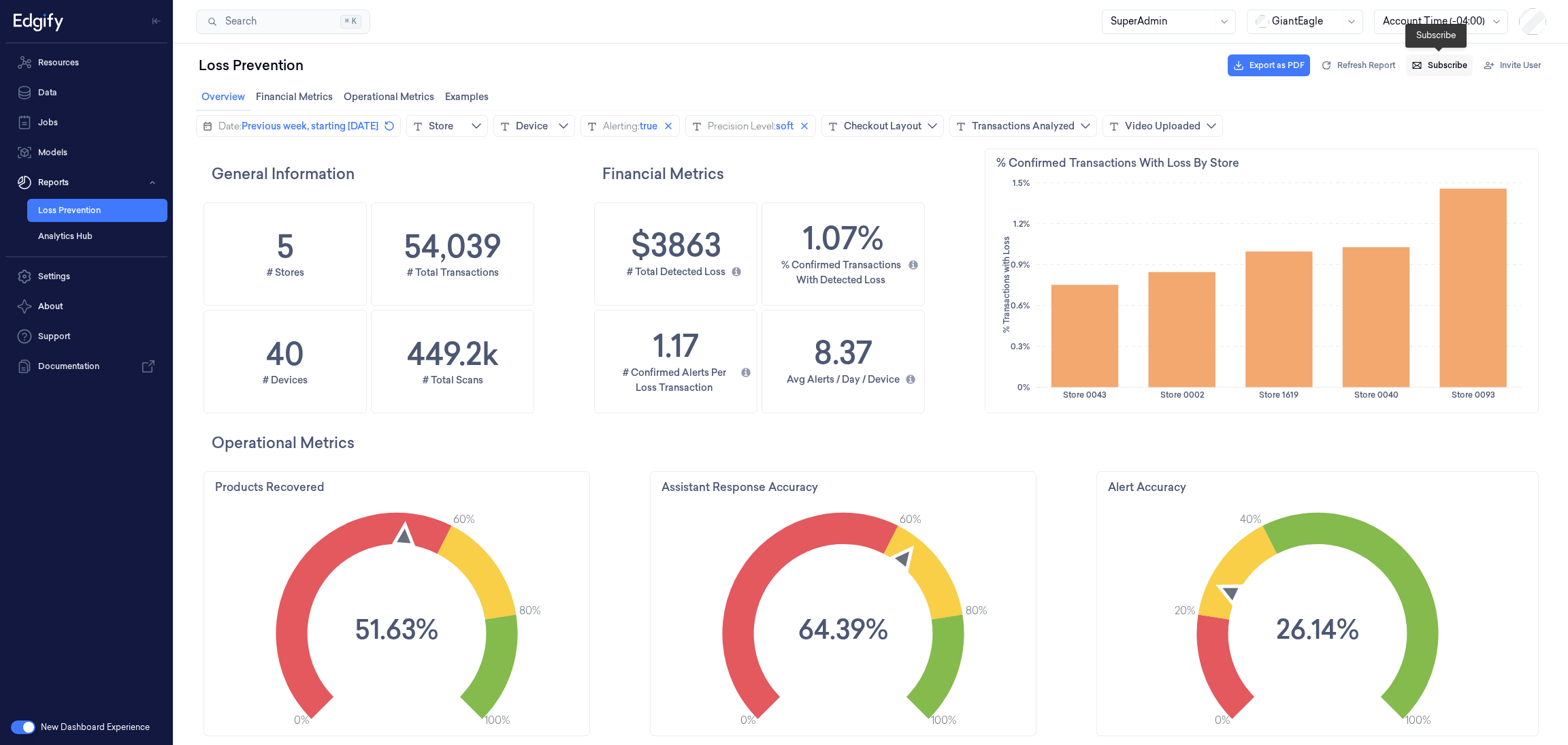
click at [1438, 57] on button "Subscribe" at bounding box center [1439, 65] width 66 height 22
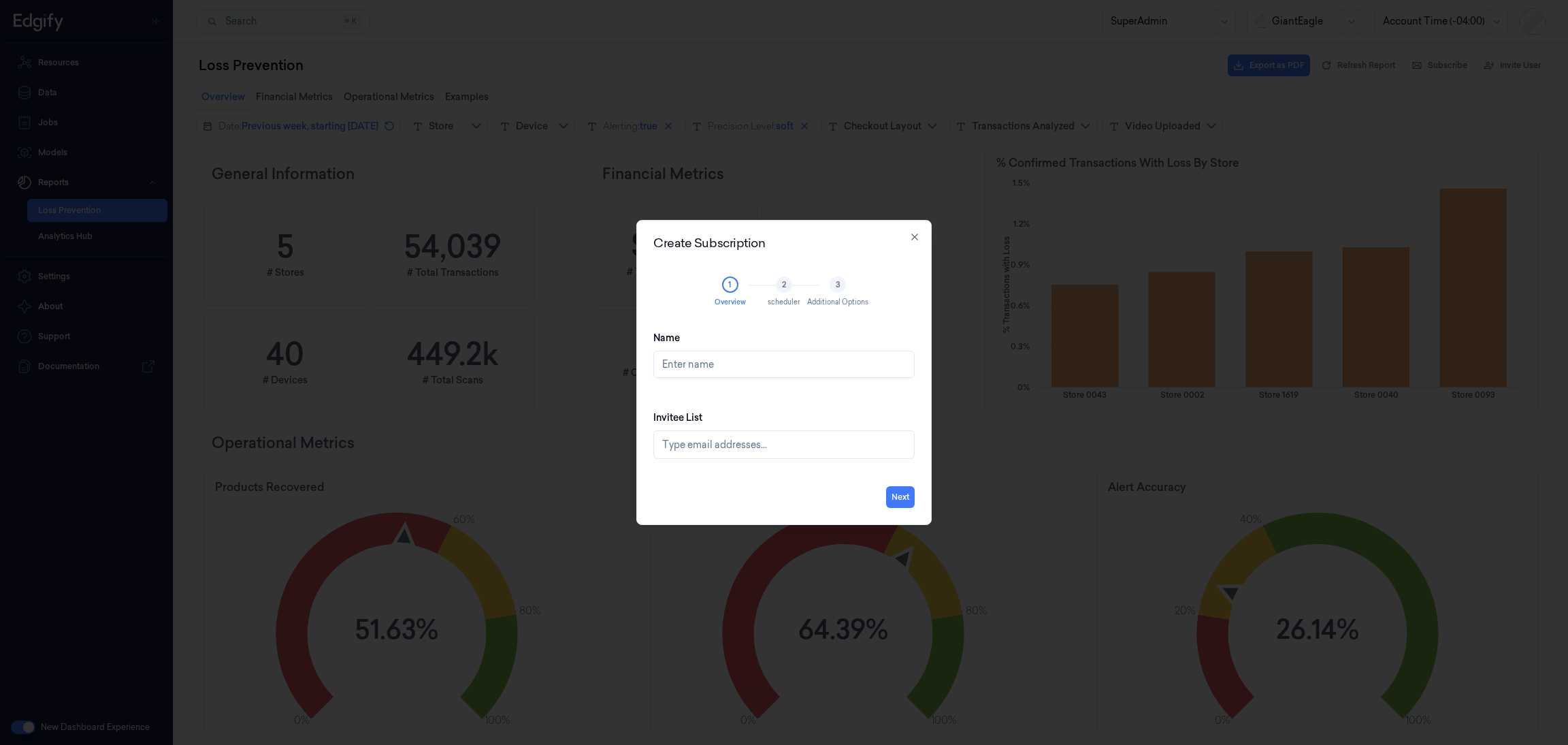
click at [698, 366] on input "Name" at bounding box center [783, 363] width 261 height 27
type input "Loss Prevention Weekly"
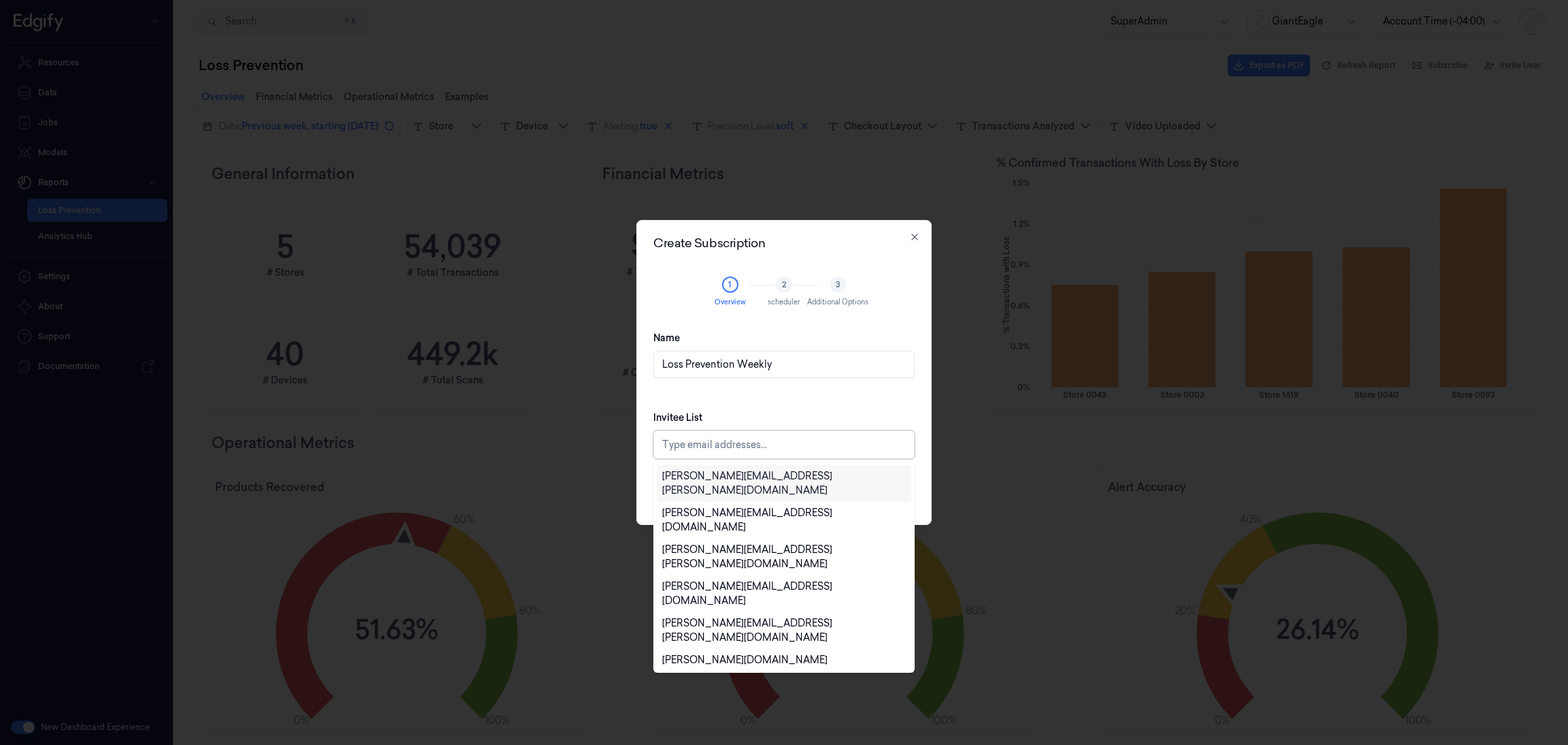
click at [727, 445] on div at bounding box center [785, 445] width 246 height 14
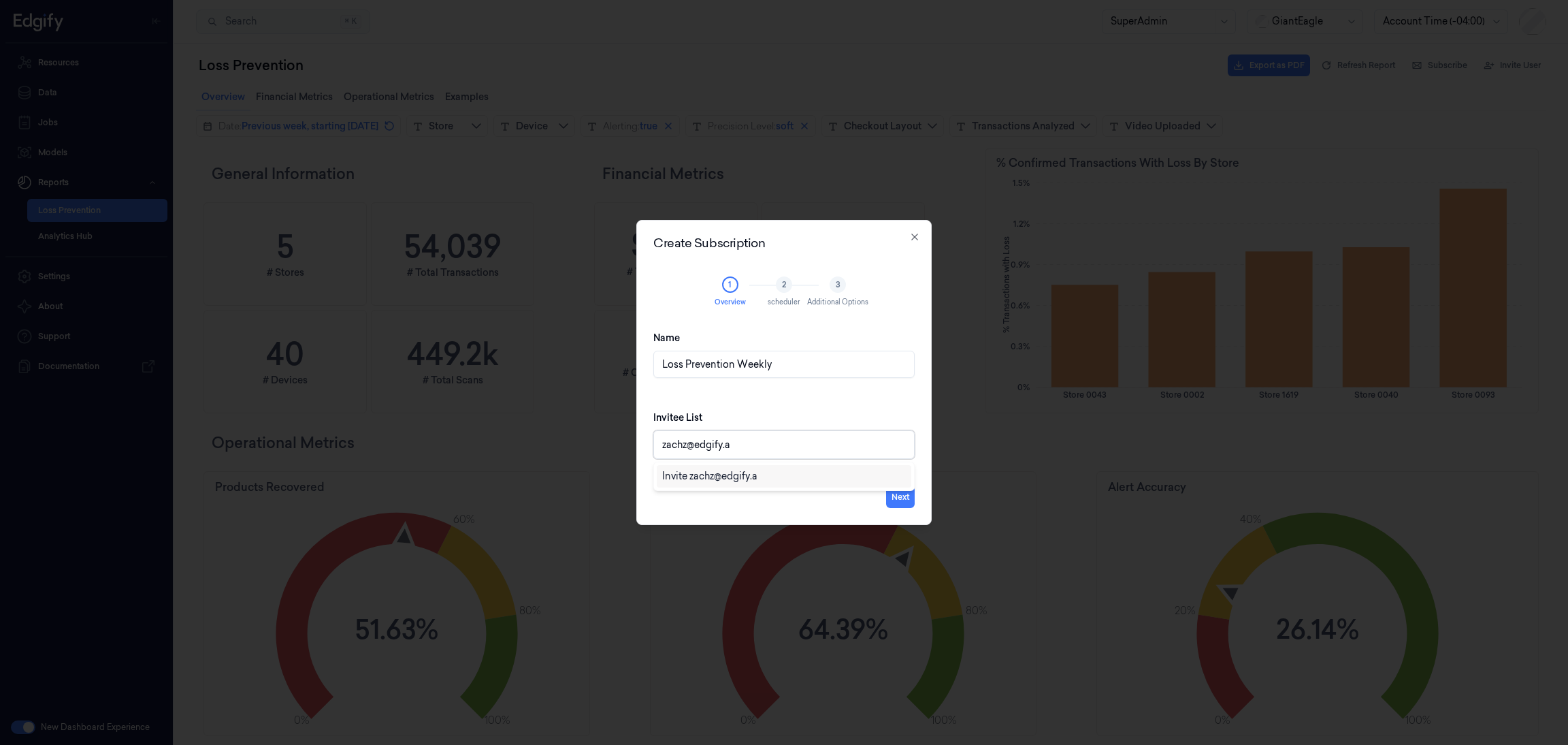
type input "[EMAIL_ADDRESS]"
click at [721, 477] on div "Invite [EMAIL_ADDRESS]" at bounding box center [719, 476] width 115 height 14
type input "[EMAIL_ADDRESS]"
click at [734, 469] on div "Invite [EMAIL_ADDRESS]" at bounding box center [719, 476] width 115 height 14
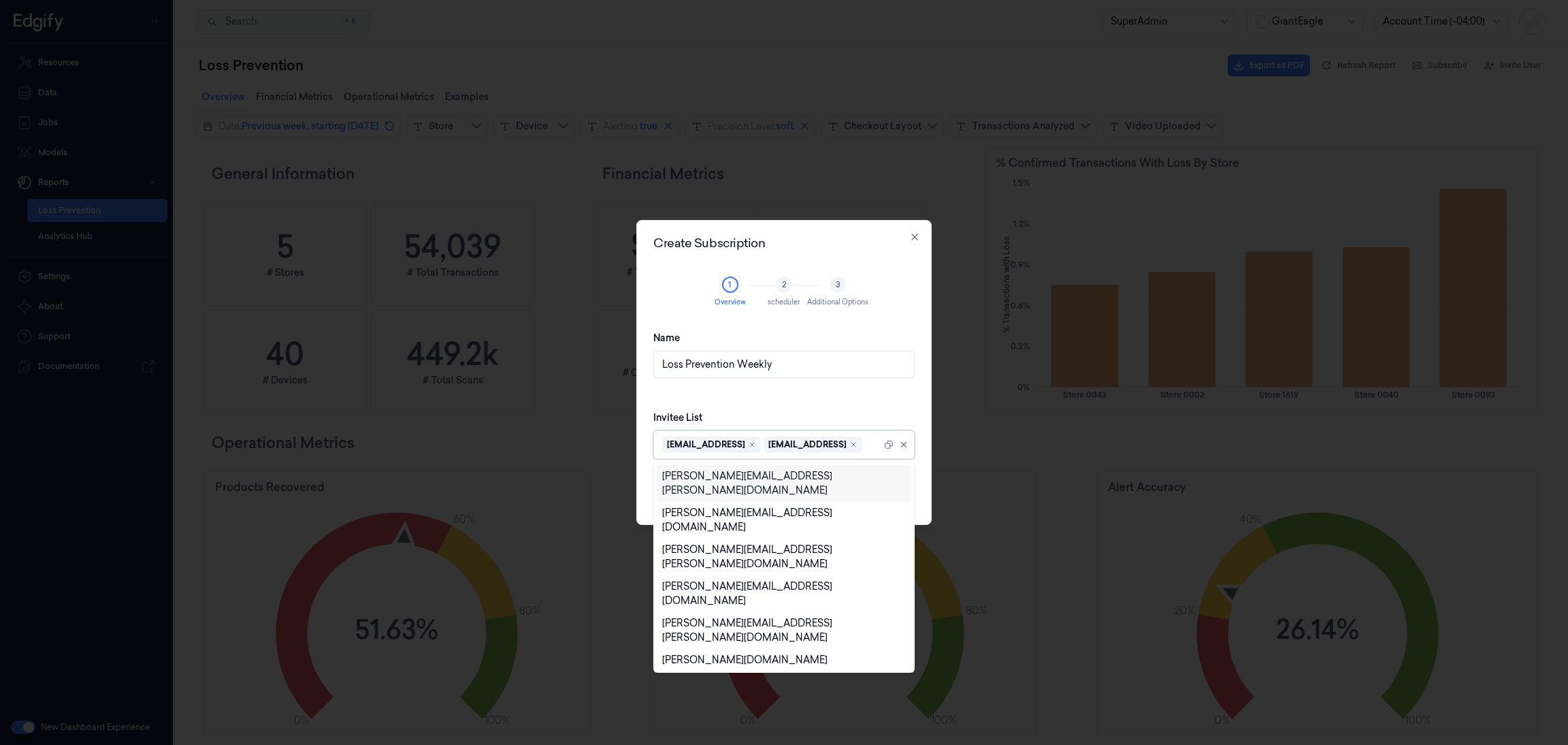
click at [847, 412] on div "Invitee List option , selected. 75 results available. Use Up and Down to choose…" at bounding box center [783, 435] width 261 height 70
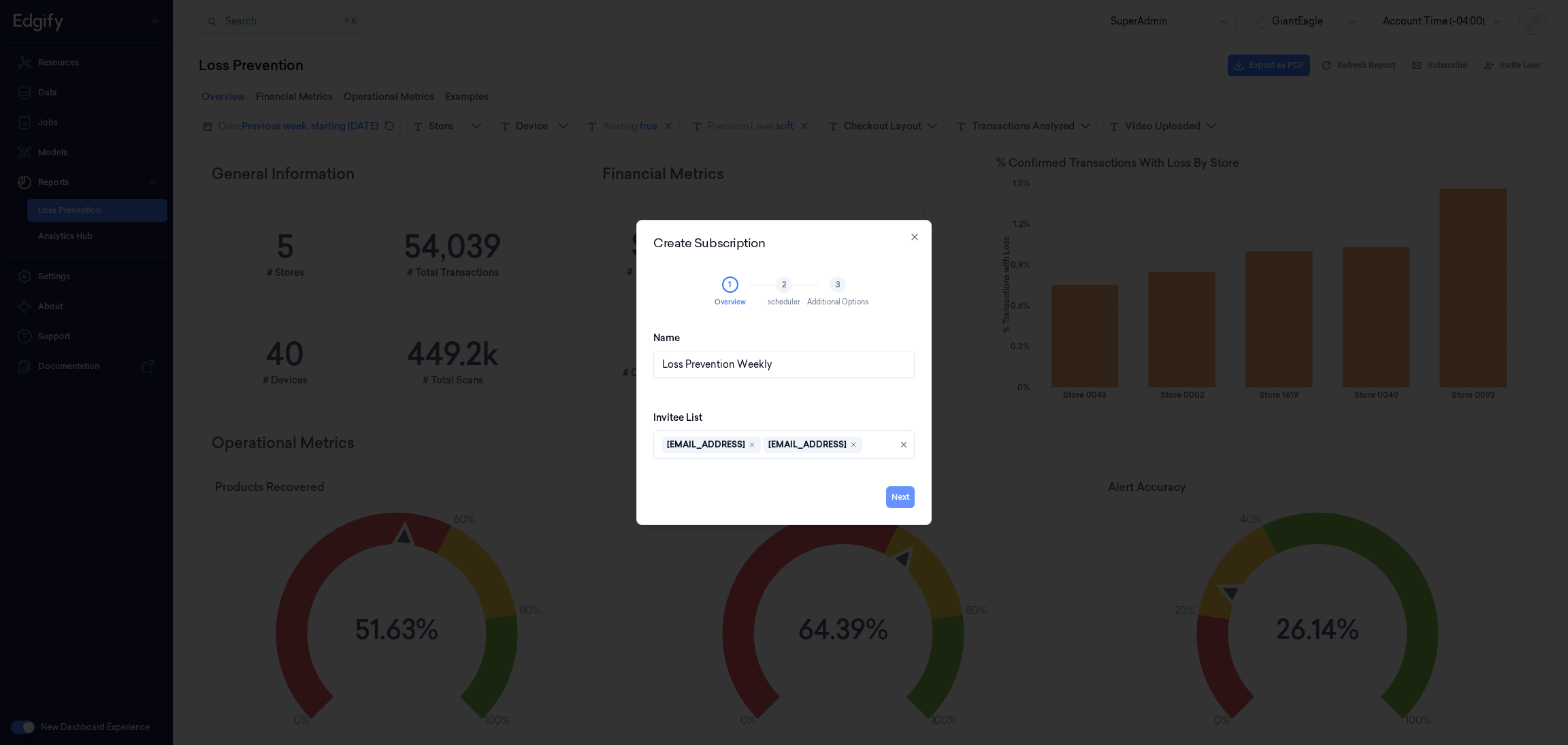
click at [891, 494] on button "Next" at bounding box center [900, 496] width 29 height 22
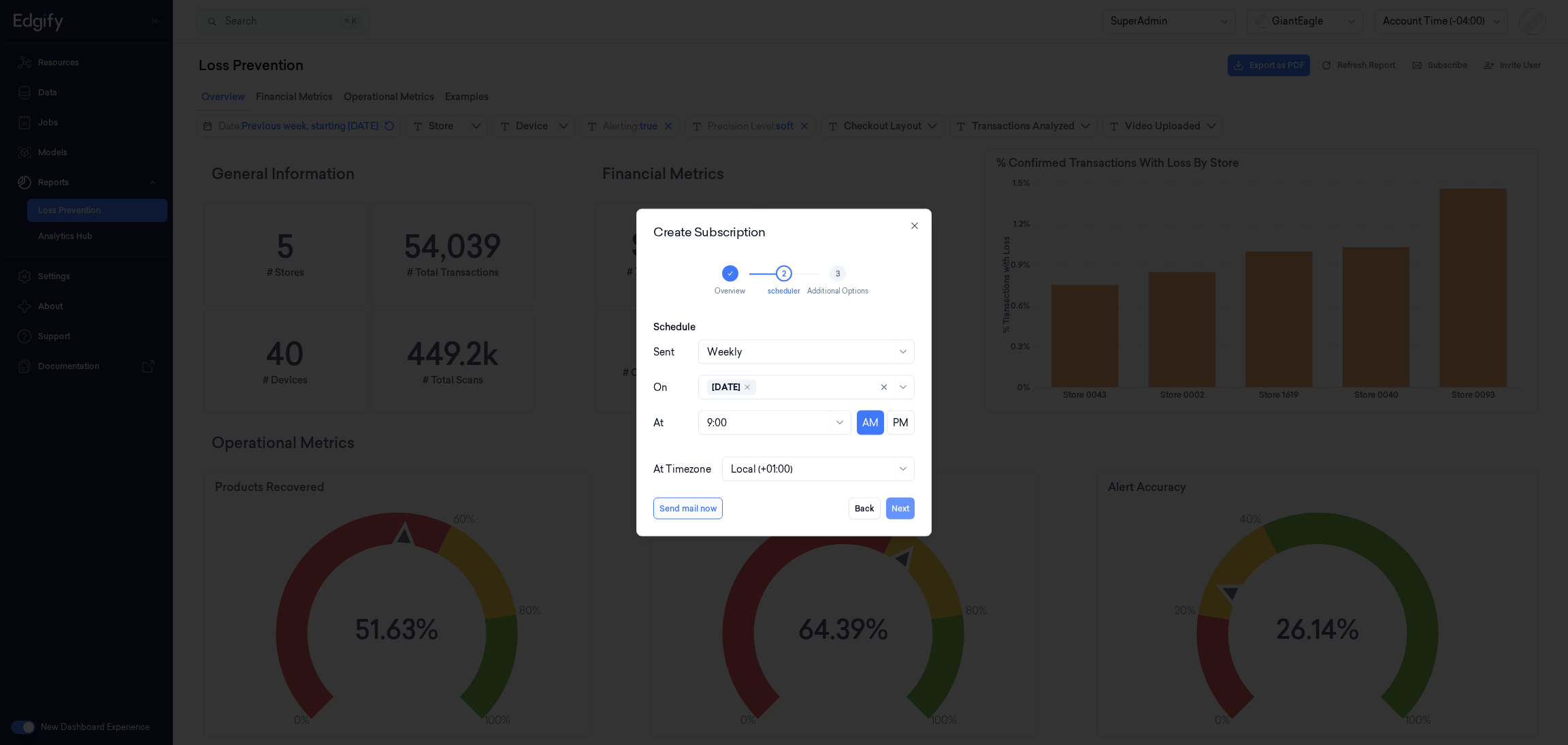
click at [905, 508] on button "Next" at bounding box center [900, 508] width 29 height 22
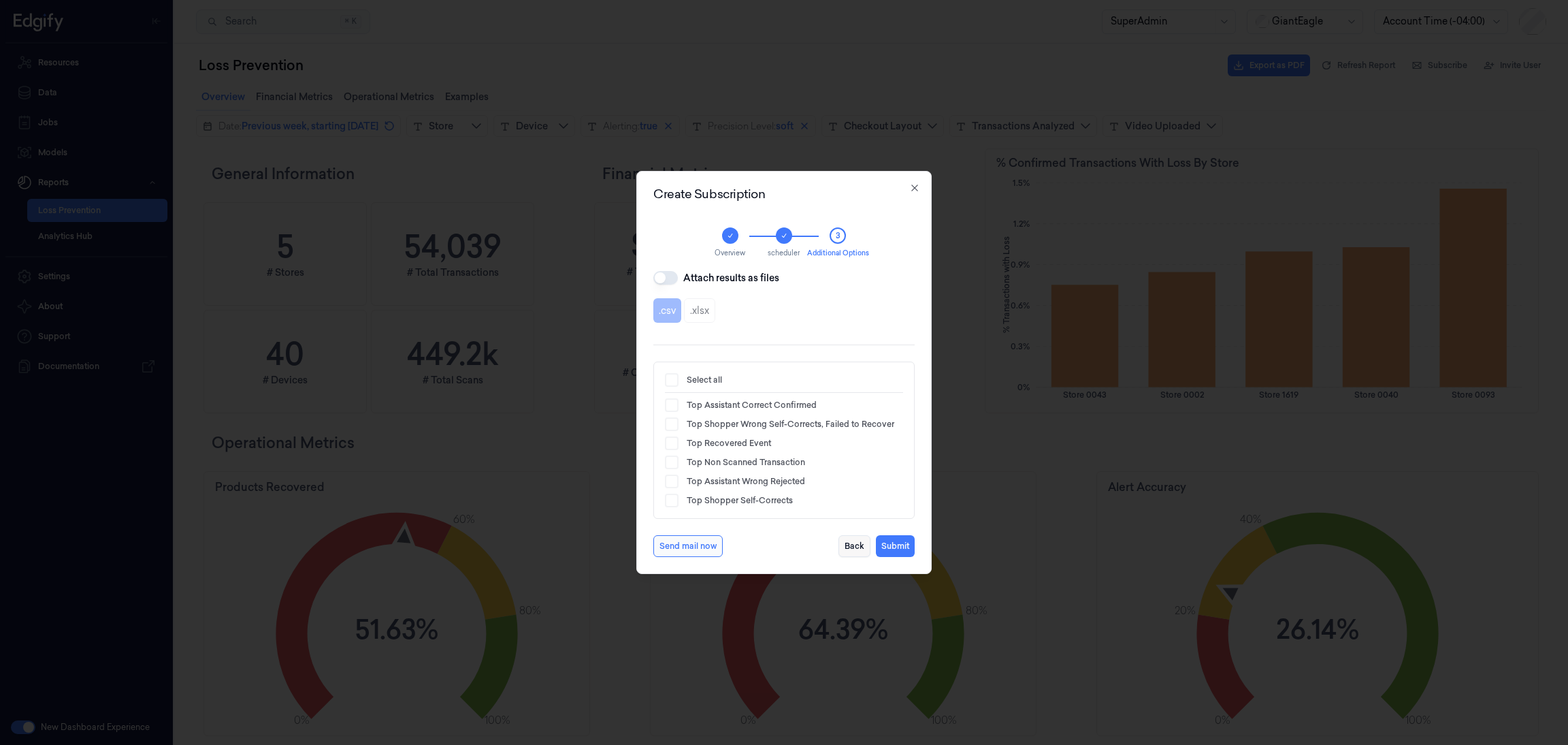
click at [852, 554] on button "Back" at bounding box center [854, 546] width 32 height 22
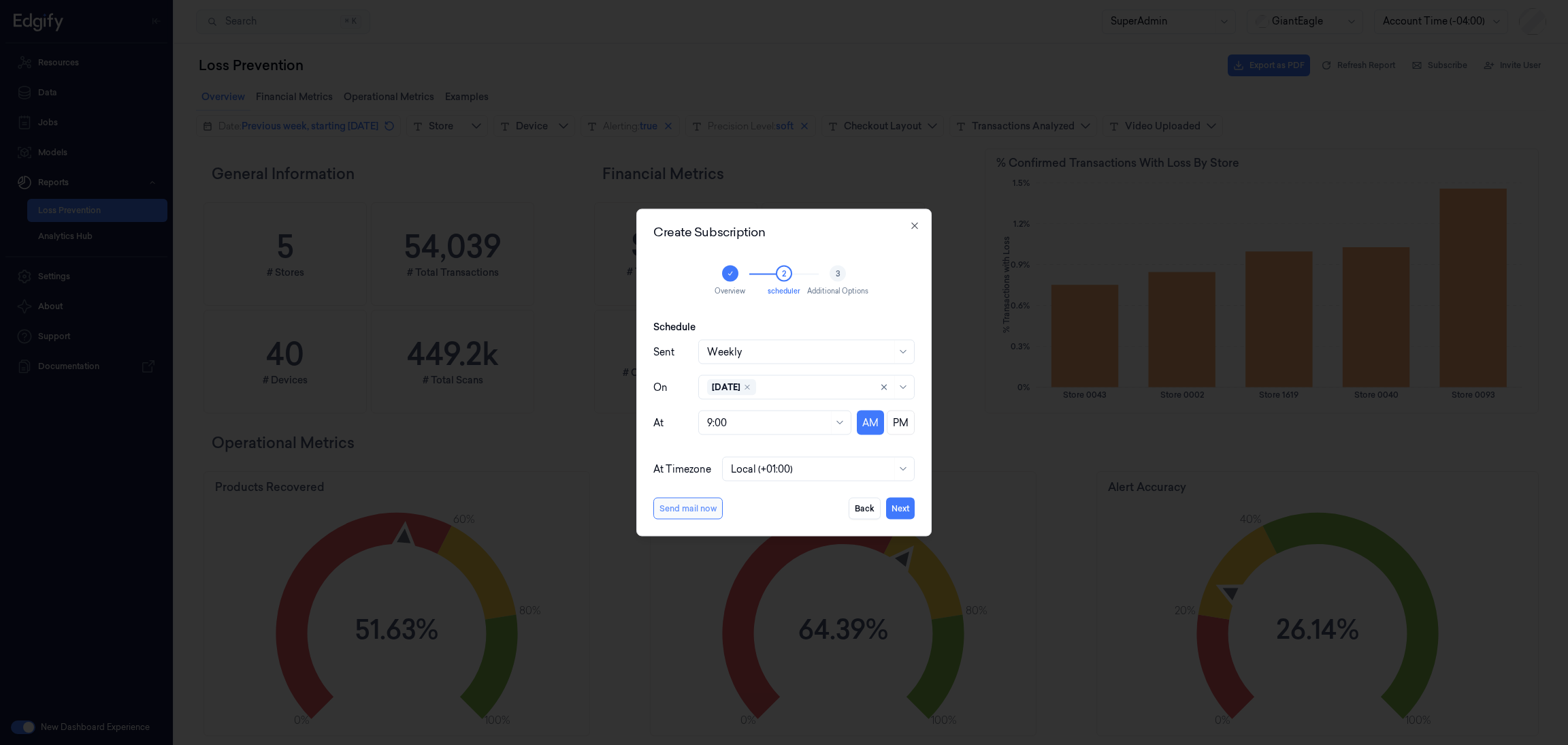
click at [696, 511] on button "Send mail now" at bounding box center [687, 508] width 69 height 22
click at [852, 507] on button "Back" at bounding box center [864, 508] width 32 height 22
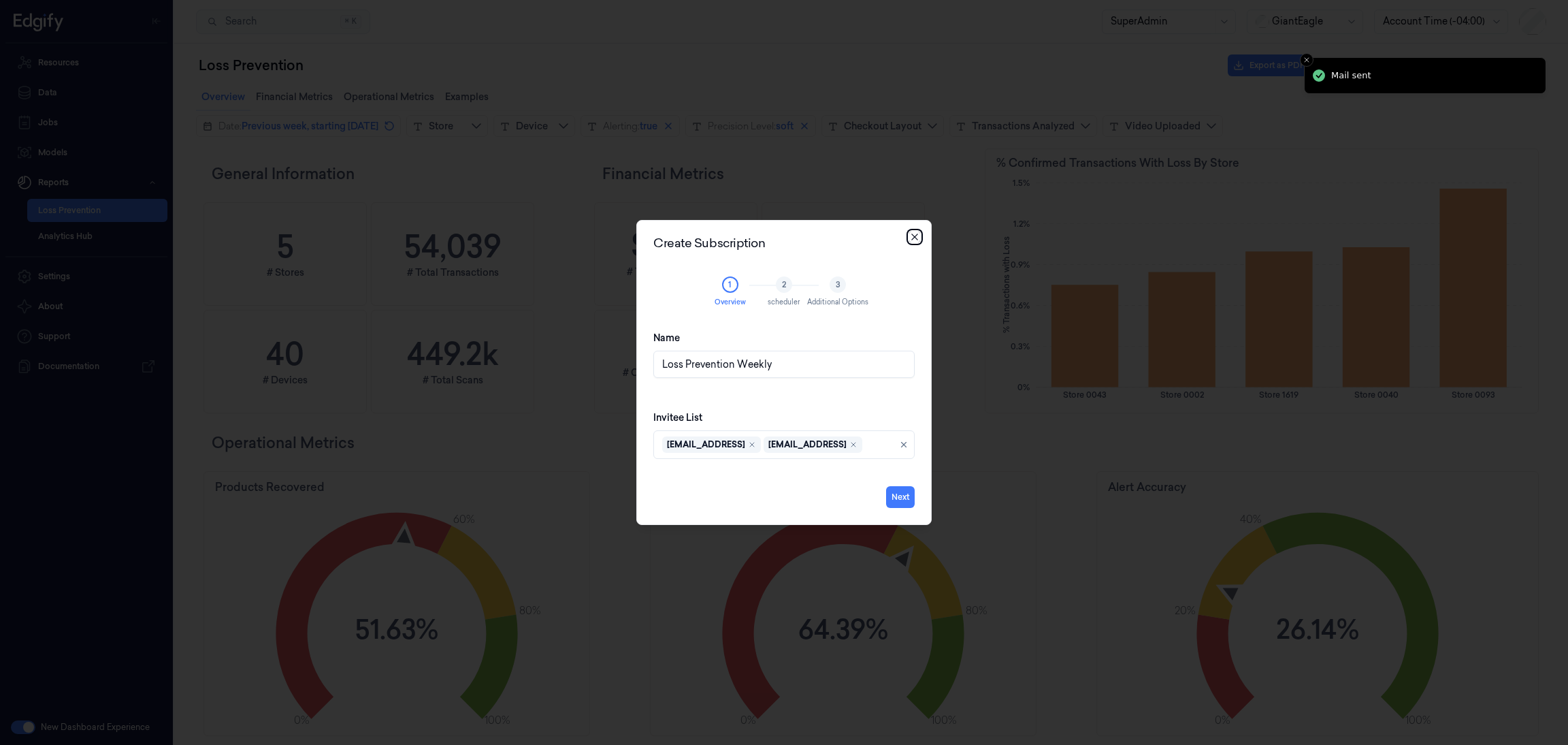
click at [911, 238] on icon "button" at bounding box center [914, 237] width 10 height 10
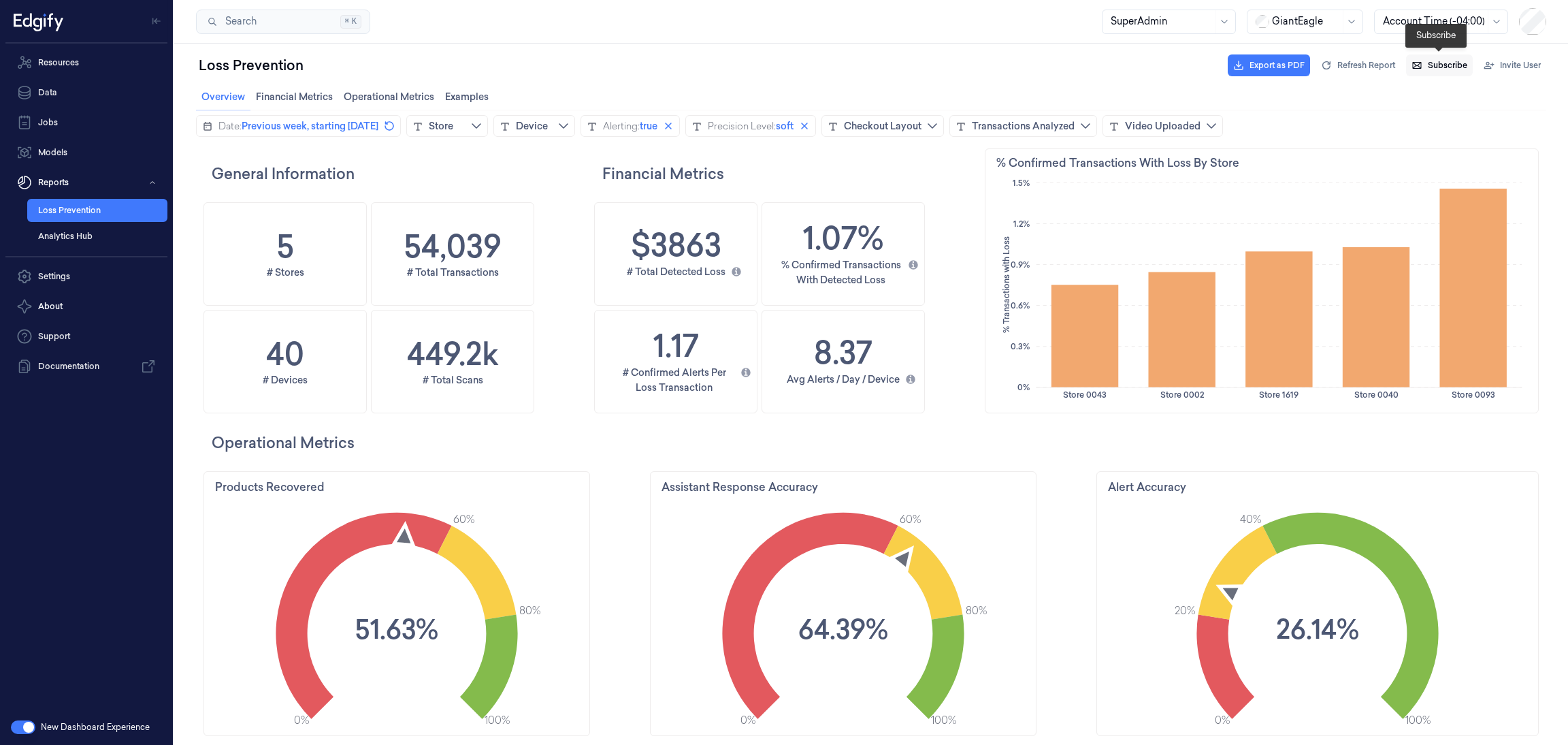
click at [1434, 67] on span "Subscribe" at bounding box center [1447, 66] width 39 height 12
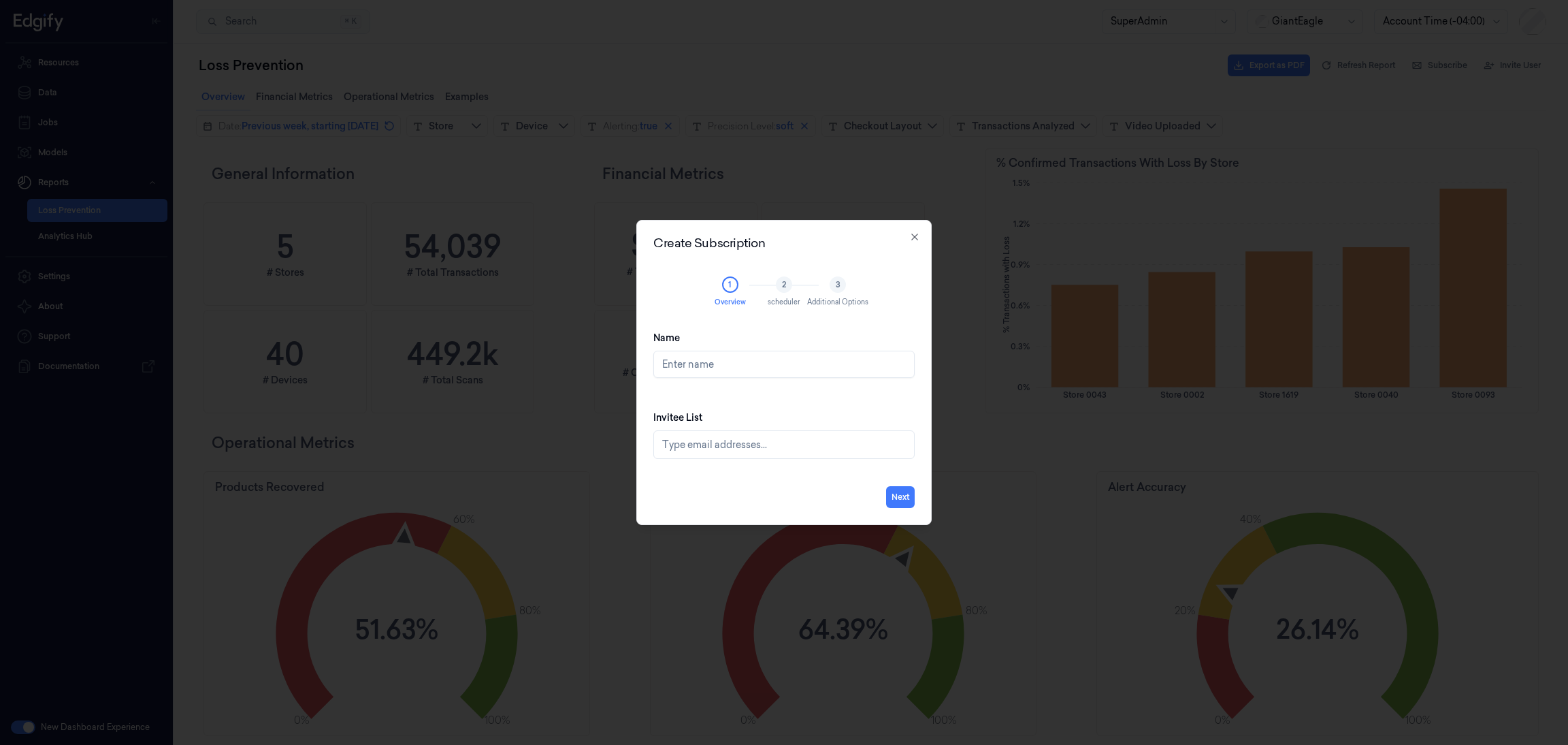
click at [722, 361] on input "Name" at bounding box center [783, 363] width 261 height 27
type input "Loss Prevention Weekly"
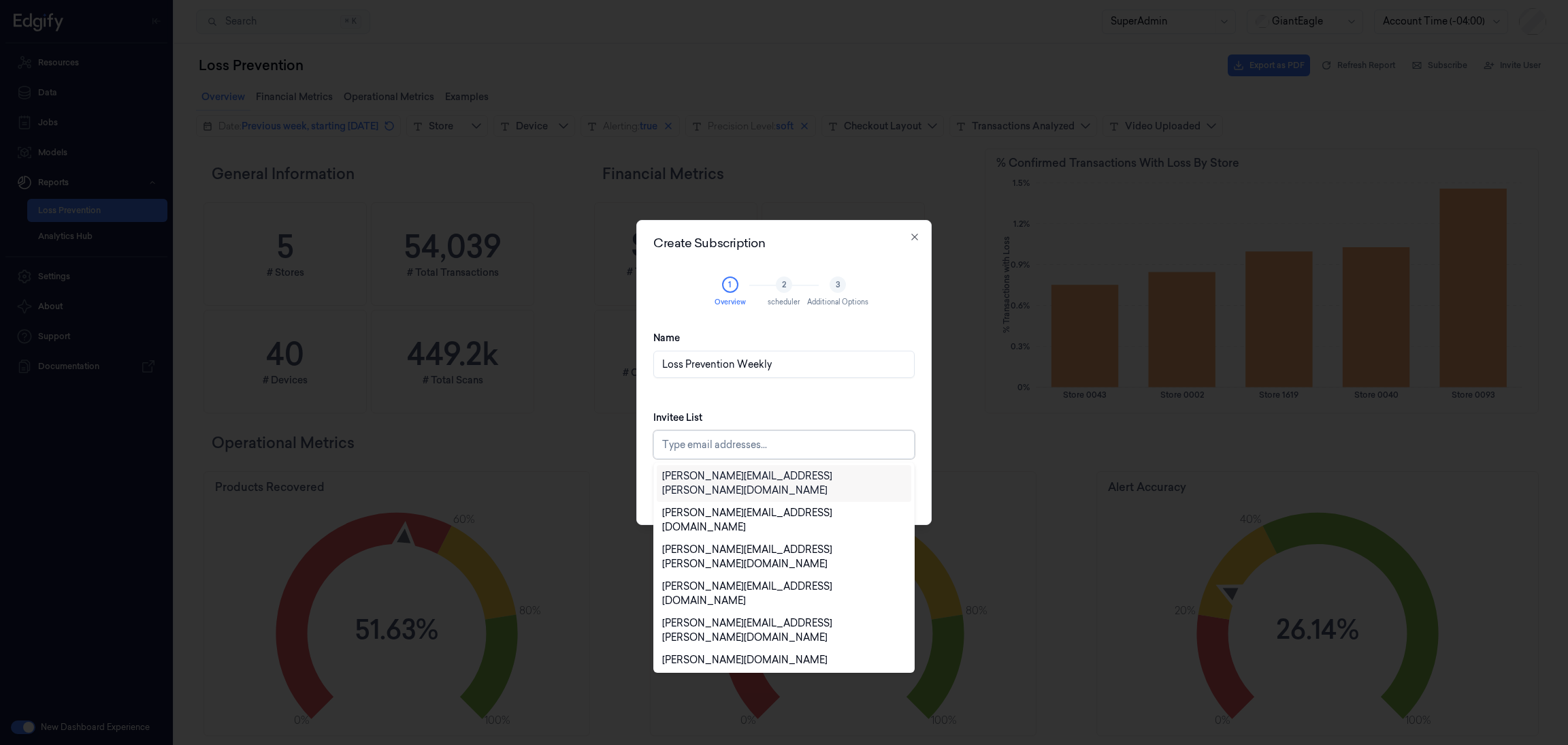
click at [732, 441] on div at bounding box center [785, 445] width 246 height 14
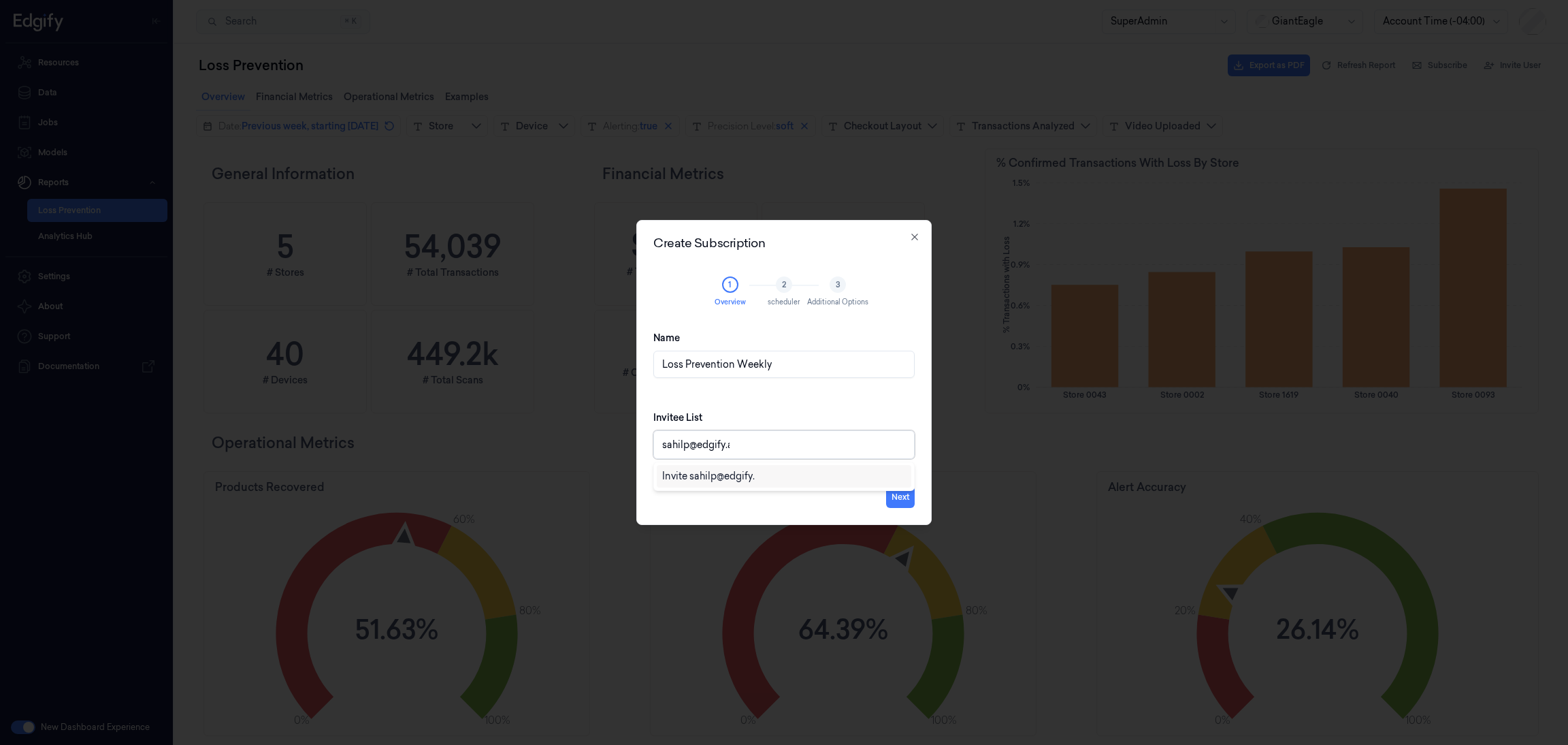
type input "[EMAIL_ADDRESS]"
click at [715, 477] on div "Invite [EMAIL_ADDRESS]" at bounding box center [719, 476] width 115 height 14
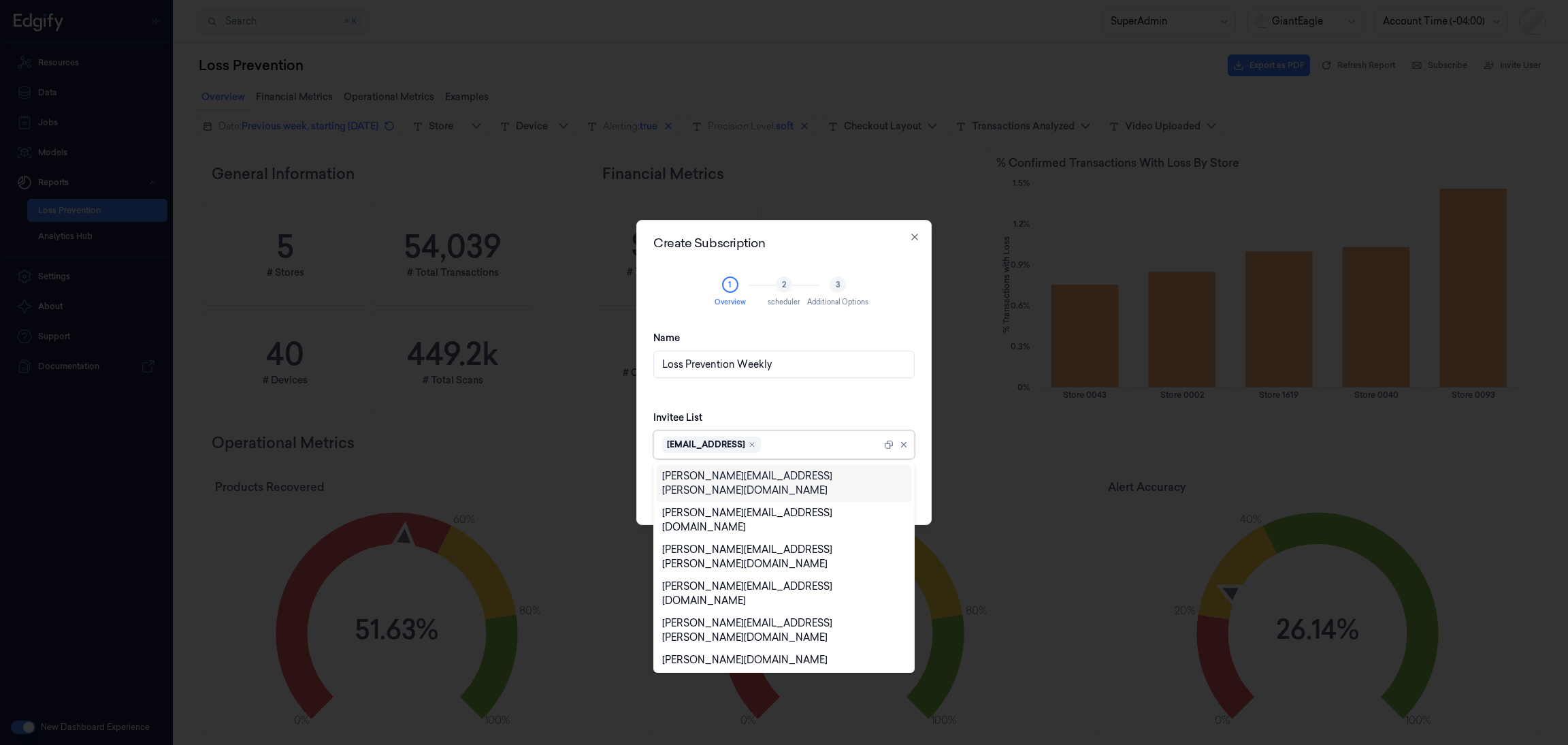
click at [822, 409] on div "Invitee List option , selected. 75 results available. Use Up and Down to choose…" at bounding box center [783, 435] width 261 height 70
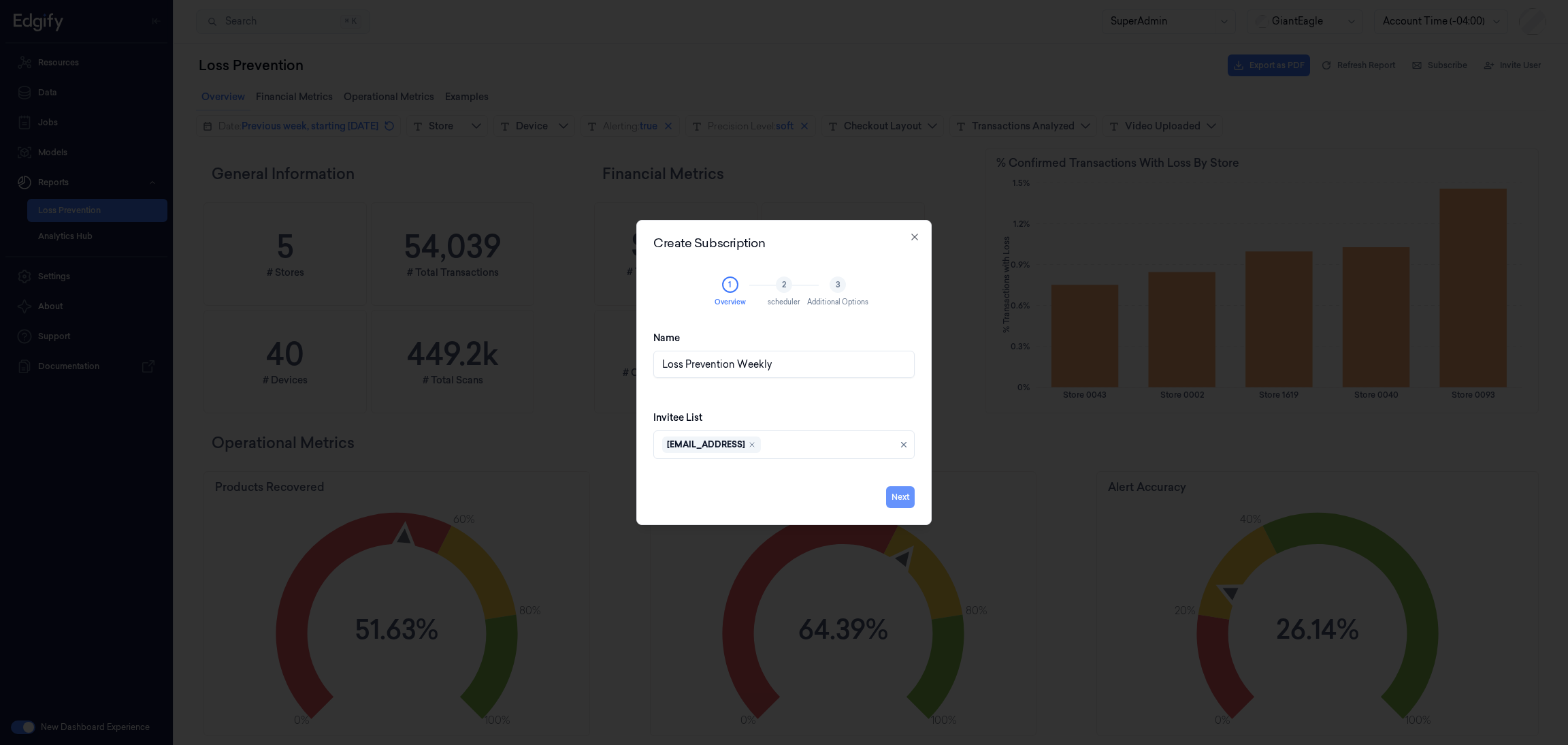
click at [902, 489] on button "Next" at bounding box center [900, 496] width 29 height 22
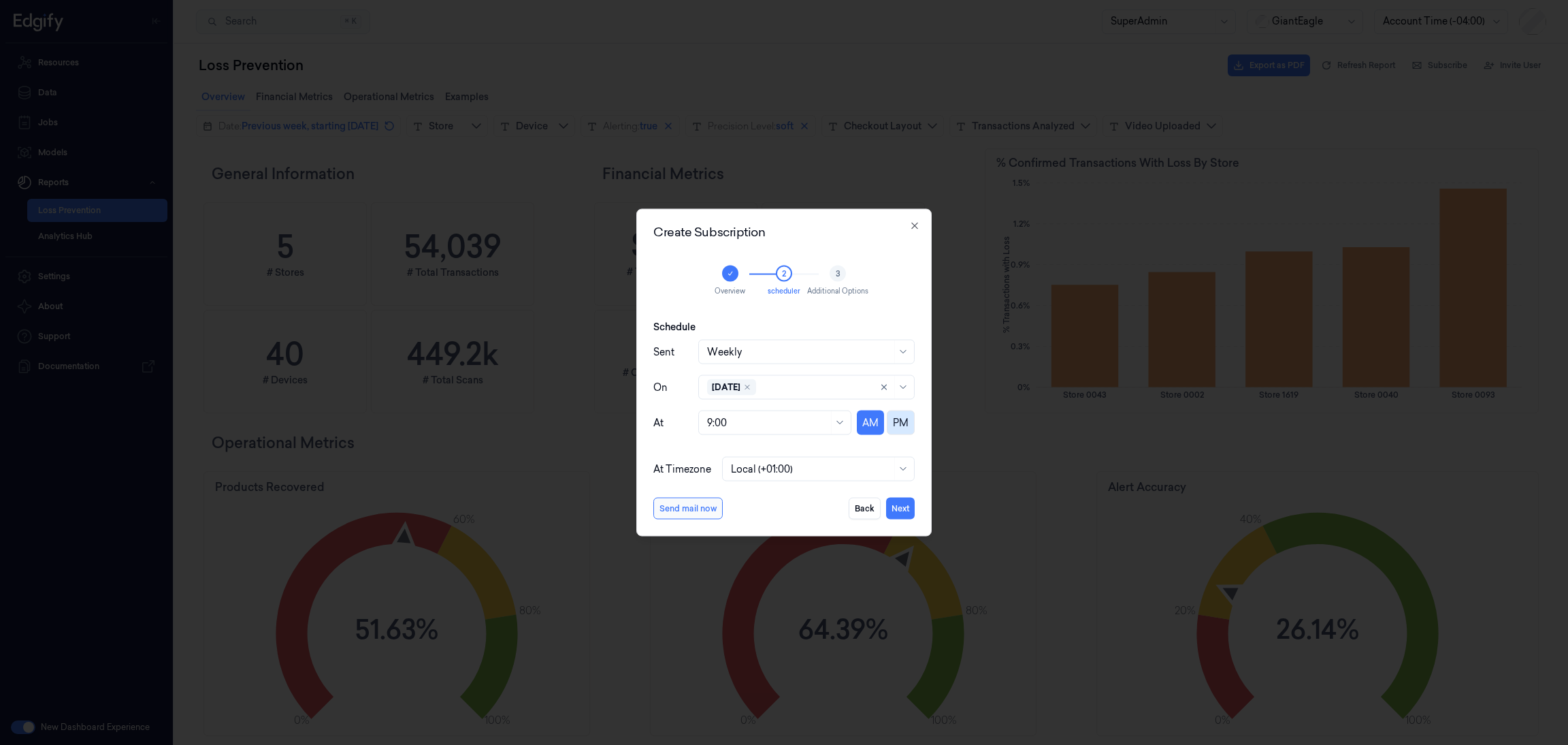
click at [910, 420] on button "PM" at bounding box center [901, 423] width 28 height 24
click at [819, 421] on div at bounding box center [767, 422] width 121 height 14
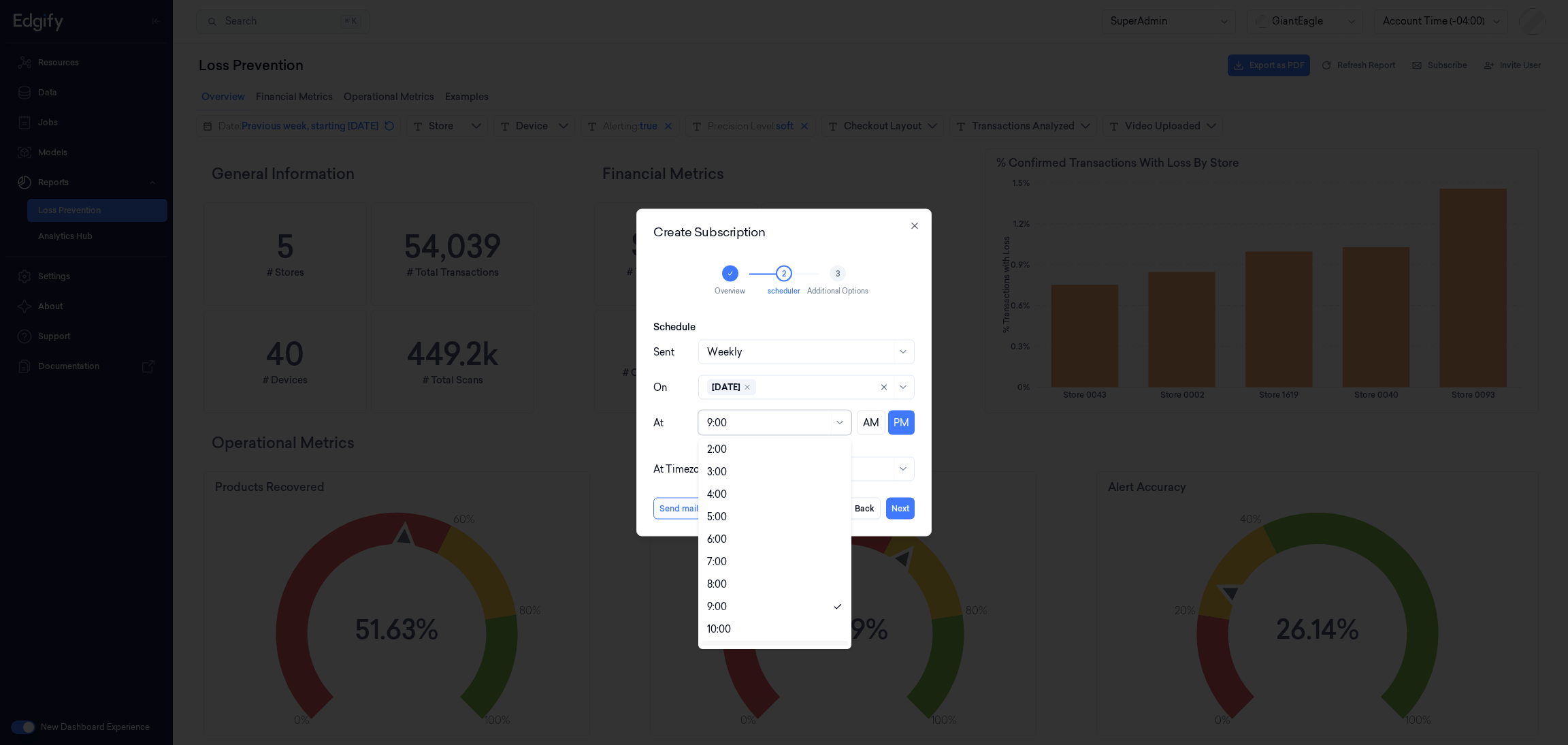
scroll to position [24, 0]
click at [718, 495] on div "4:00" at bounding box center [717, 495] width 20 height 14
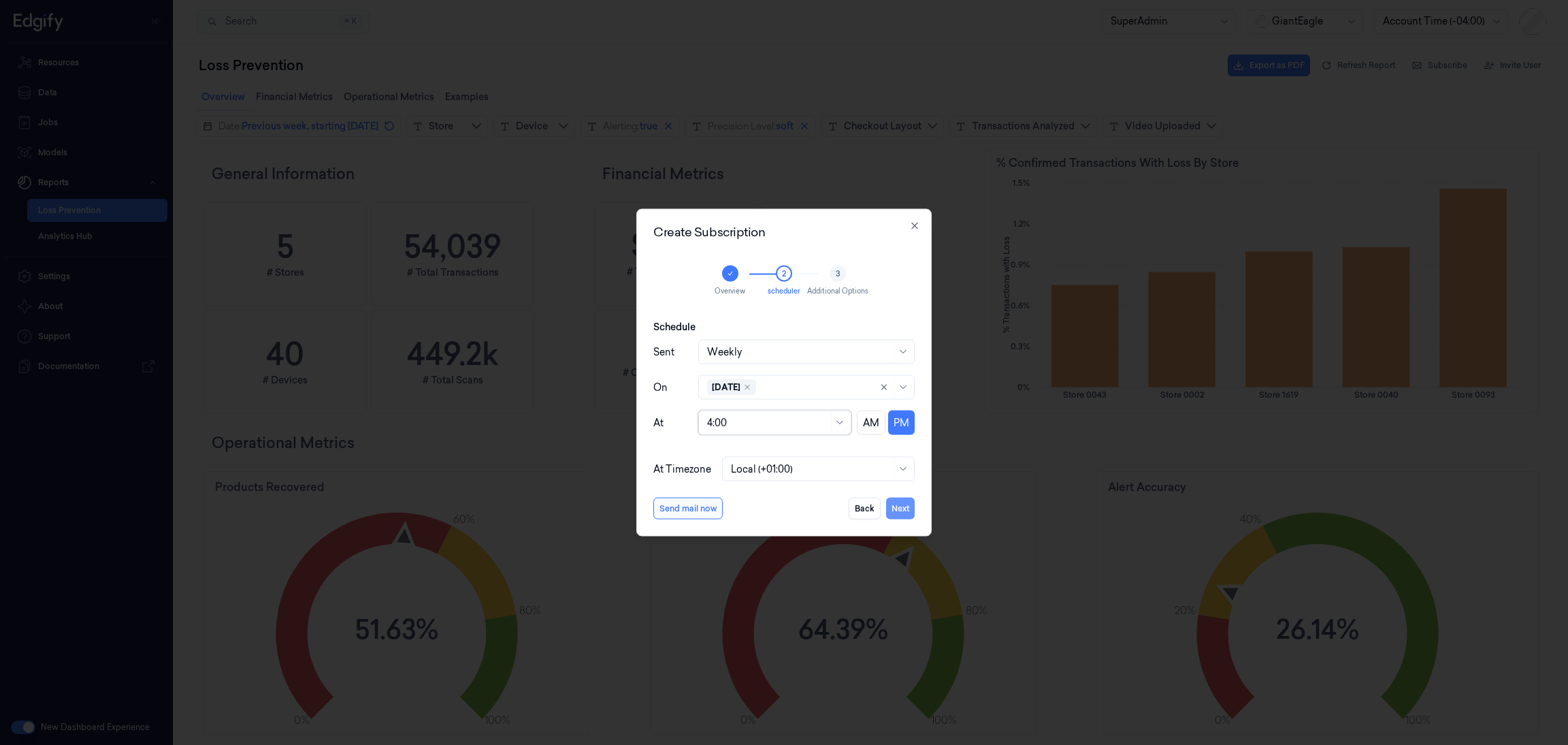
click at [901, 506] on button "Next" at bounding box center [900, 508] width 29 height 22
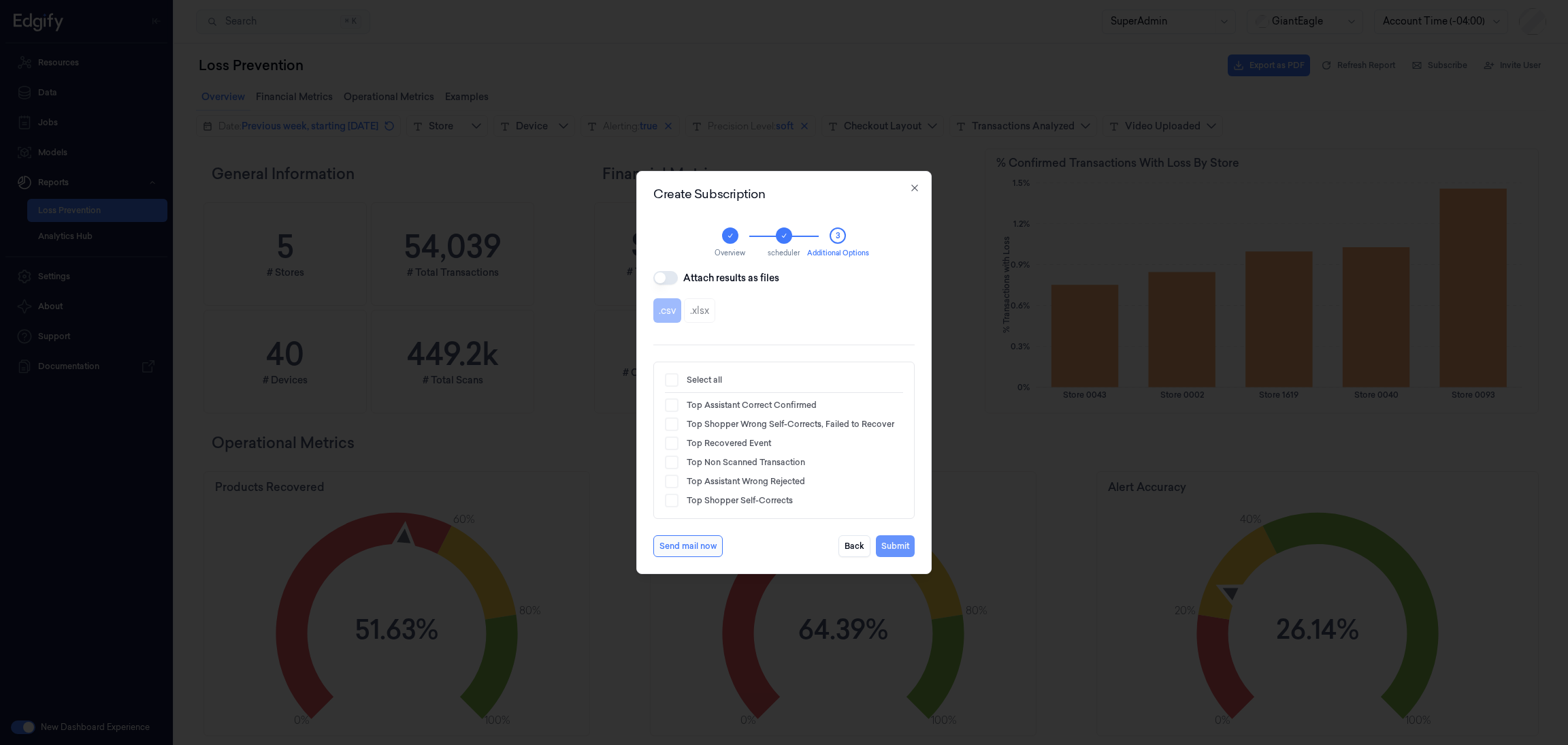
click at [899, 545] on button "Submit" at bounding box center [895, 546] width 38 height 22
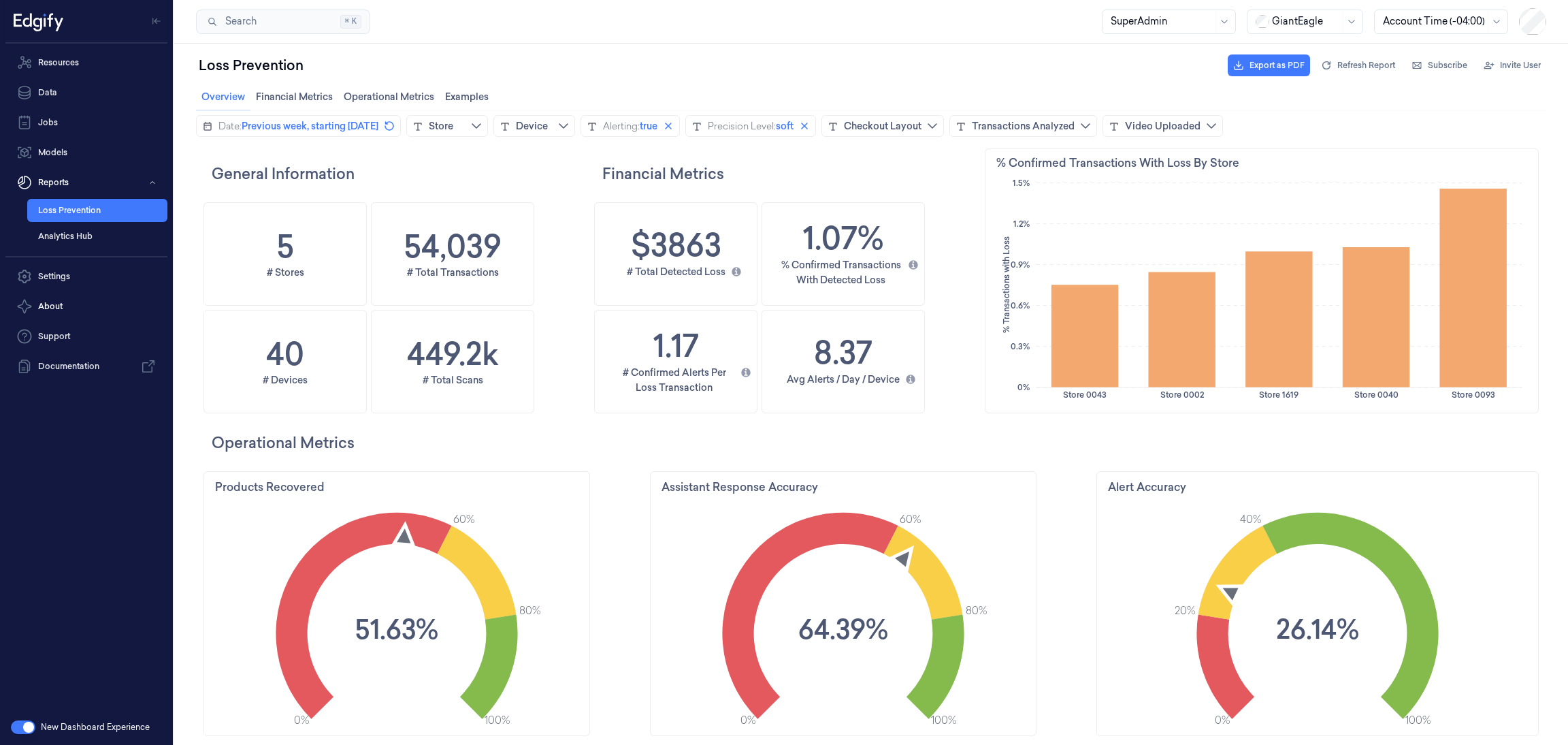
click at [1002, 63] on div "Loss Prevention Export as PDF Refresh Report Subscribe Invite User" at bounding box center [870, 65] width 1350 height 32
